Goal: Task Accomplishment & Management: Complete application form

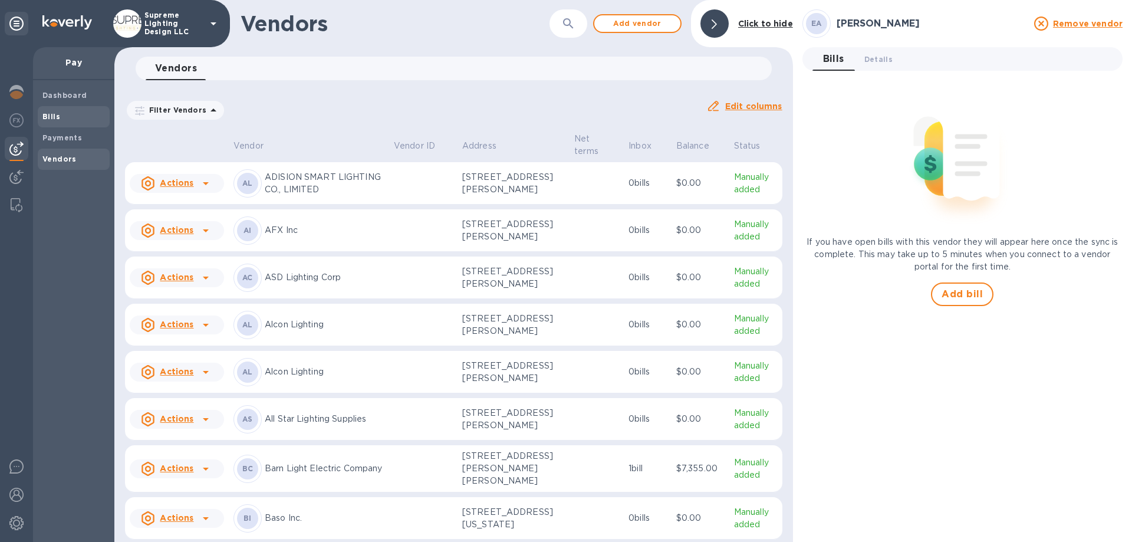
click at [64, 120] on span "Bills" at bounding box center [73, 117] width 63 height 12
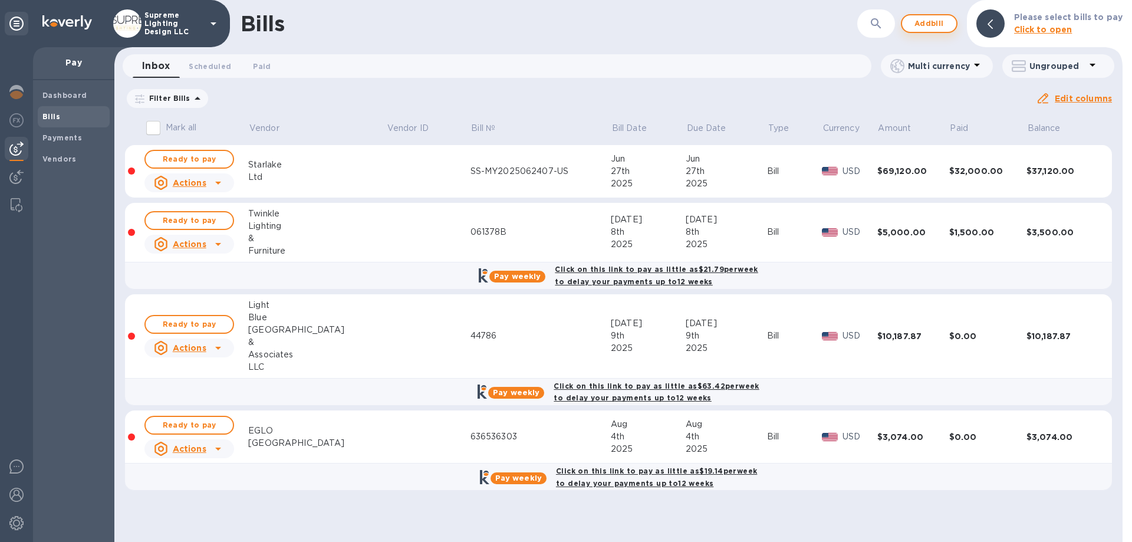
click at [942, 20] on span "Add bill" at bounding box center [929, 24] width 35 height 14
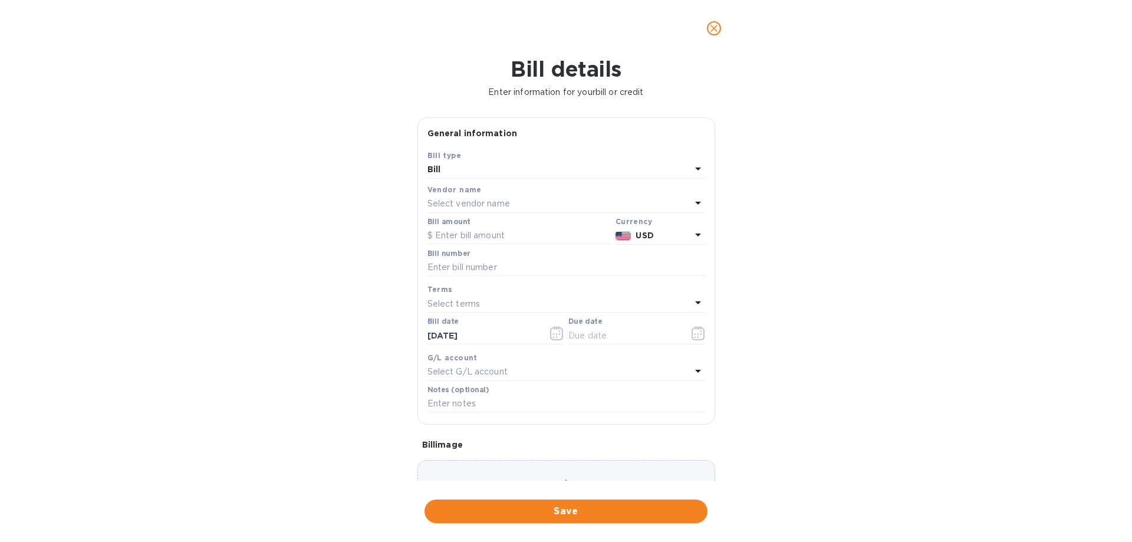
click at [473, 203] on p "Select vendor name" at bounding box center [469, 204] width 83 height 12
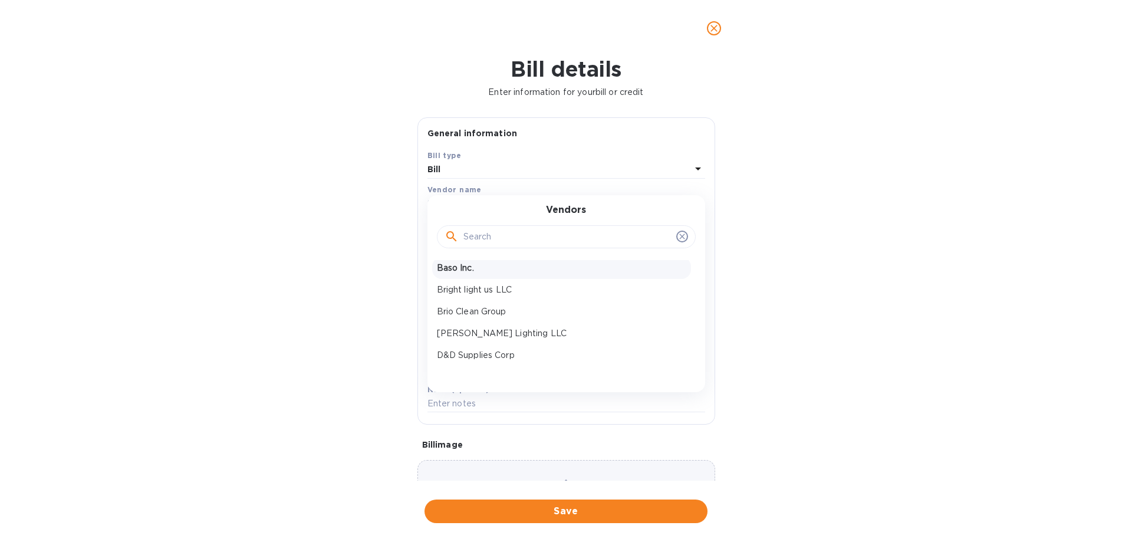
scroll to position [177, 0]
click at [501, 290] on p "Brio Clean Group" at bounding box center [561, 290] width 249 height 12
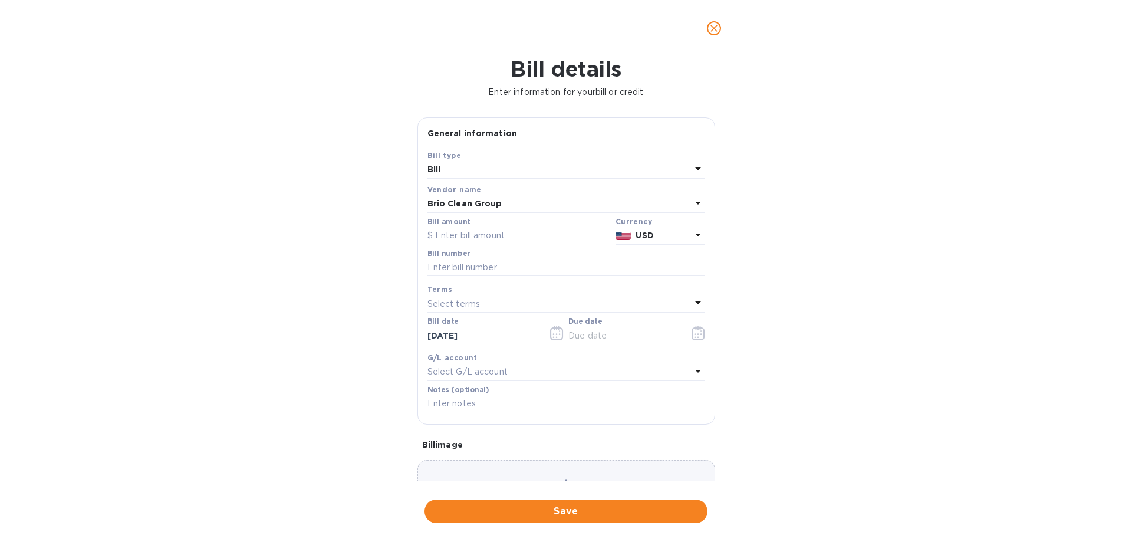
click at [485, 238] on input "text" at bounding box center [519, 236] width 183 height 18
type input "5,640"
paste input "60497"
type input "60497"
click at [692, 335] on icon "button" at bounding box center [699, 333] width 14 height 14
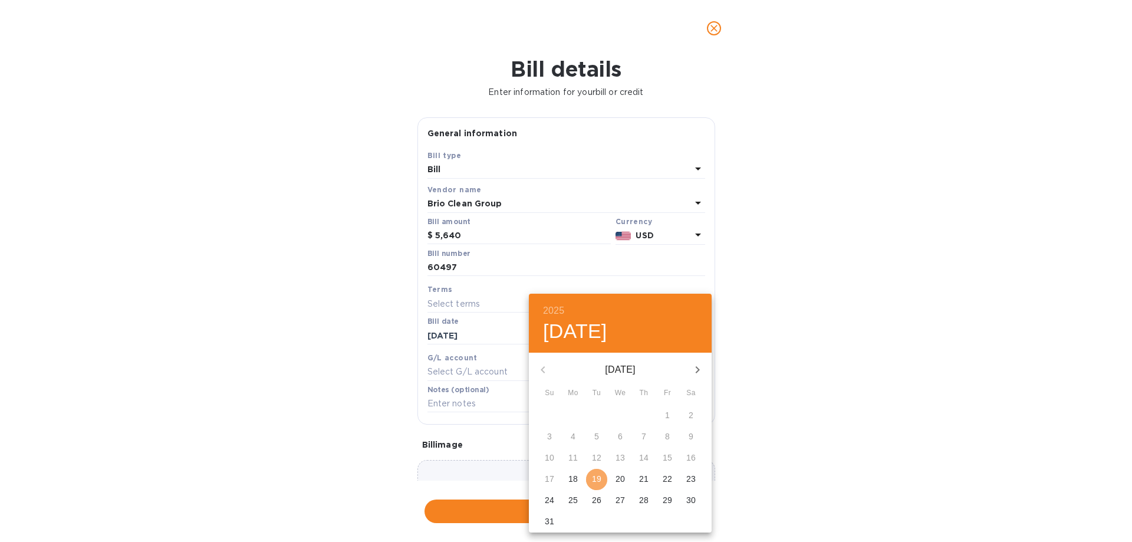
click at [593, 479] on p "19" at bounding box center [596, 479] width 9 height 12
type input "[DATE]"
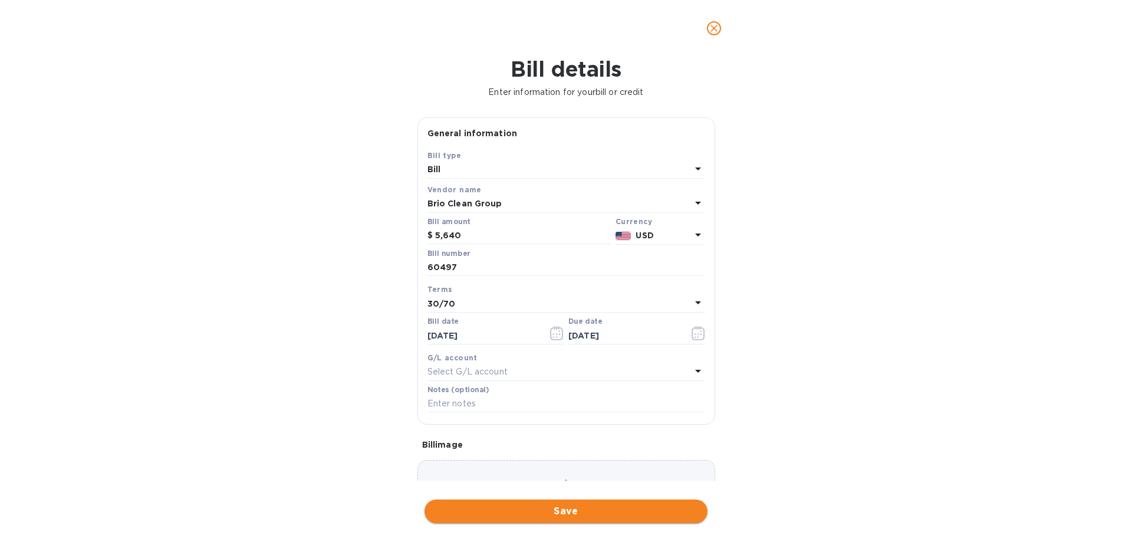
click at [541, 516] on span "Save" at bounding box center [566, 511] width 264 height 14
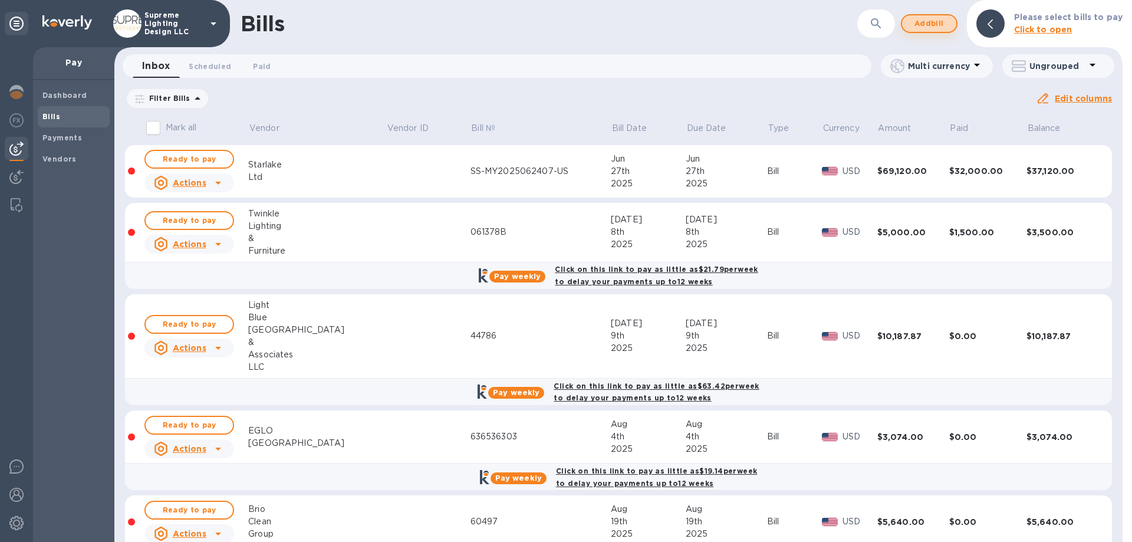
click at [937, 28] on span "Add bill" at bounding box center [929, 24] width 35 height 14
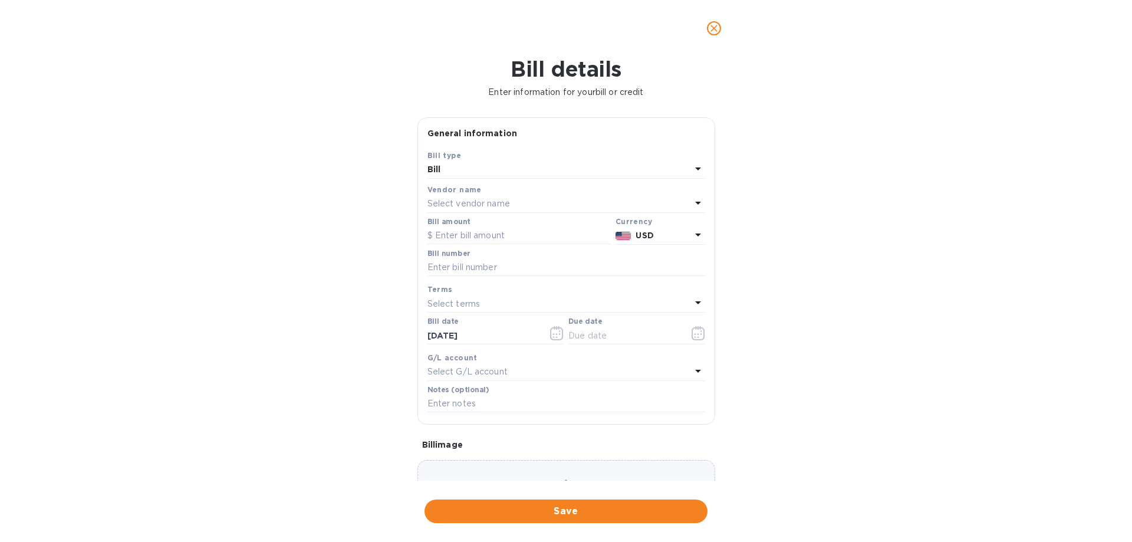
click at [459, 208] on p "Select vendor name" at bounding box center [469, 204] width 83 height 12
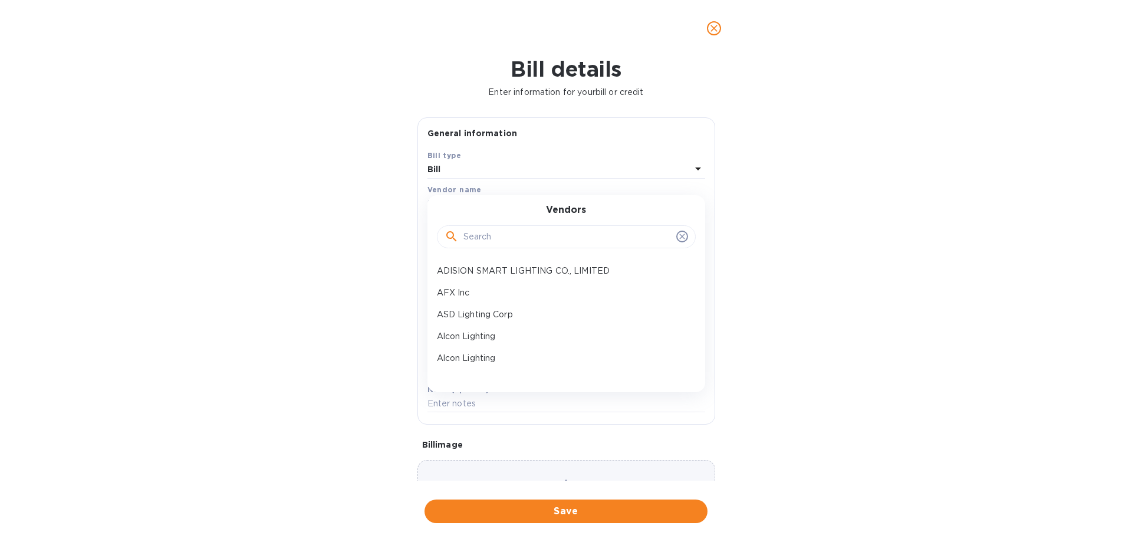
click at [501, 238] on input "text" at bounding box center [568, 237] width 208 height 18
type input "BRI"
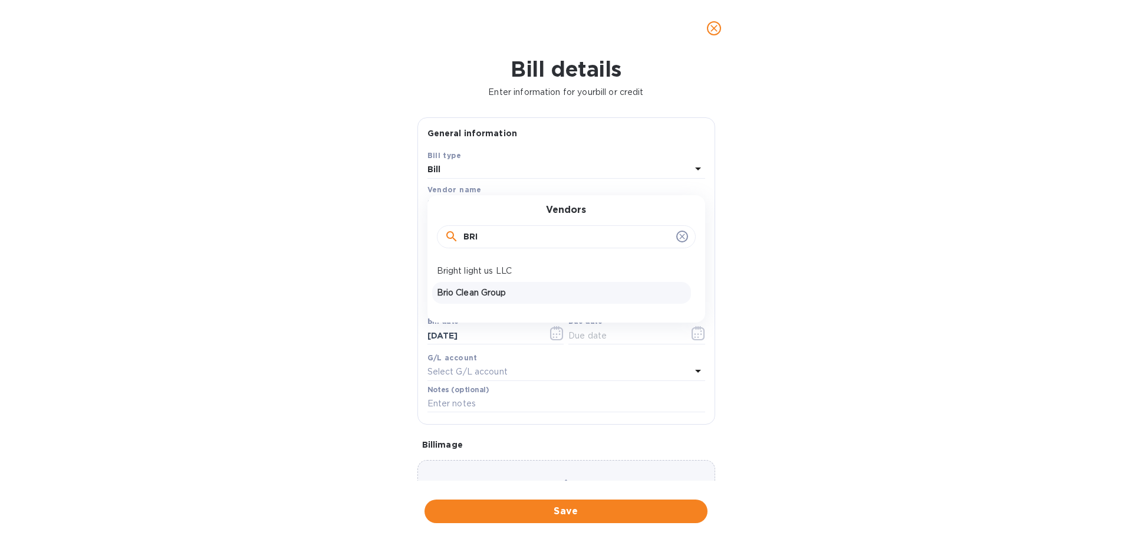
click at [486, 292] on p "Brio Clean Group" at bounding box center [561, 293] width 249 height 12
click at [499, 225] on div "Bill amount" at bounding box center [519, 231] width 183 height 27
click at [498, 232] on input "text" at bounding box center [519, 236] width 183 height 18
click at [477, 272] on input "text" at bounding box center [567, 268] width 278 height 18
paste input "060681A"
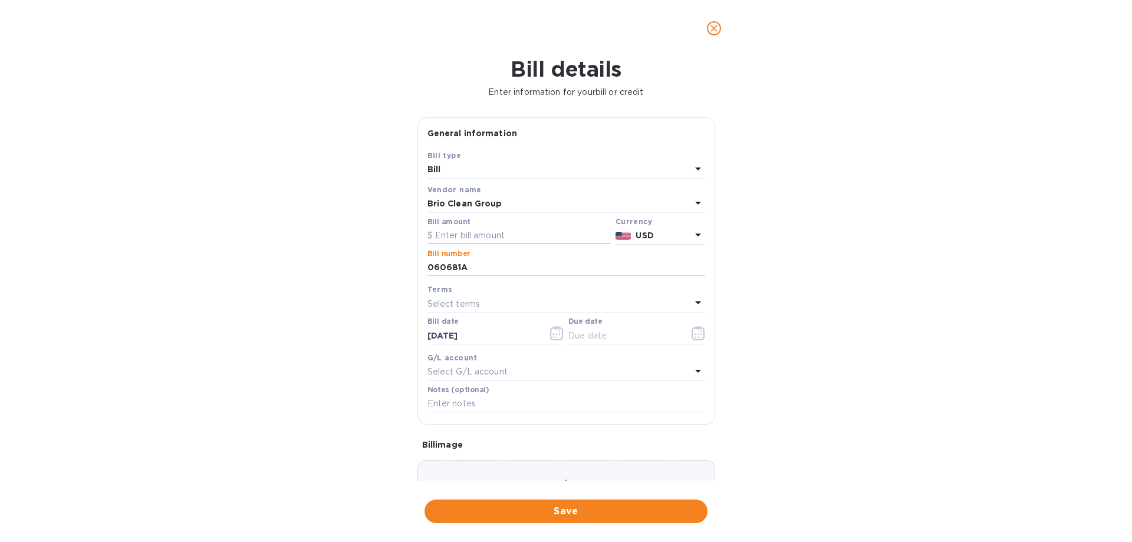
type input "060681A"
click at [491, 237] on input "text" at bounding box center [519, 236] width 183 height 18
type input "15,000"
click at [697, 335] on icon "button" at bounding box center [699, 333] width 14 height 14
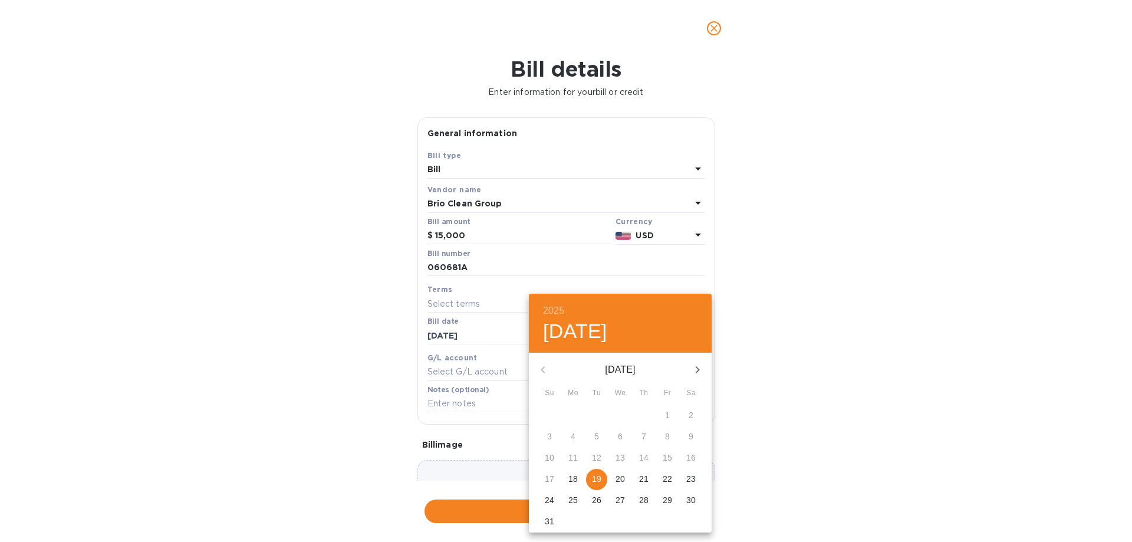
click at [599, 476] on p "19" at bounding box center [596, 479] width 9 height 12
type input "[DATE]"
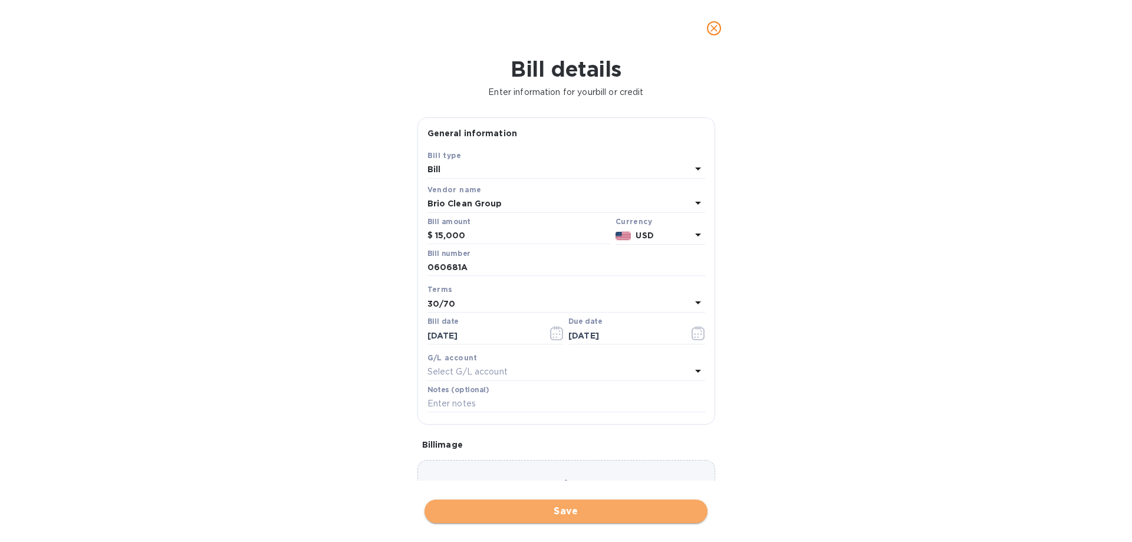
click at [584, 507] on span "Save" at bounding box center [566, 511] width 264 height 14
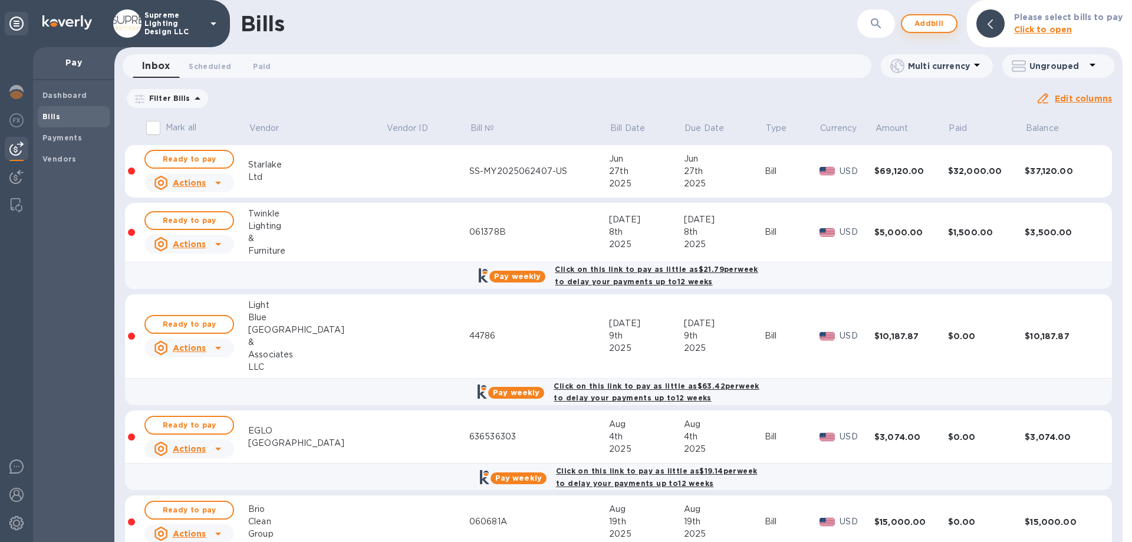
click at [932, 32] on button "Add bill" at bounding box center [929, 23] width 57 height 19
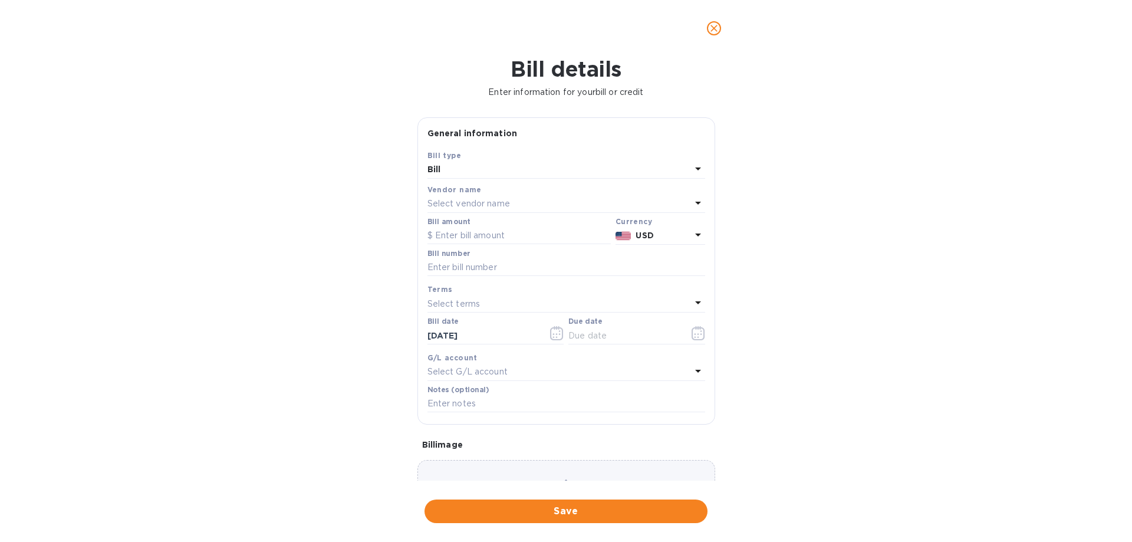
click at [487, 201] on p "Select vendor name" at bounding box center [469, 204] width 83 height 12
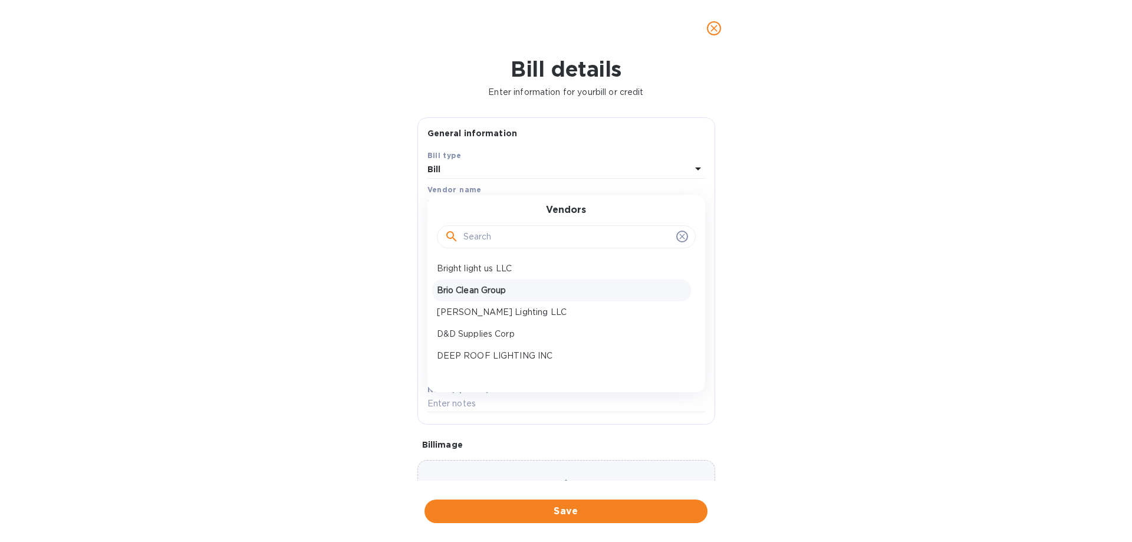
click at [478, 293] on p "Brio Clean Group" at bounding box center [561, 290] width 249 height 12
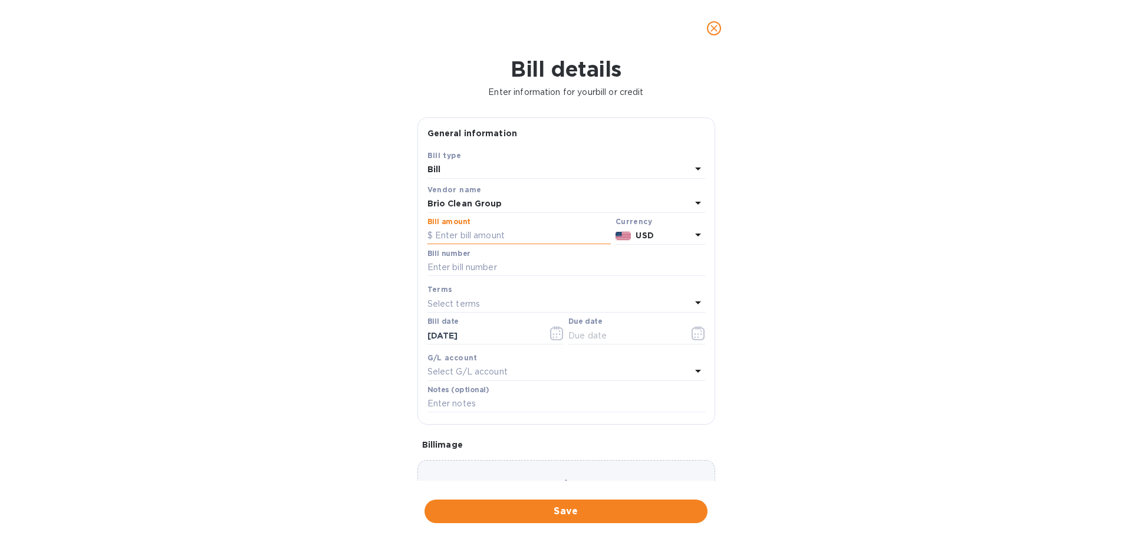
click at [481, 236] on input "text" at bounding box center [519, 236] width 183 height 18
click at [491, 266] on input "text" at bounding box center [567, 268] width 278 height 18
paste input "61054"
type input "61054"
click at [487, 238] on input "text" at bounding box center [519, 236] width 183 height 18
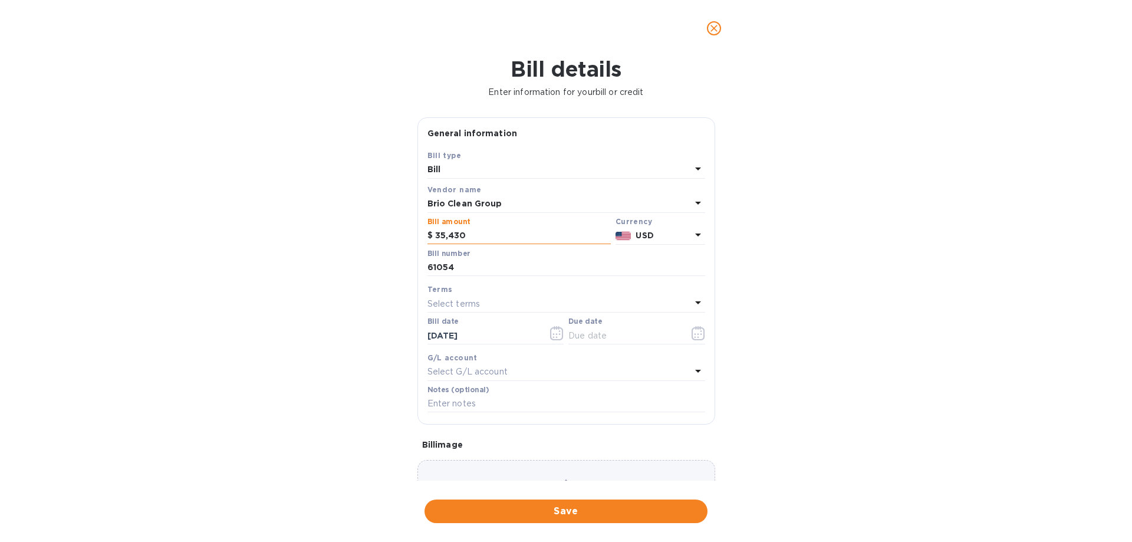
type input "35,430"
click at [697, 336] on icon "button" at bounding box center [699, 333] width 14 height 14
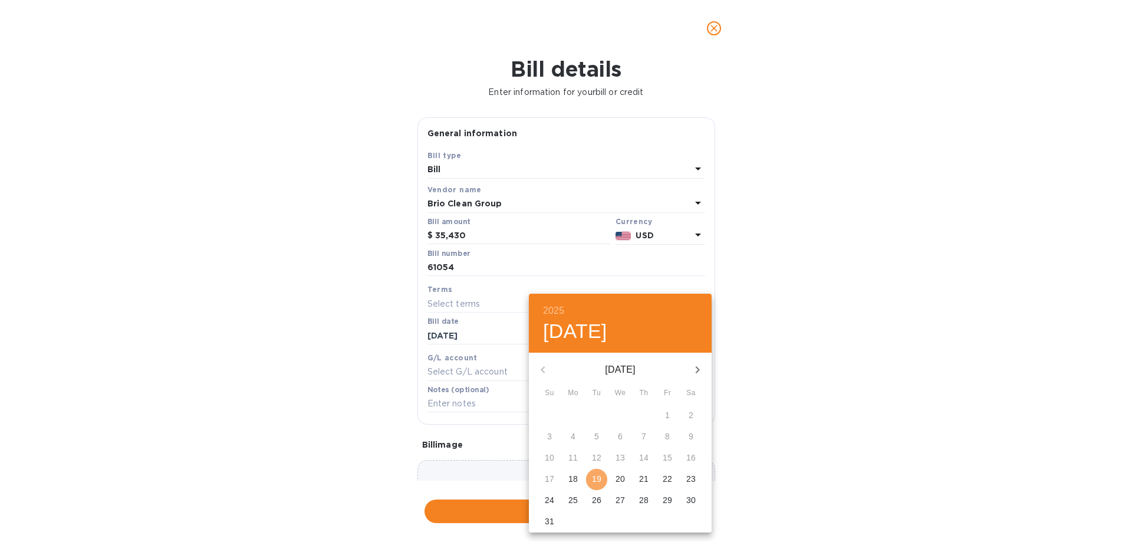
click at [593, 477] on p "19" at bounding box center [596, 479] width 9 height 12
type input "[DATE]"
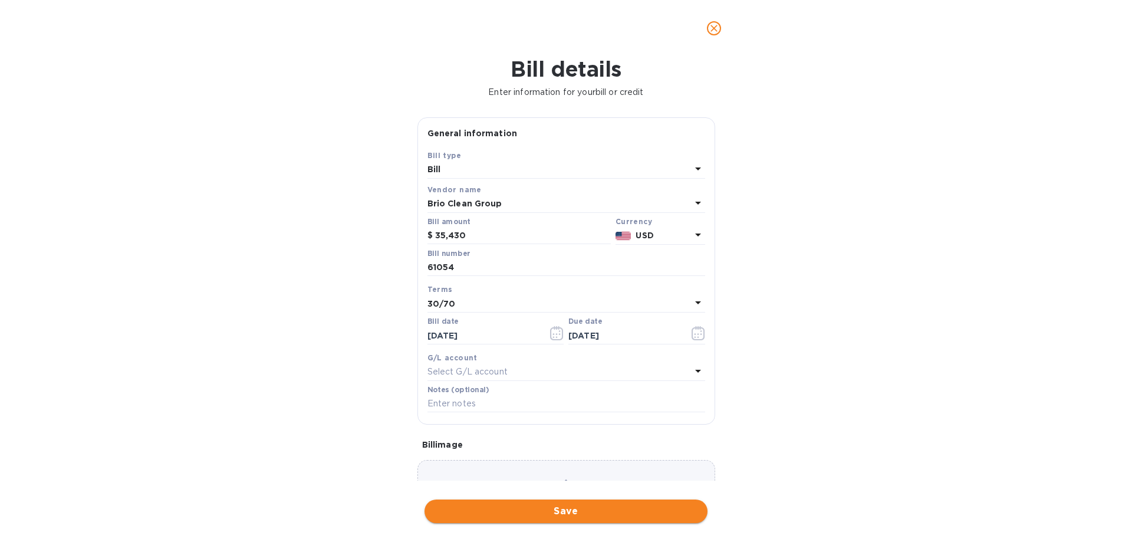
click at [566, 510] on span "Save" at bounding box center [566, 511] width 264 height 14
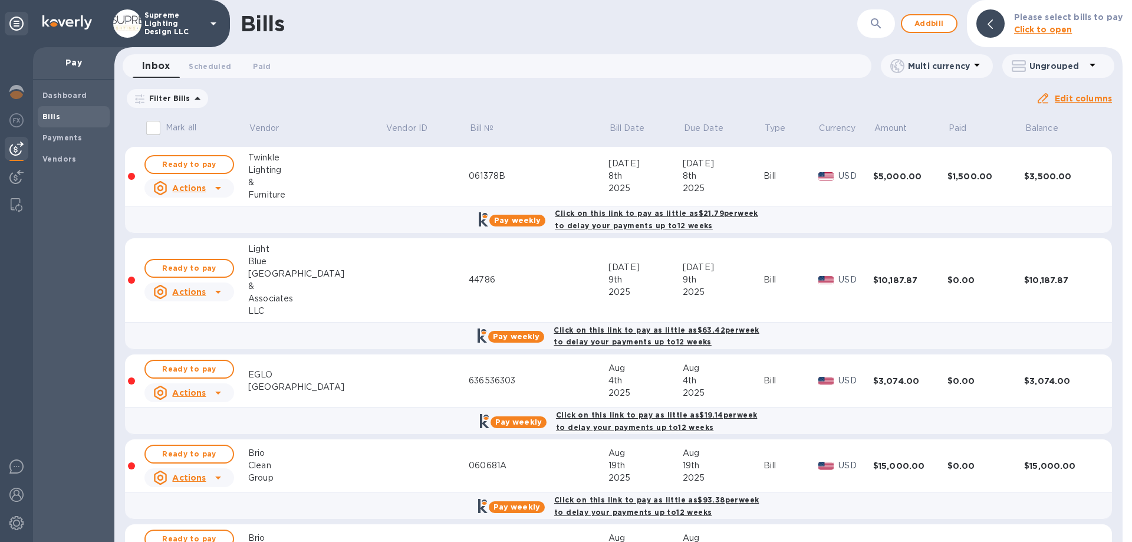
scroll to position [192, 0]
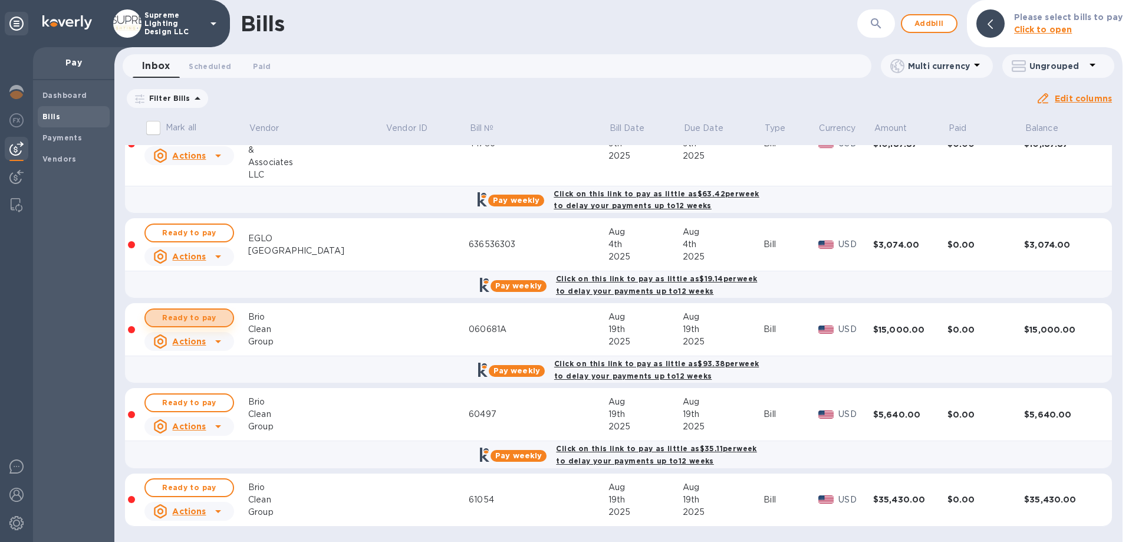
click at [201, 315] on span "Ready to pay" at bounding box center [189, 318] width 68 height 14
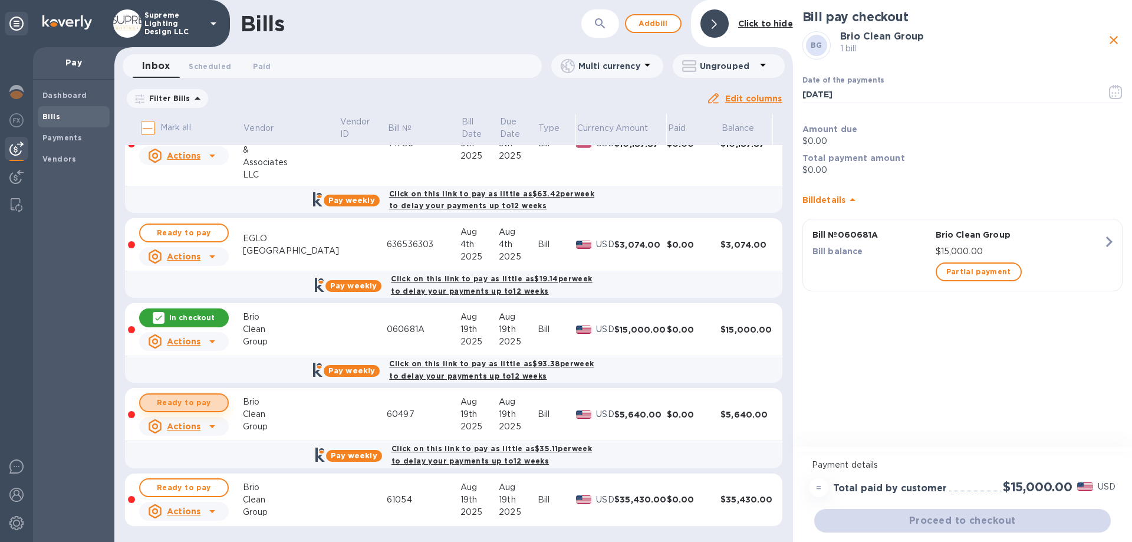
click at [200, 399] on span "Ready to pay" at bounding box center [184, 403] width 68 height 14
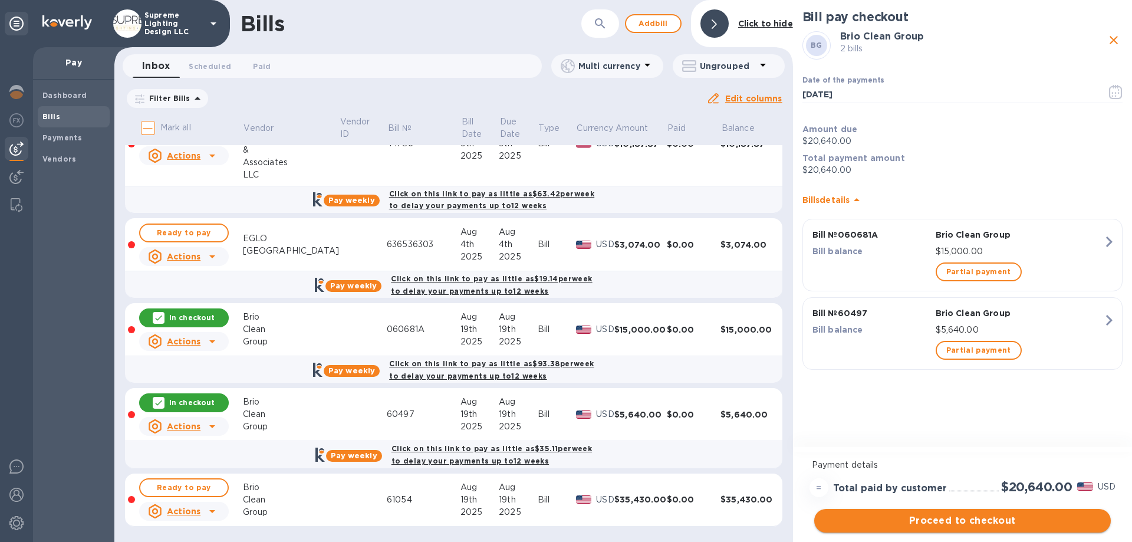
click at [1001, 518] on span "Proceed to checkout" at bounding box center [963, 521] width 278 height 14
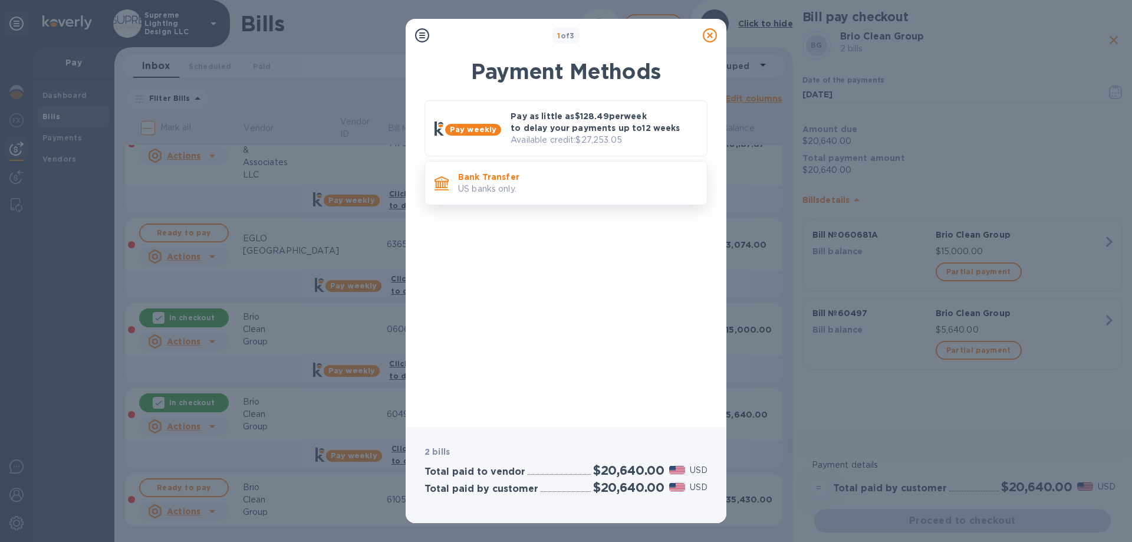
click at [563, 188] on p "US banks only." at bounding box center [577, 189] width 239 height 12
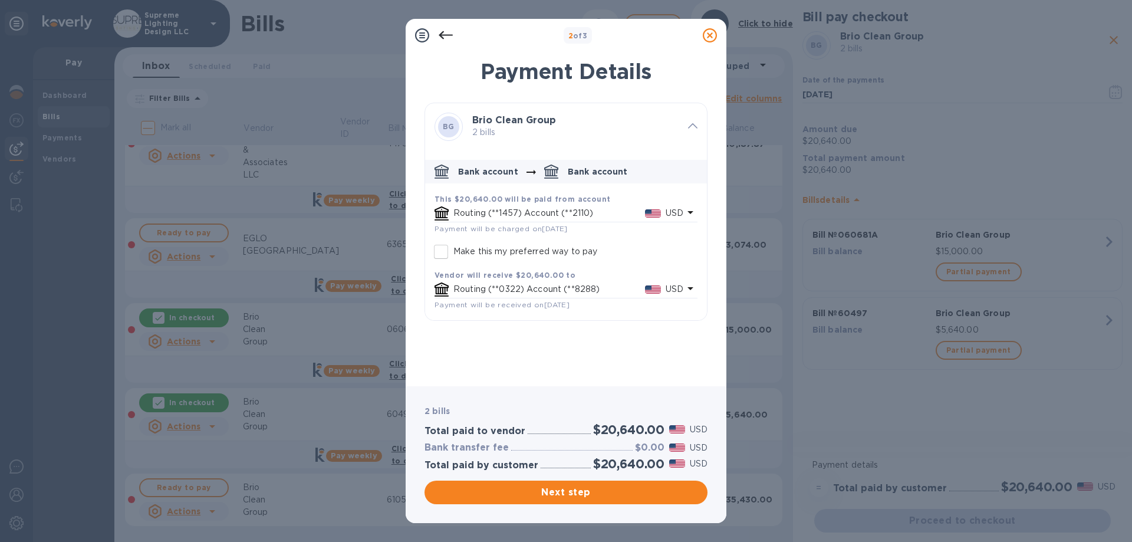
click at [619, 209] on p "Routing (**1457) Account (**2110)" at bounding box center [550, 213] width 192 height 12
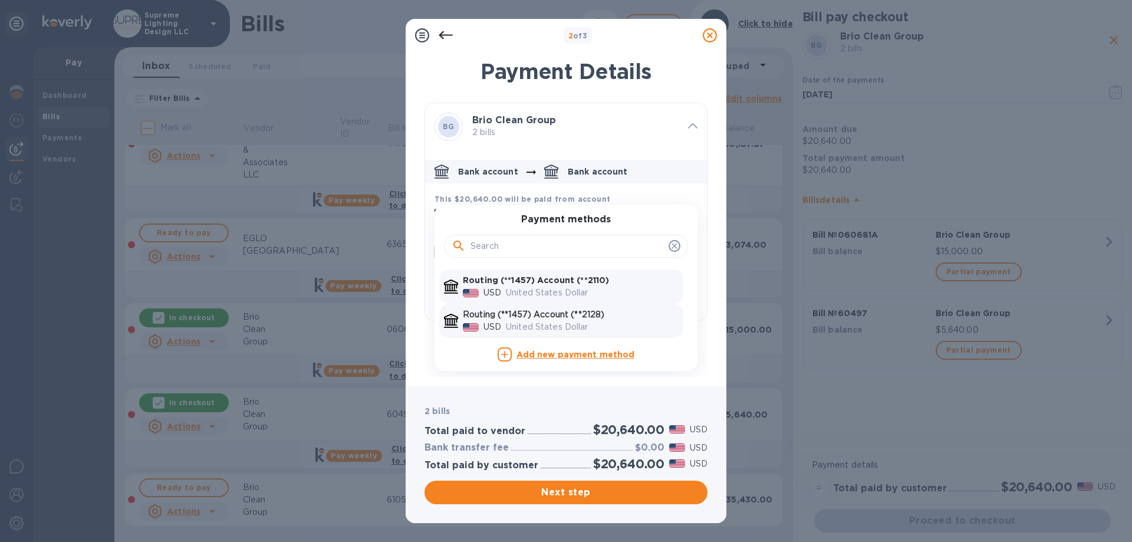
click at [580, 316] on p "Routing (**1457) Account (**2128)" at bounding box center [571, 314] width 216 height 12
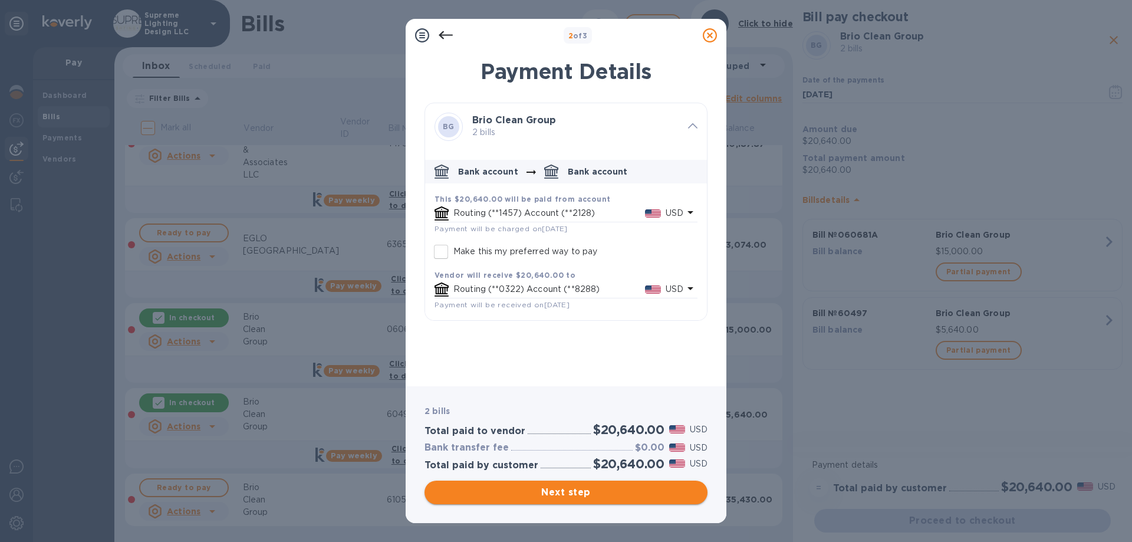
click at [576, 491] on span "Next step" at bounding box center [566, 492] width 264 height 14
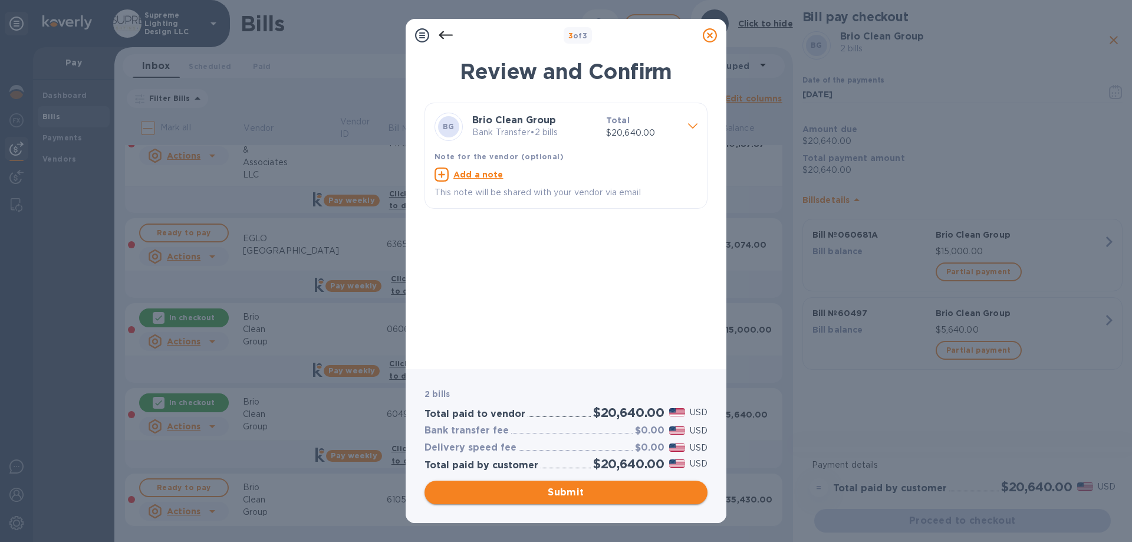
click at [576, 491] on span "Submit" at bounding box center [566, 492] width 264 height 14
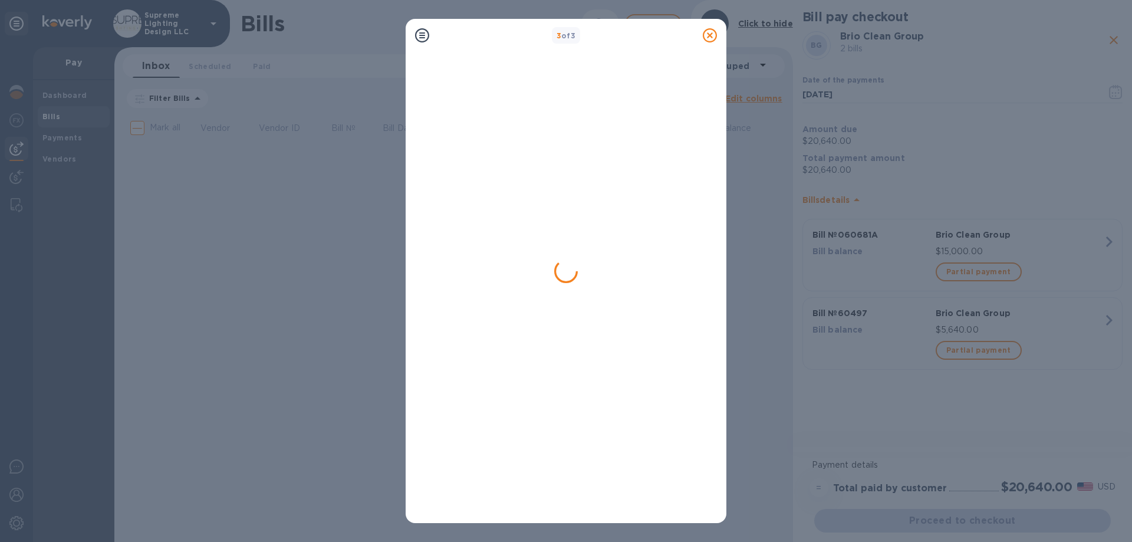
scroll to position [0, 0]
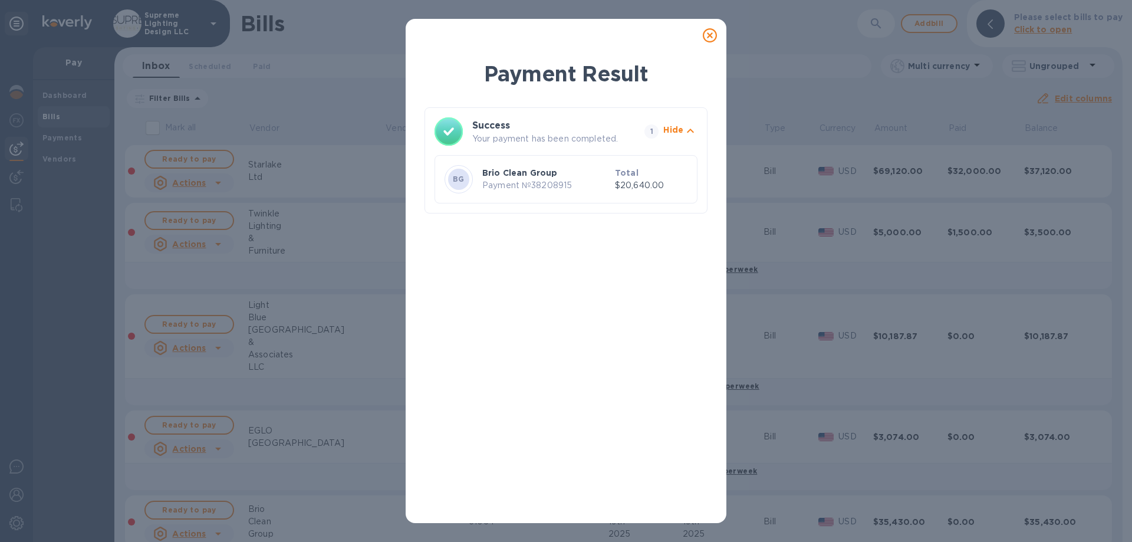
click at [711, 38] on icon at bounding box center [710, 35] width 14 height 14
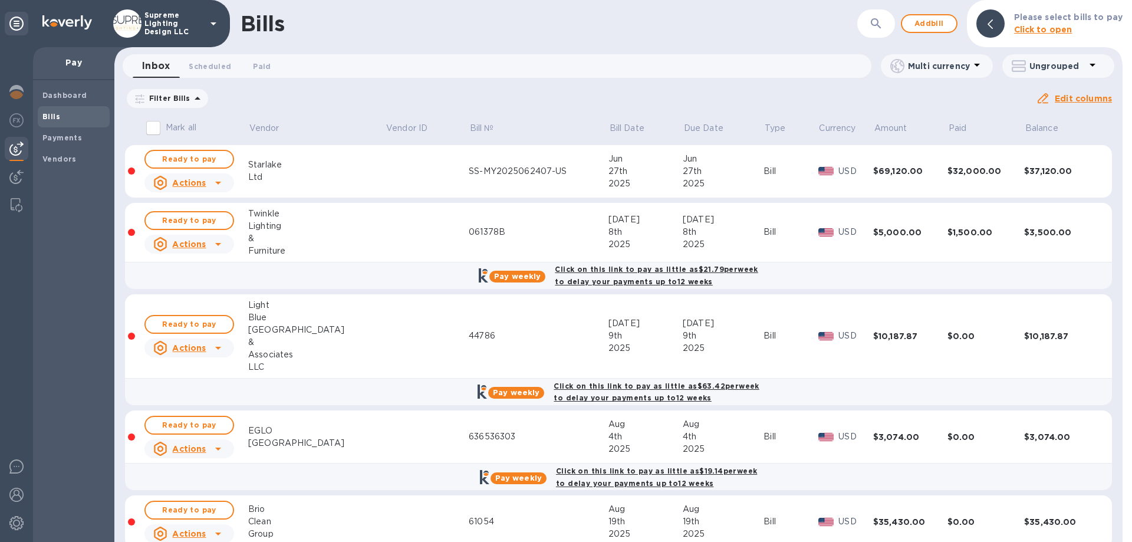
scroll to position [22, 0]
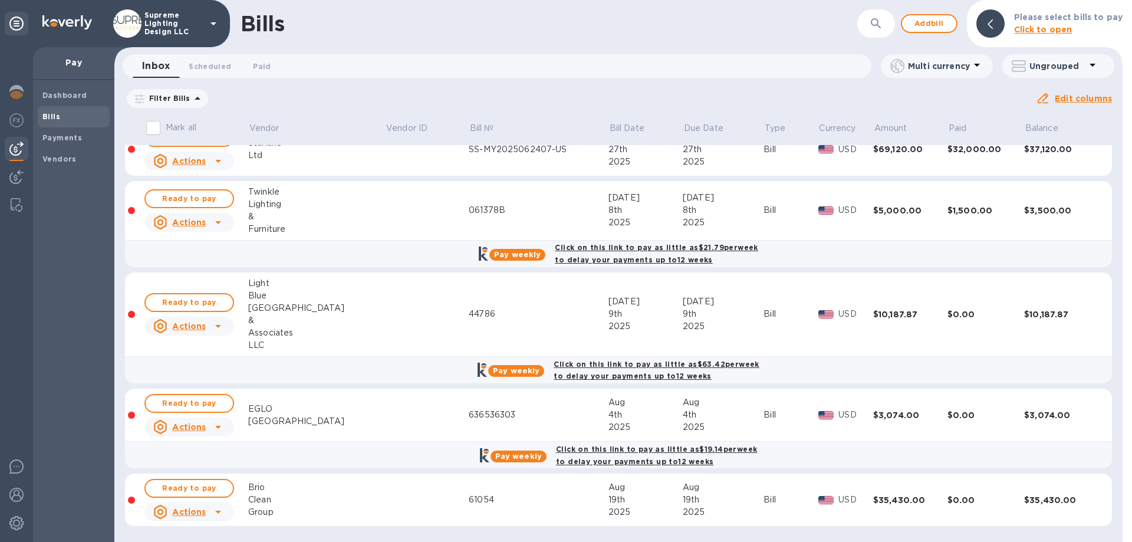
click at [179, 6] on div "Supreme Lighting Design LLC" at bounding box center [115, 23] width 230 height 47
click at [169, 20] on p "Supreme Lighting Design LLC" at bounding box center [173, 23] width 59 height 25
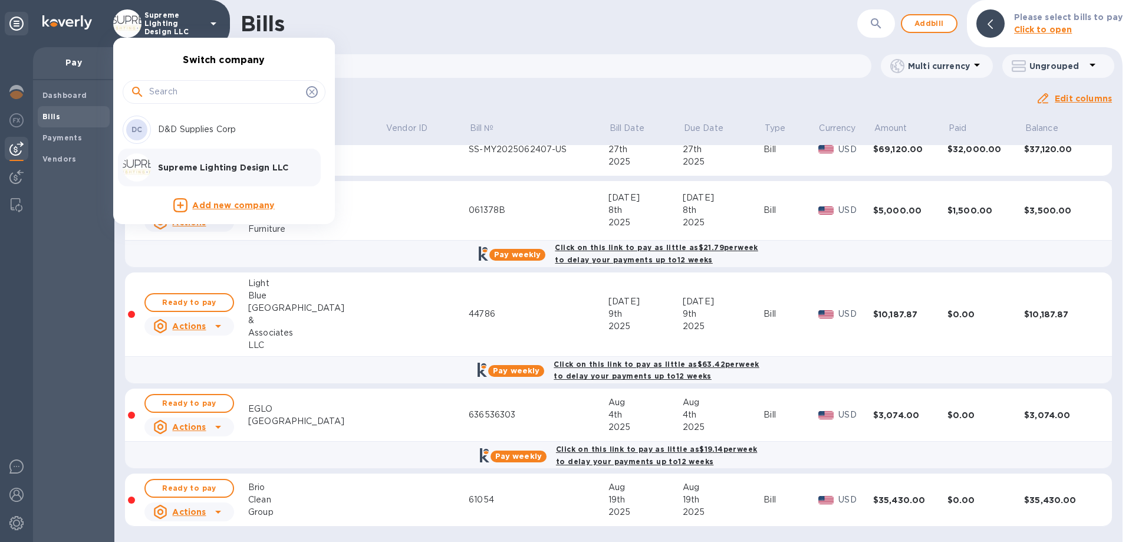
click at [169, 132] on p "D&D Supplies Corp" at bounding box center [232, 129] width 149 height 12
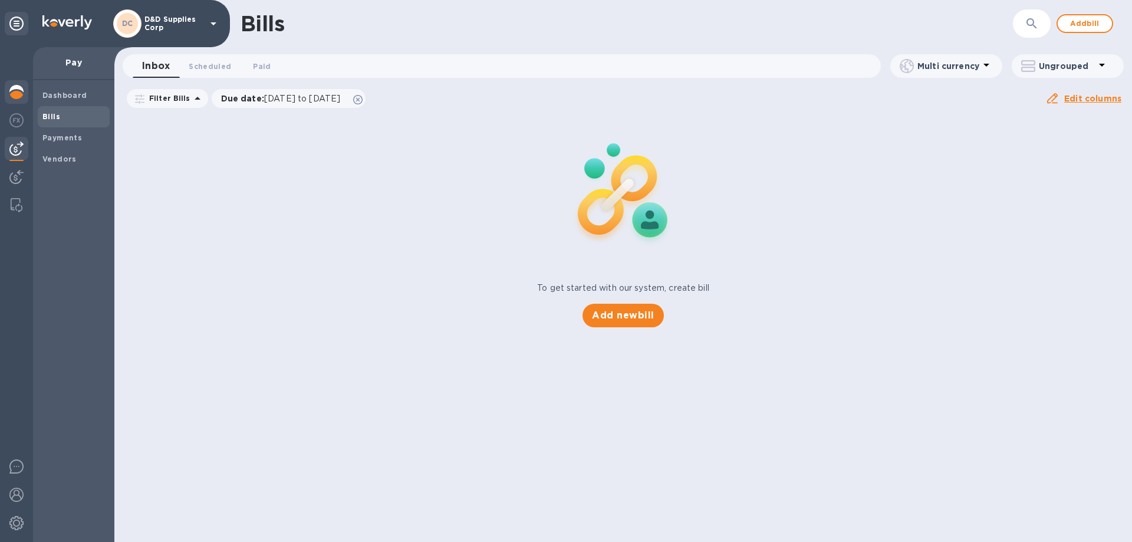
click at [19, 91] on img at bounding box center [16, 92] width 14 height 14
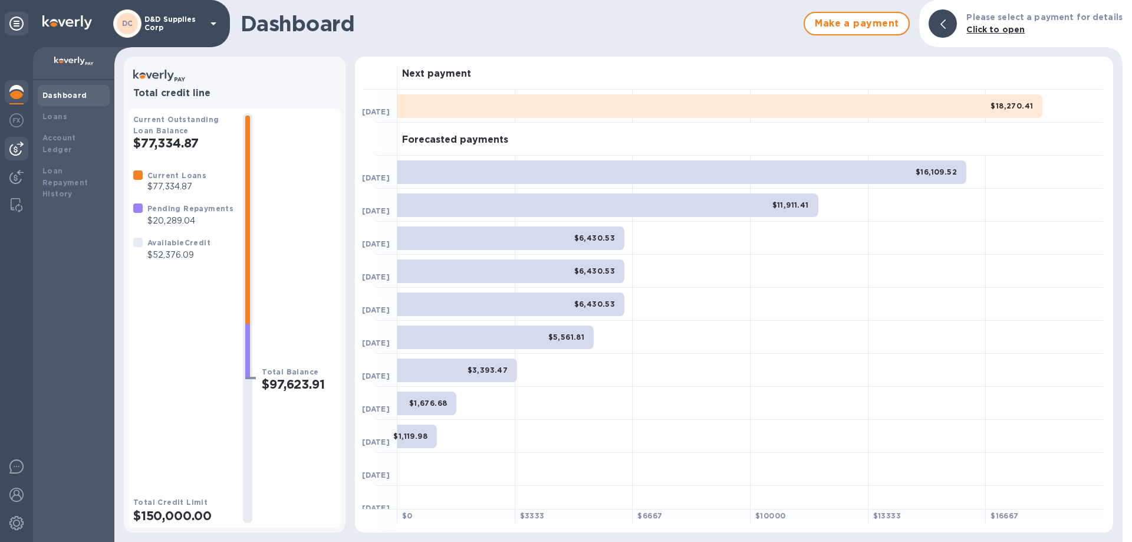
click at [13, 149] on img at bounding box center [16, 149] width 14 height 14
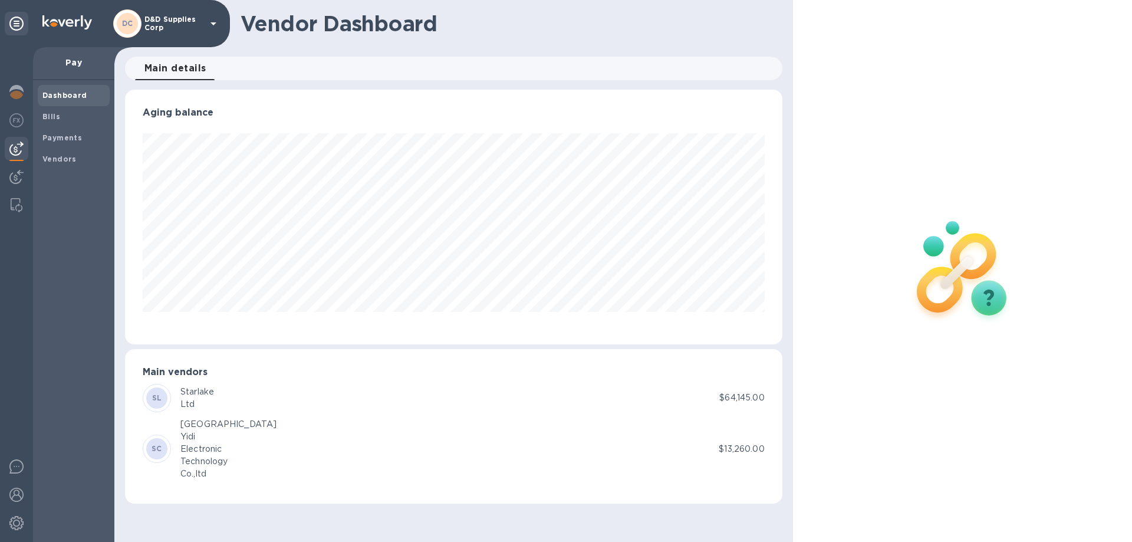
scroll to position [255, 657]
click at [67, 116] on span "Bills" at bounding box center [73, 117] width 63 height 12
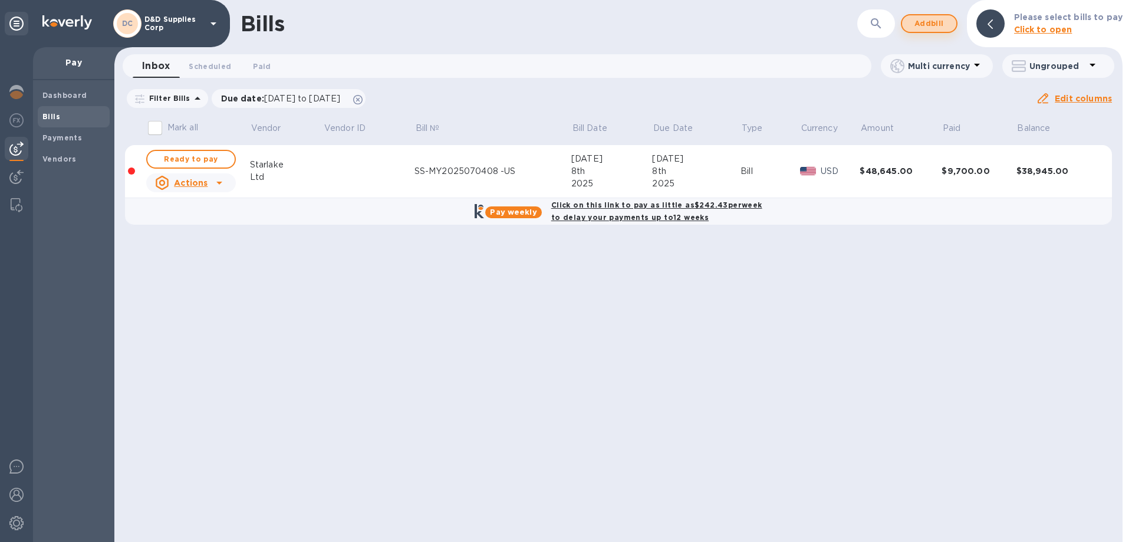
click at [933, 25] on span "Add bill" at bounding box center [929, 24] width 35 height 14
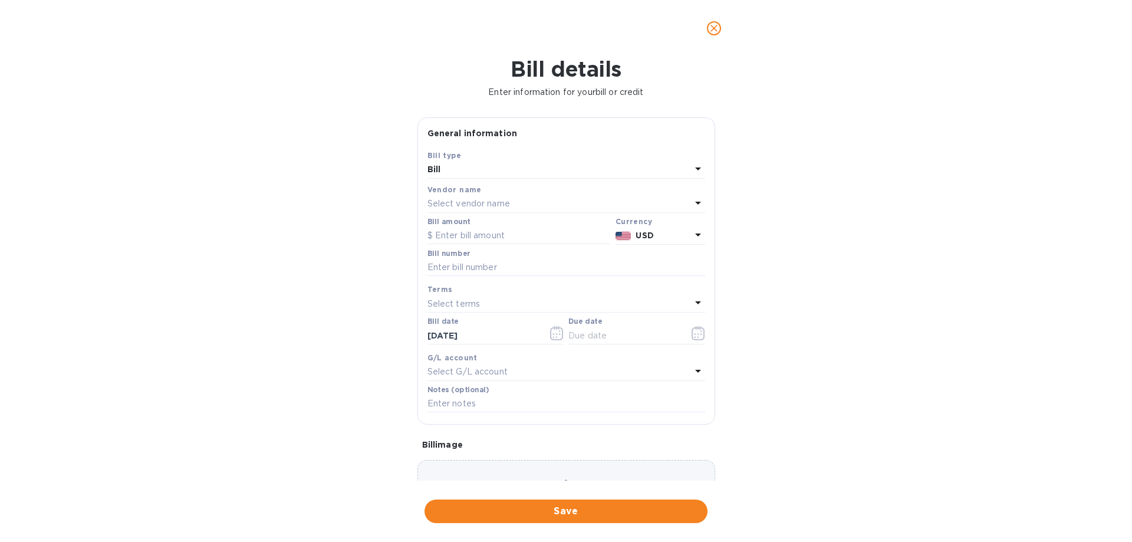
click at [501, 199] on p "Select vendor name" at bounding box center [469, 204] width 83 height 12
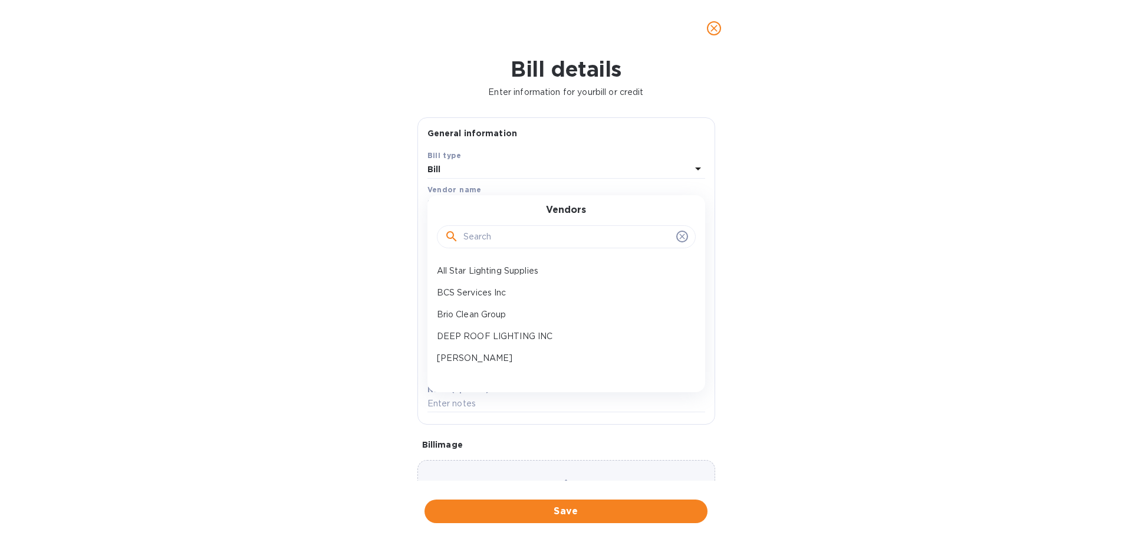
click at [501, 234] on input "text" at bounding box center [568, 237] width 208 height 18
click at [478, 360] on p "Daquan Booker" at bounding box center [561, 358] width 249 height 12
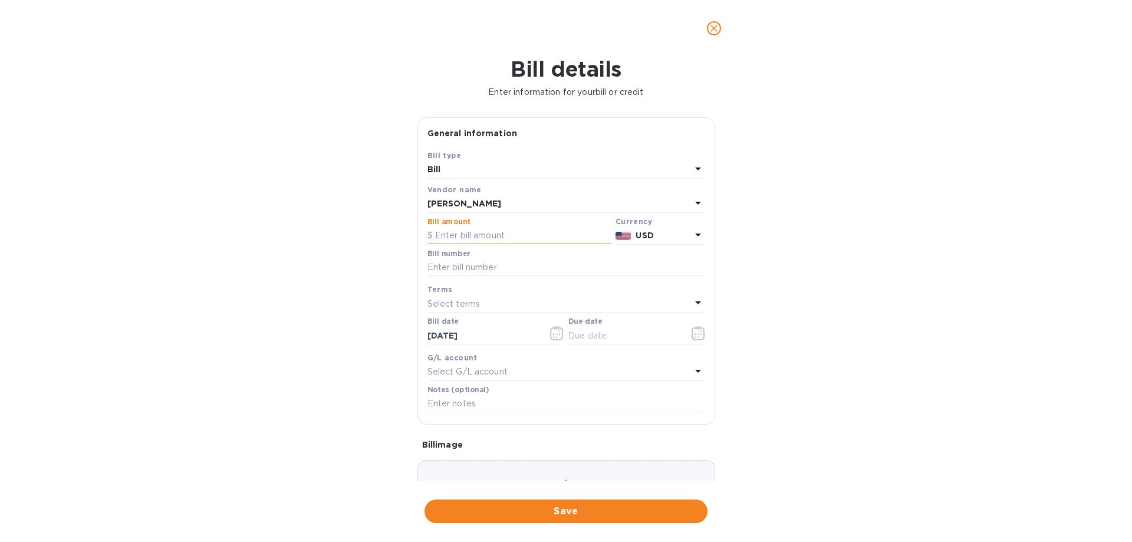
click at [482, 237] on input "text" at bounding box center [519, 236] width 183 height 18
click at [481, 235] on input "text" at bounding box center [519, 236] width 183 height 18
type input "9,849.60"
click at [692, 331] on icon "button" at bounding box center [699, 333] width 14 height 14
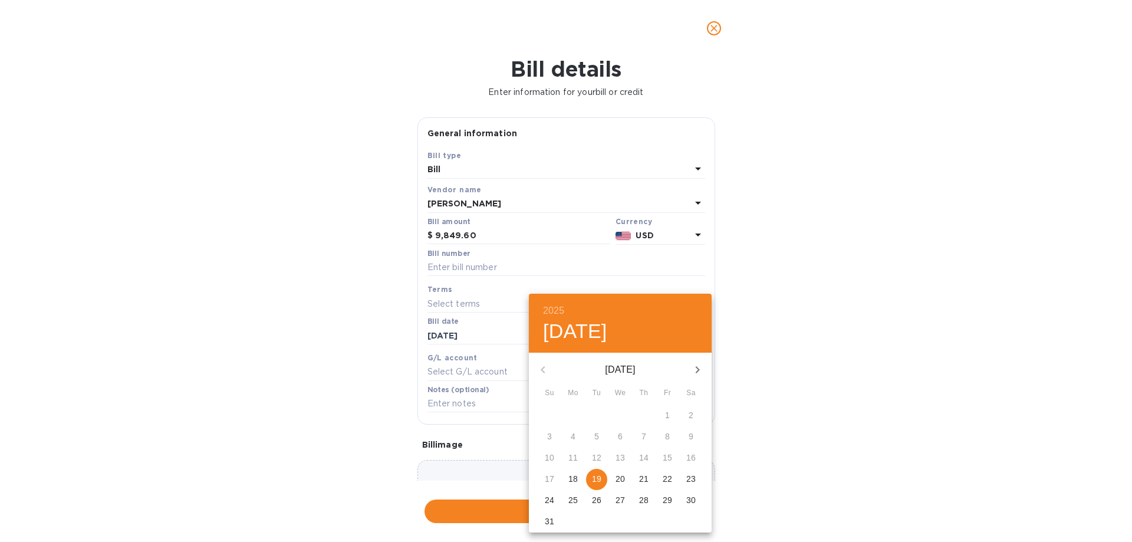
click at [596, 481] on p "19" at bounding box center [596, 479] width 9 height 12
type input "[DATE]"
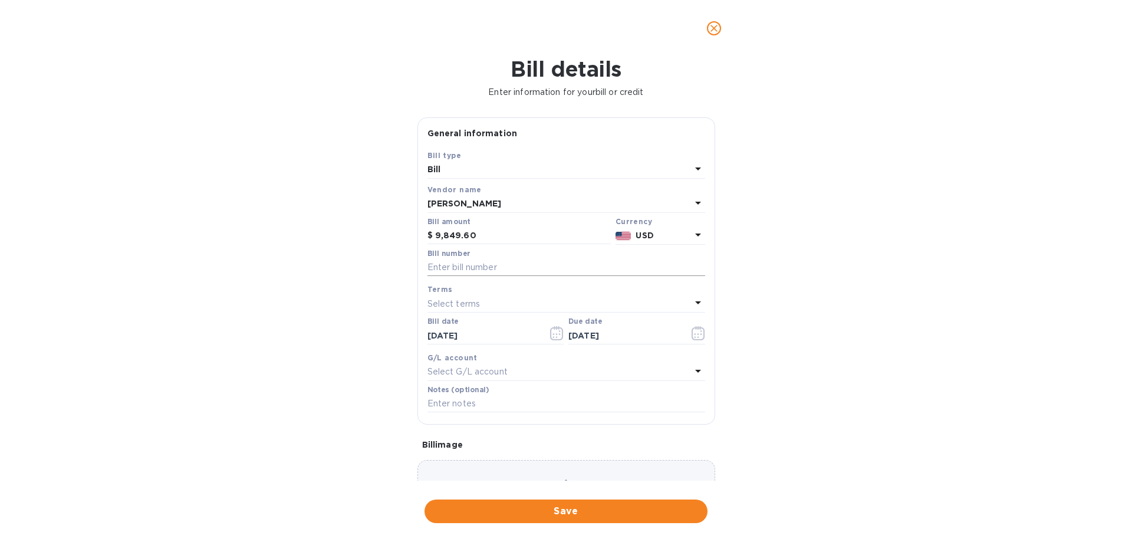
click at [492, 272] on input "text" at bounding box center [567, 268] width 278 height 18
click at [456, 265] on input "text" at bounding box center [567, 268] width 278 height 18
paste input "61765"
type input "61765"
click at [557, 511] on span "Save" at bounding box center [566, 511] width 264 height 14
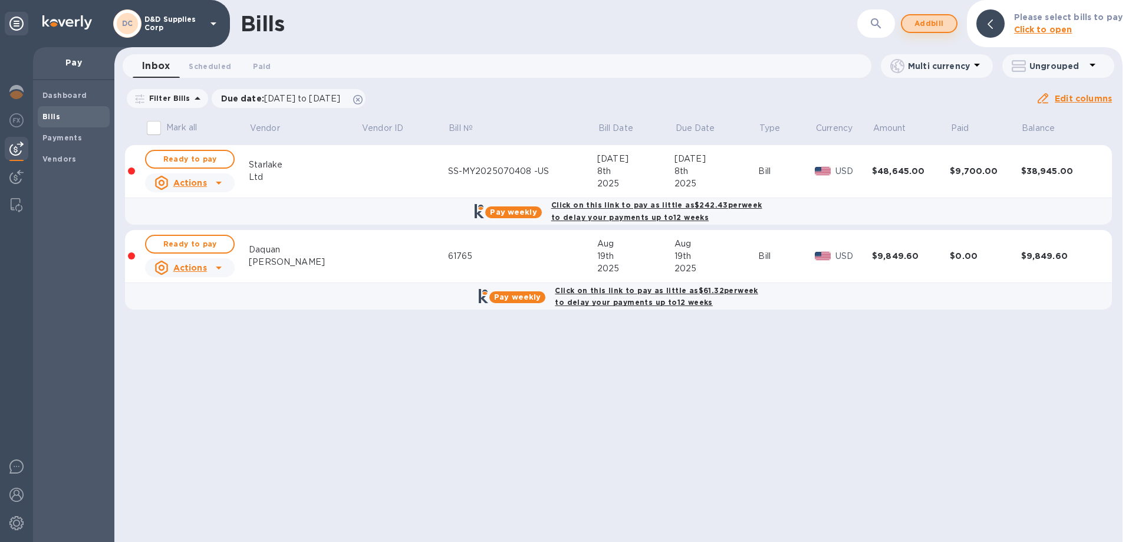
click at [928, 24] on span "Add bill" at bounding box center [929, 24] width 35 height 14
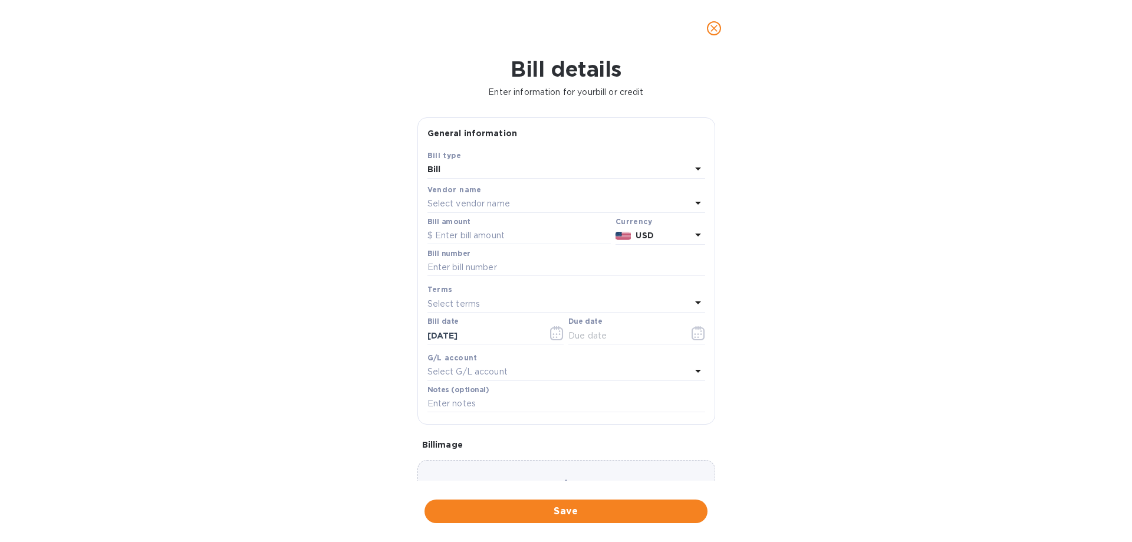
click at [495, 205] on p "Select vendor name" at bounding box center [469, 204] width 83 height 12
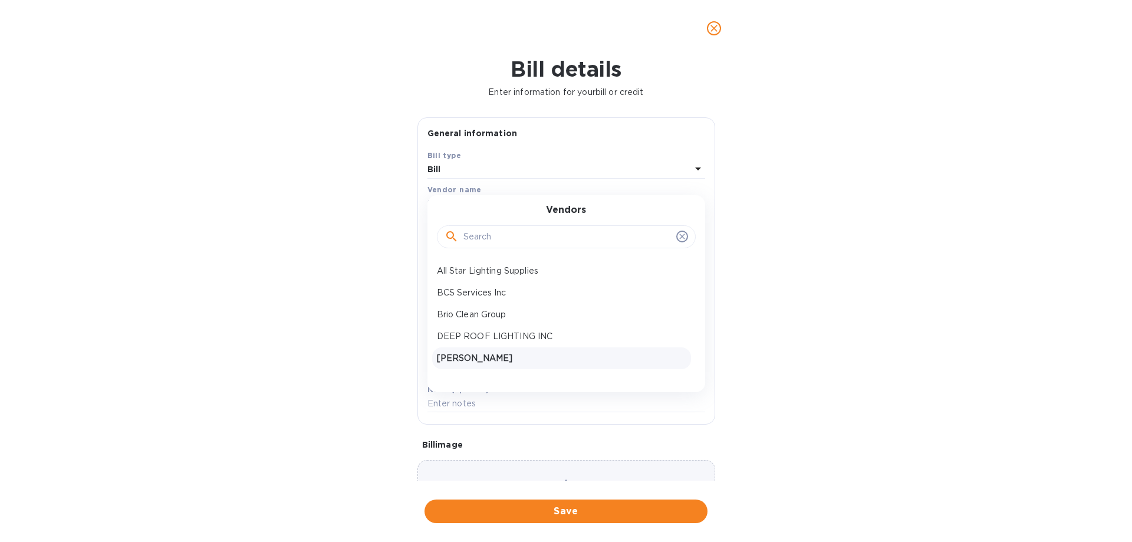
click at [478, 352] on p "Daquan Booker" at bounding box center [561, 358] width 249 height 12
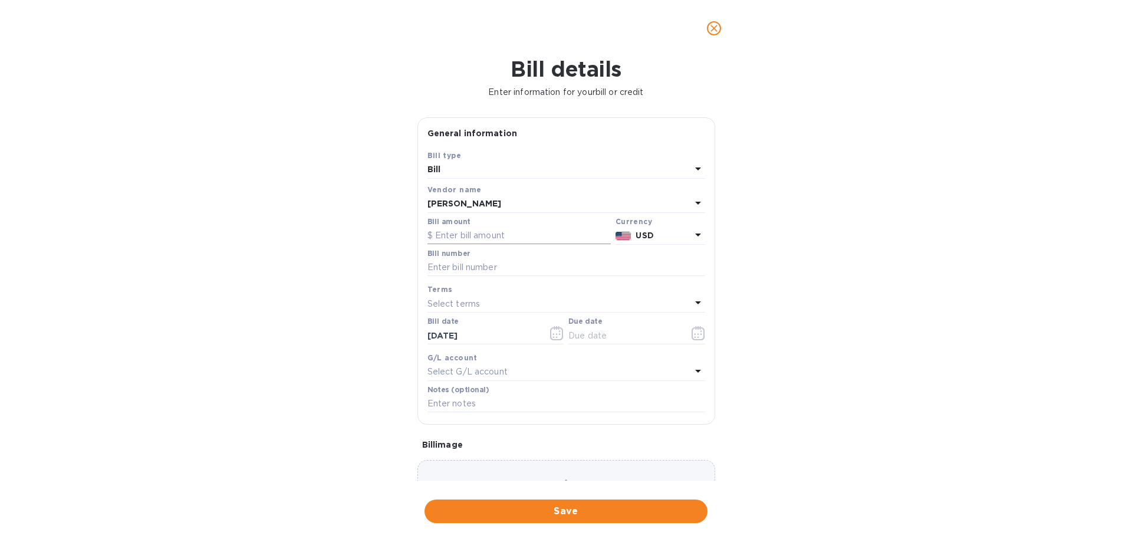
click at [503, 233] on input "text" at bounding box center [519, 236] width 183 height 18
click at [492, 237] on input "text" at bounding box center [519, 236] width 183 height 18
type input "5,586"
click at [481, 269] on input "text" at bounding box center [567, 268] width 278 height 18
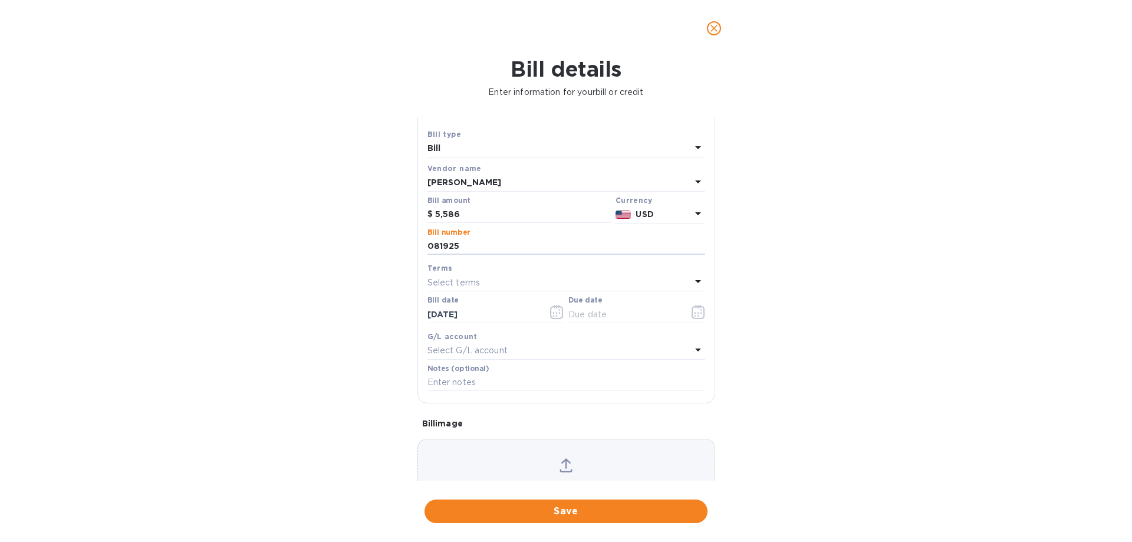
scroll to position [19, 0]
type input "081925"
click at [489, 385] on input "text" at bounding box center [567, 385] width 278 height 18
type input "10"
click at [692, 319] on icon "button" at bounding box center [699, 314] width 14 height 14
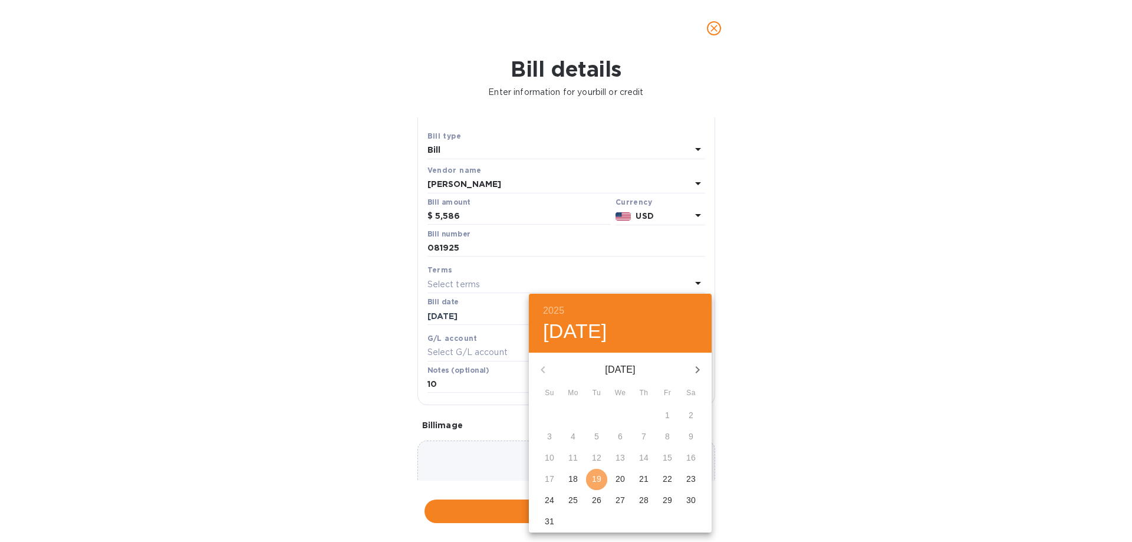
click at [591, 479] on span "19" at bounding box center [596, 479] width 21 height 12
type input "[DATE]"
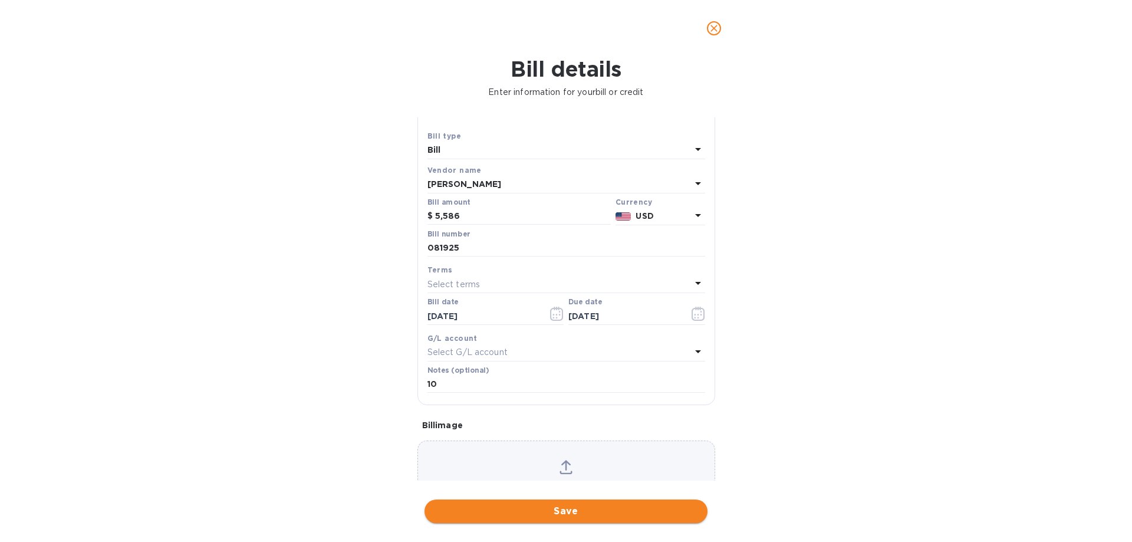
click at [613, 513] on span "Save" at bounding box center [566, 511] width 264 height 14
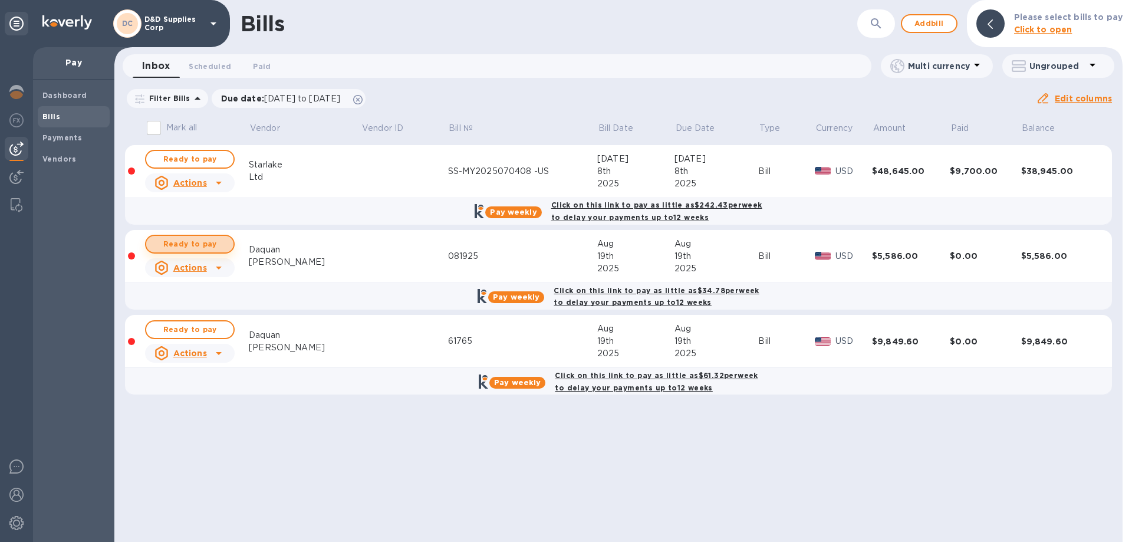
click at [219, 248] on span "Ready to pay" at bounding box center [190, 244] width 68 height 14
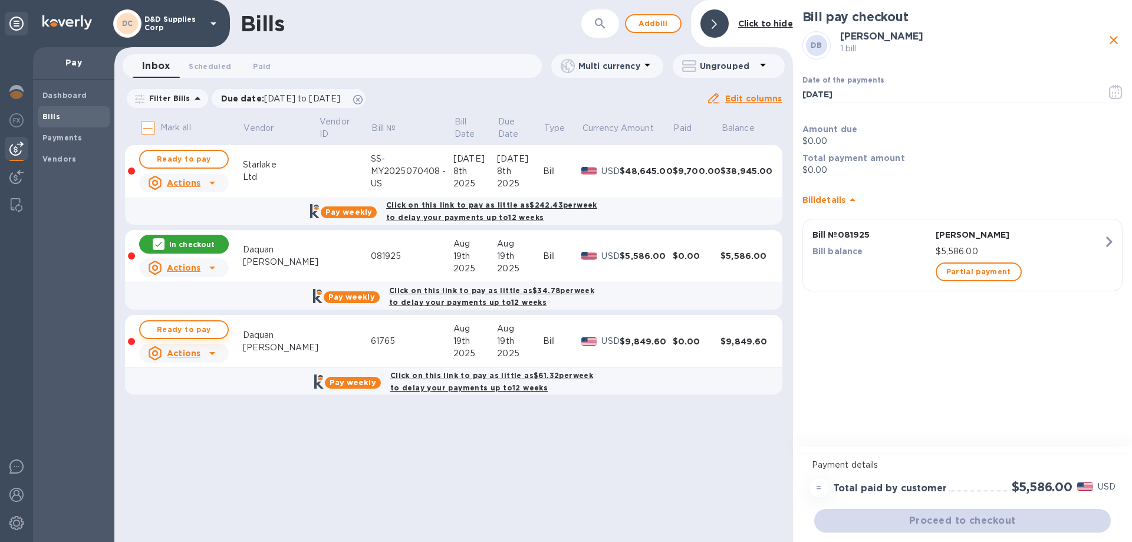
click at [202, 331] on span "Ready to pay" at bounding box center [184, 330] width 68 height 14
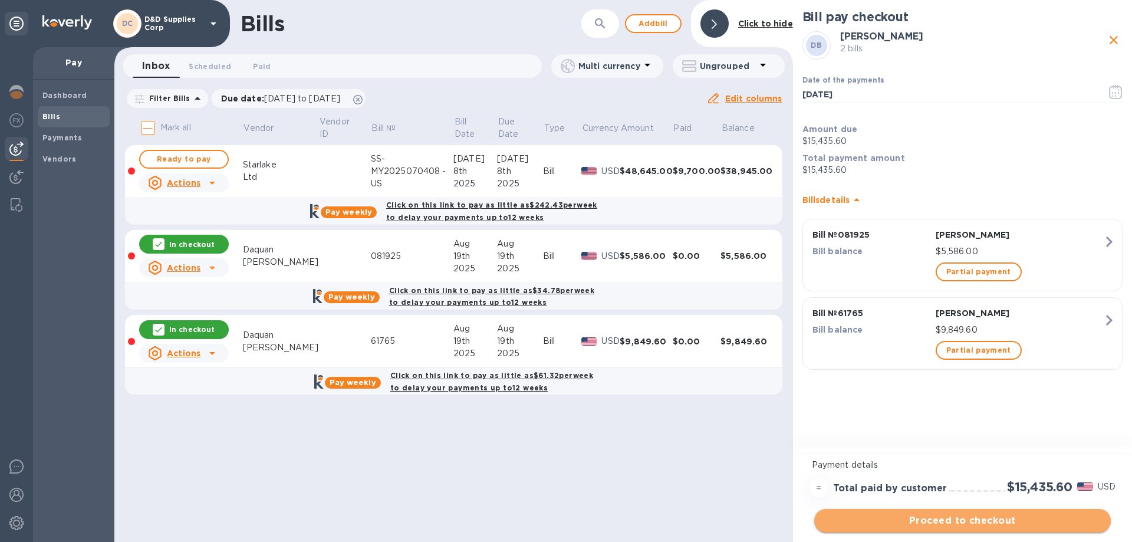
click at [998, 519] on span "Proceed to checkout" at bounding box center [963, 521] width 278 height 14
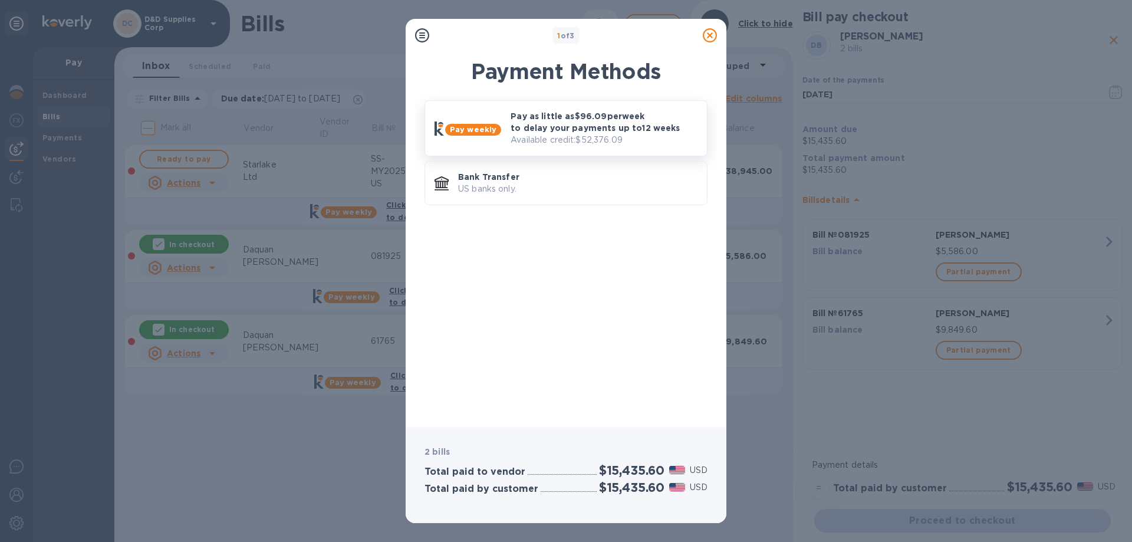
click at [542, 132] on p "Pay as little as $96.09 per week to delay your payments up to 12 weeks" at bounding box center [604, 122] width 187 height 24
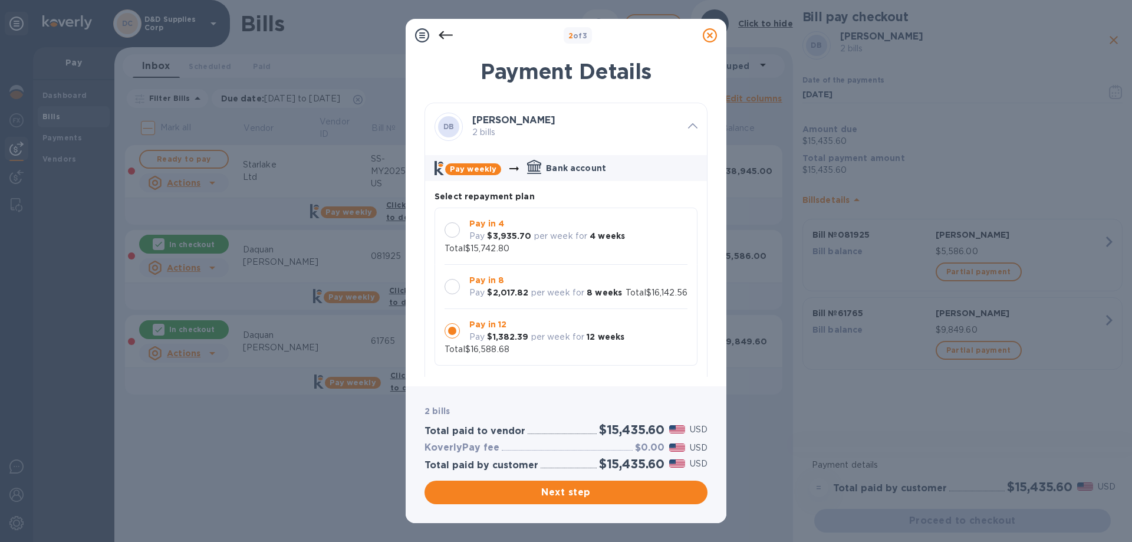
scroll to position [11, 0]
click at [531, 287] on p "per week for" at bounding box center [558, 293] width 54 height 12
click at [534, 239] on p "per week for" at bounding box center [561, 236] width 54 height 12
click at [533, 291] on p "per week for" at bounding box center [558, 293] width 54 height 12
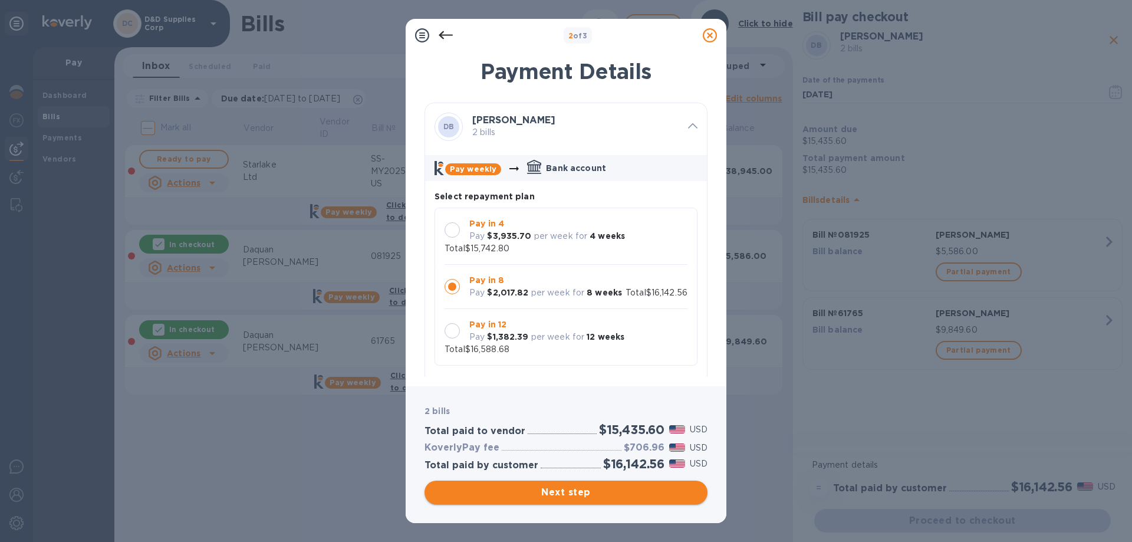
click at [566, 492] on span "Next step" at bounding box center [566, 492] width 264 height 14
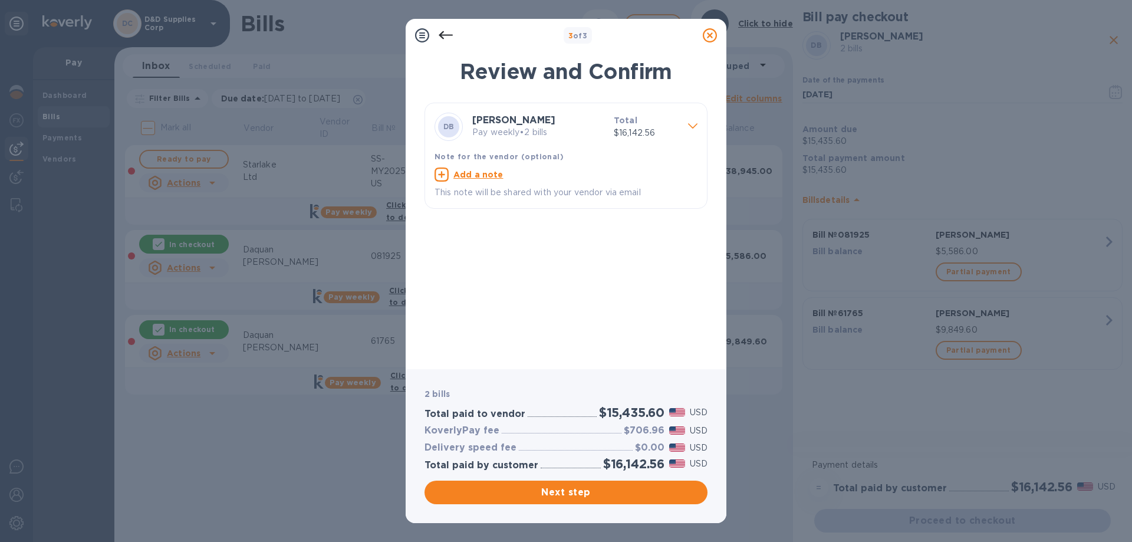
click at [448, 41] on icon at bounding box center [446, 35] width 14 height 14
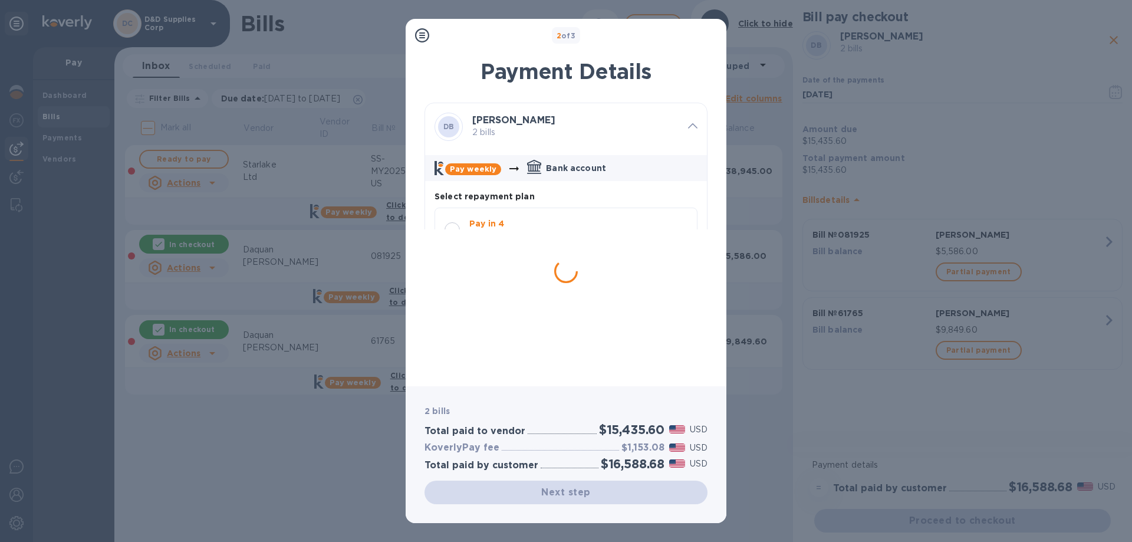
scroll to position [11, 0]
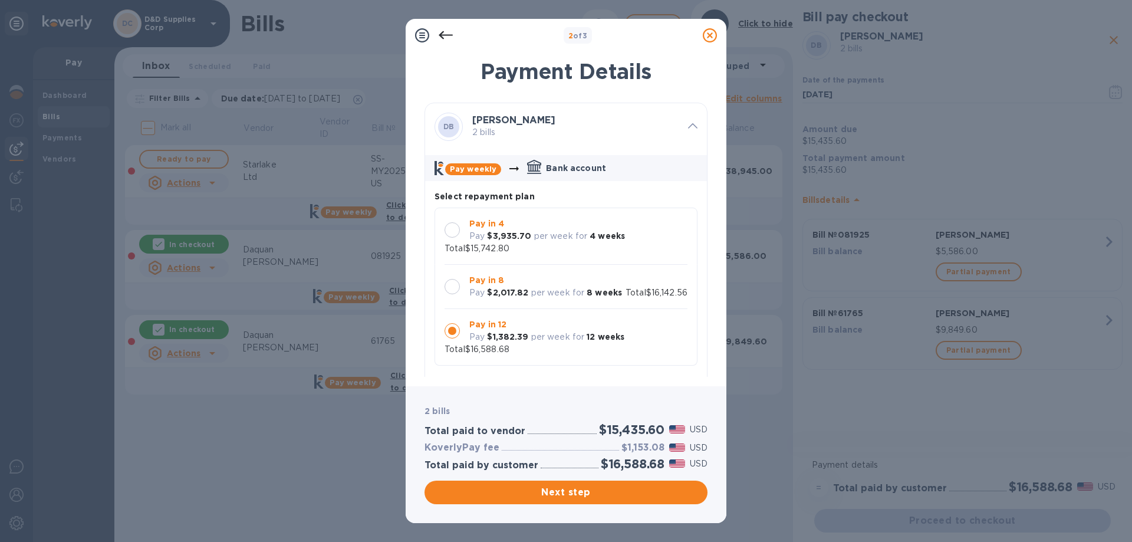
click at [558, 172] on p "Bank account" at bounding box center [576, 168] width 60 height 12
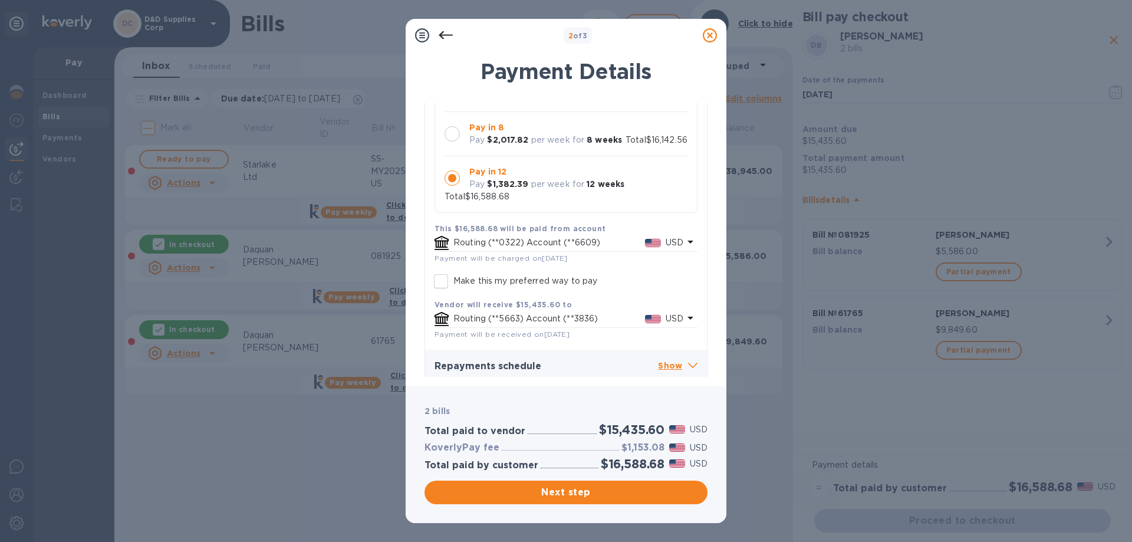
scroll to position [161, 0]
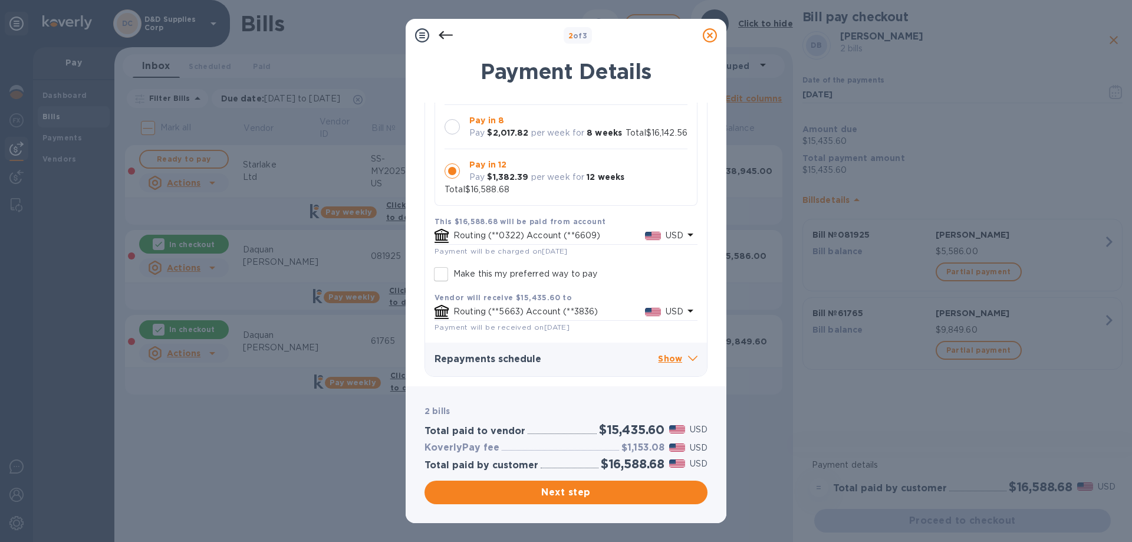
click at [633, 237] on p "Routing (**0322) Account (**6609)" at bounding box center [550, 235] width 192 height 12
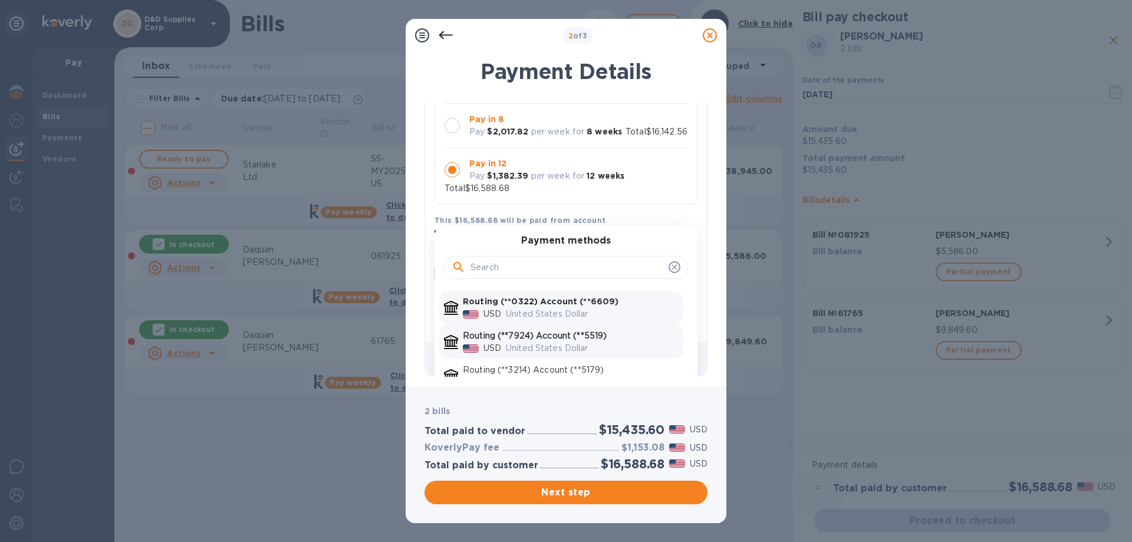
click at [615, 344] on p "United States Dollar" at bounding box center [592, 348] width 173 height 12
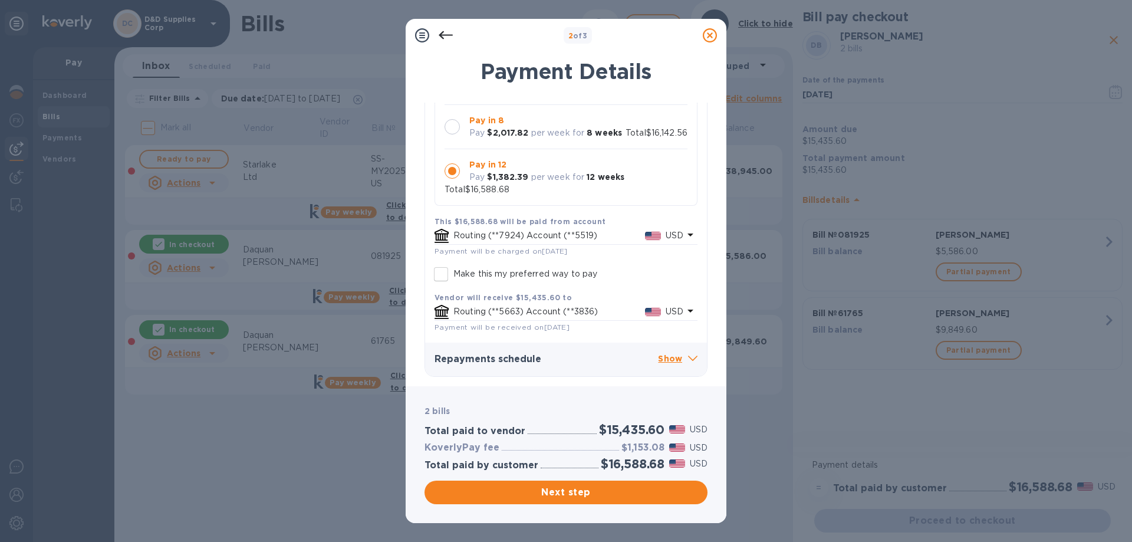
click at [452, 119] on div at bounding box center [452, 126] width 15 height 15
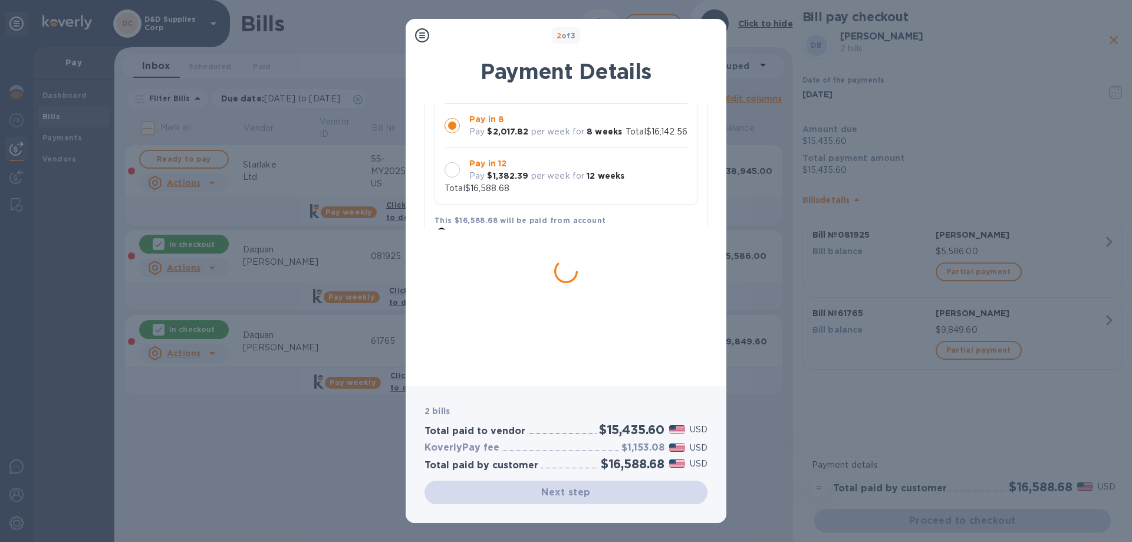
scroll to position [0, 0]
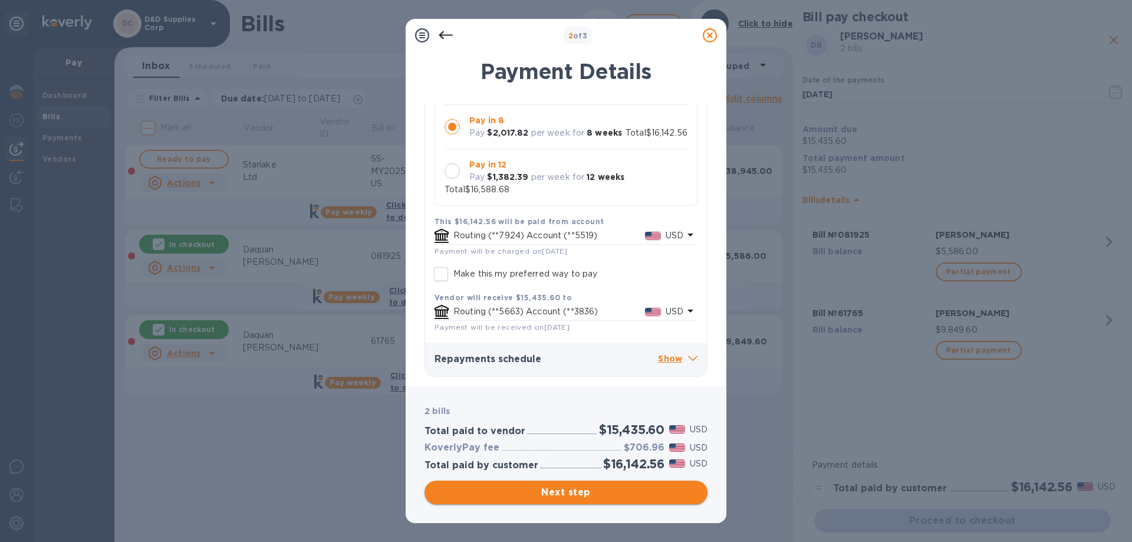
click at [599, 491] on span "Next step" at bounding box center [566, 492] width 264 height 14
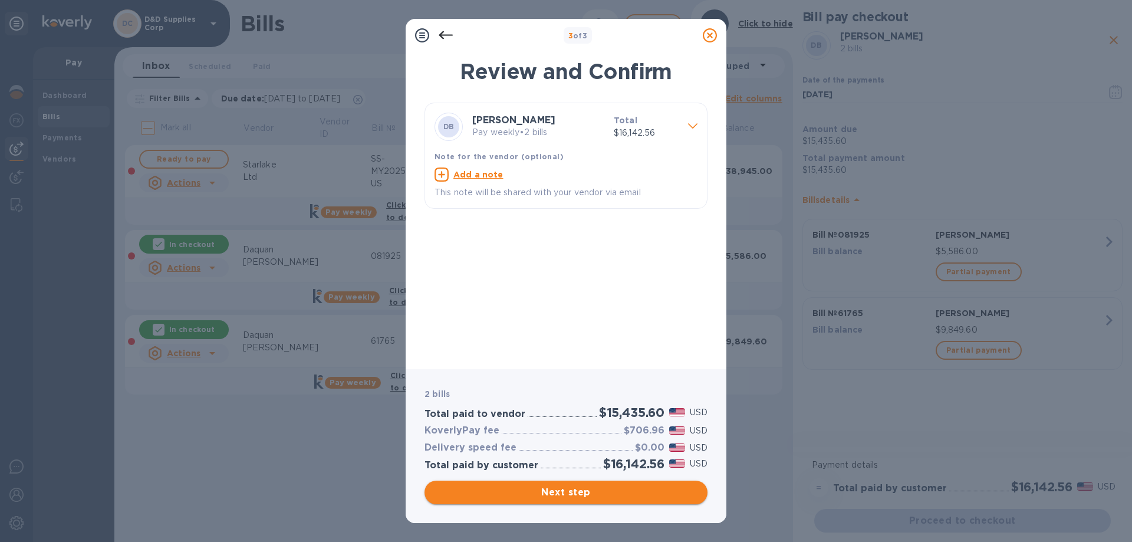
click at [599, 492] on span "Next step" at bounding box center [566, 492] width 264 height 14
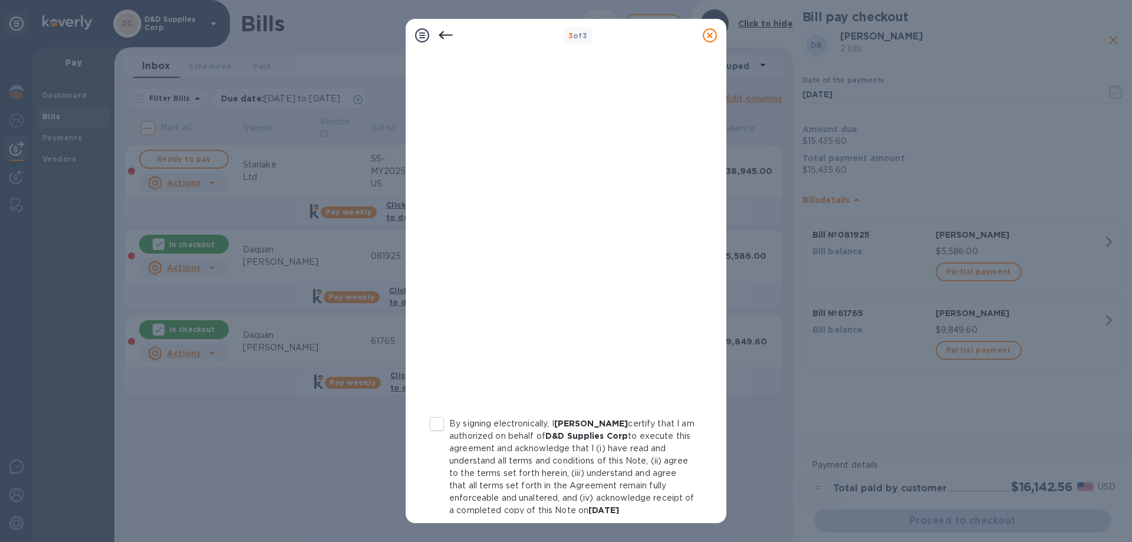
scroll to position [130, 0]
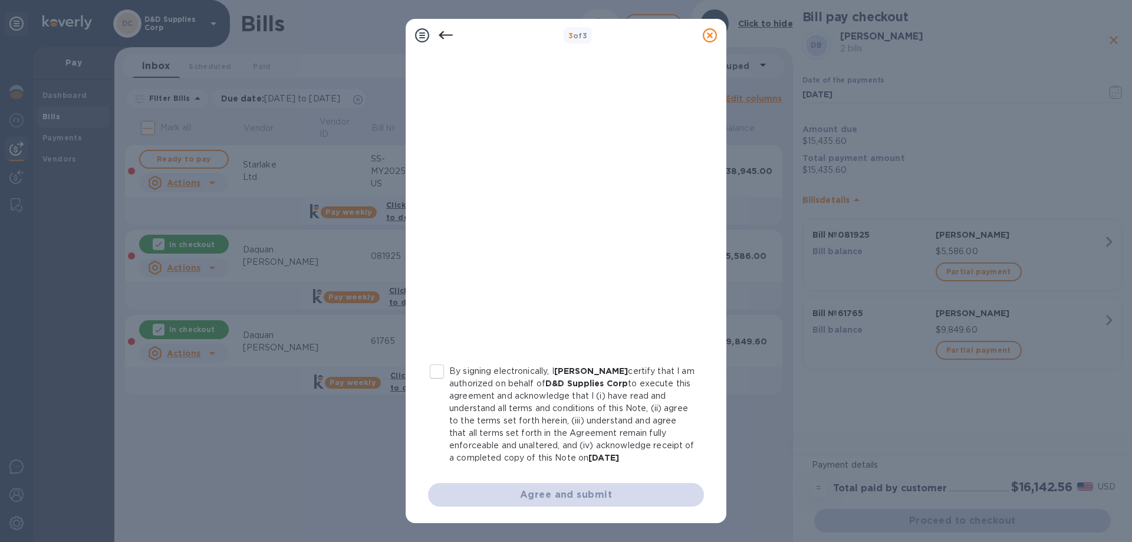
click at [438, 360] on input "By signing electronically, I David goldsten certify that I am authorized on beh…" at bounding box center [437, 371] width 25 height 25
checkbox input "true"
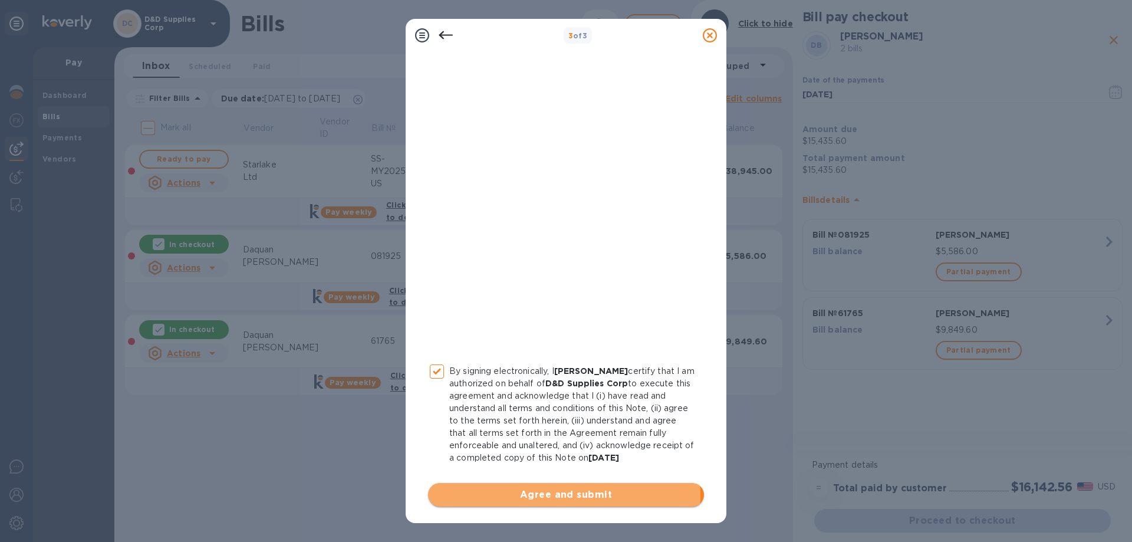
click at [559, 495] on span "Agree and submit" at bounding box center [566, 495] width 257 height 14
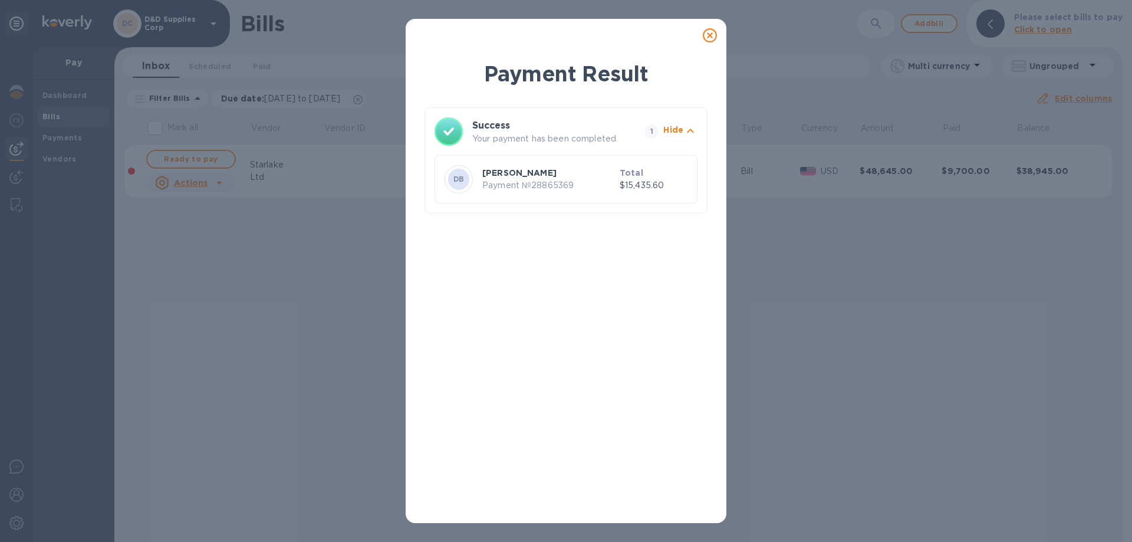
click at [711, 38] on icon at bounding box center [710, 35] width 14 height 14
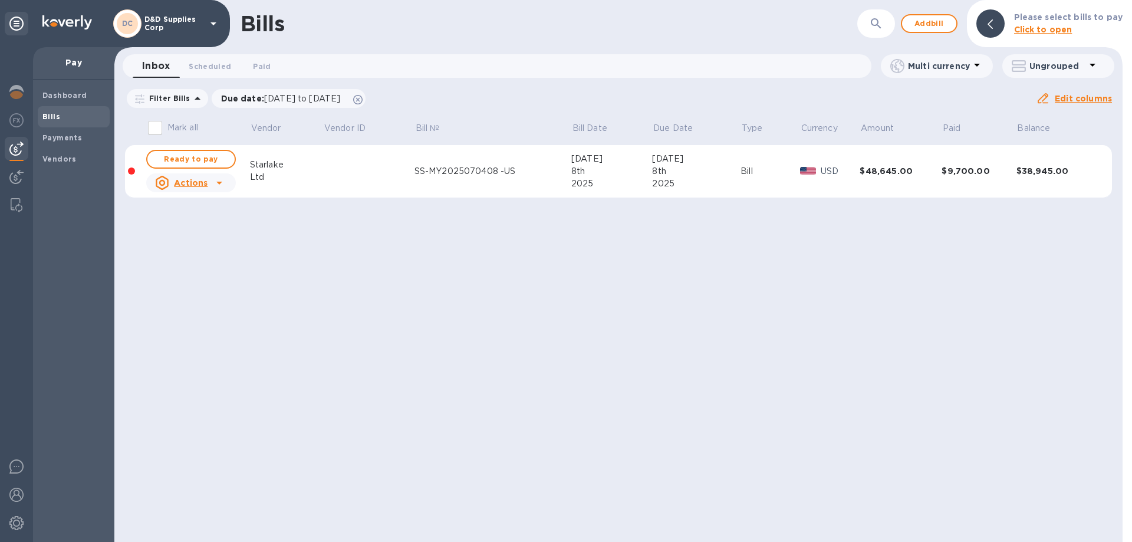
click at [173, 25] on p "D&D Supplies Corp" at bounding box center [173, 23] width 59 height 17
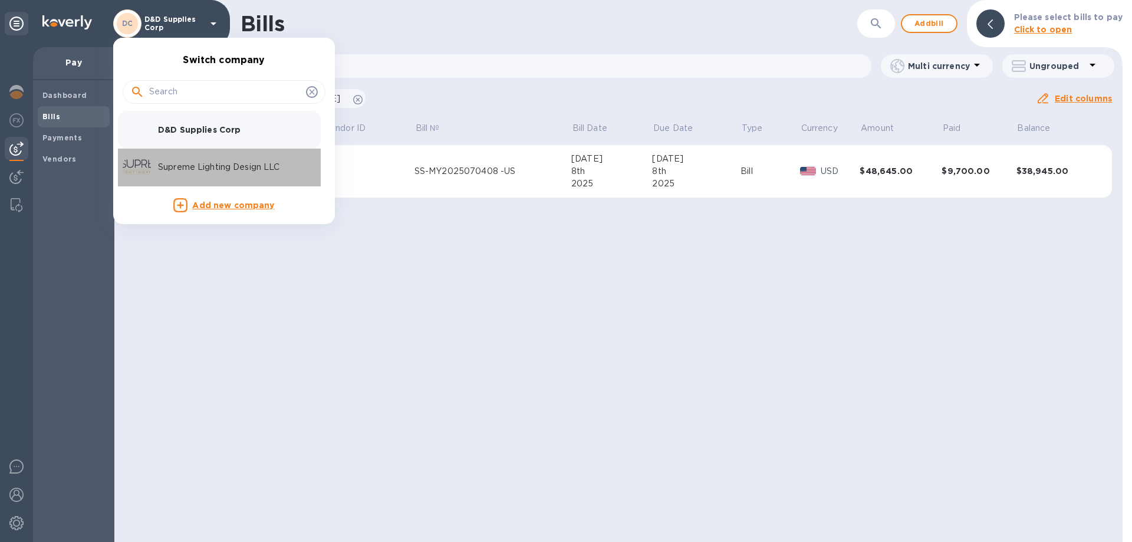
click at [193, 167] on p "Supreme Lighting Design LLC" at bounding box center [232, 167] width 149 height 12
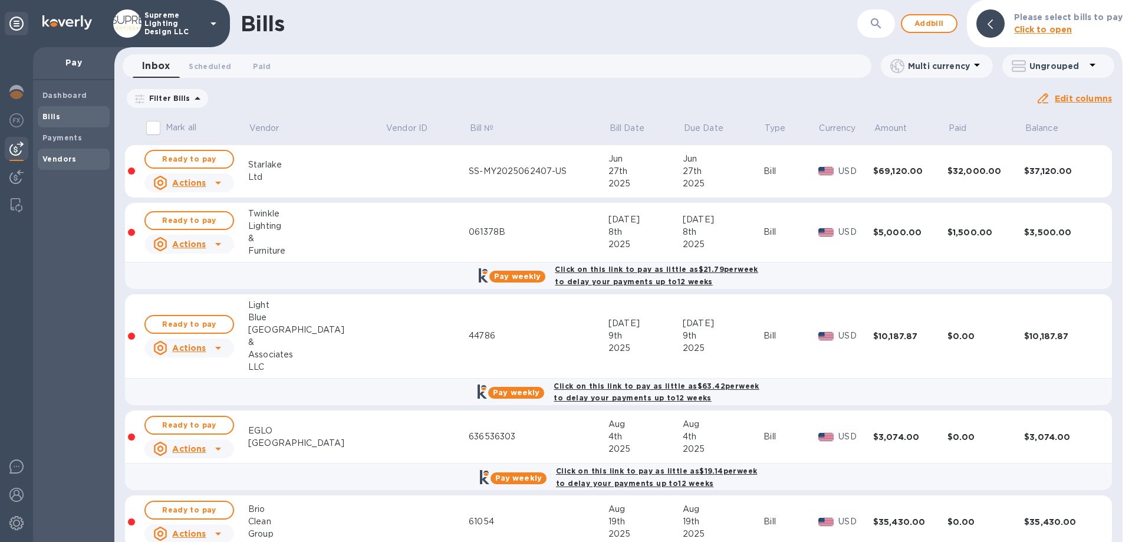
click at [72, 157] on b "Vendors" at bounding box center [59, 159] width 34 height 9
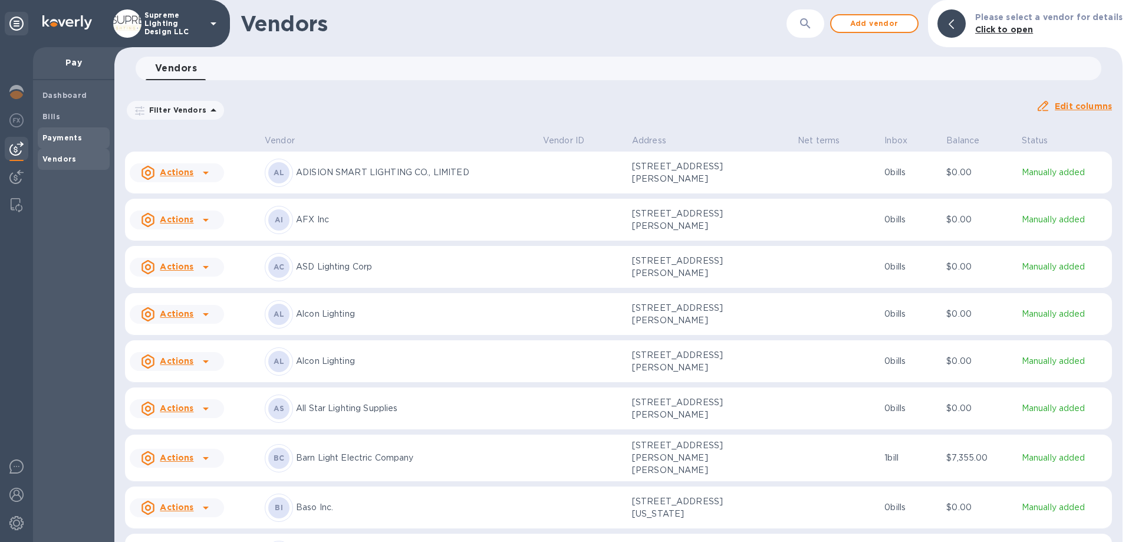
click at [74, 133] on b "Payments" at bounding box center [62, 137] width 40 height 9
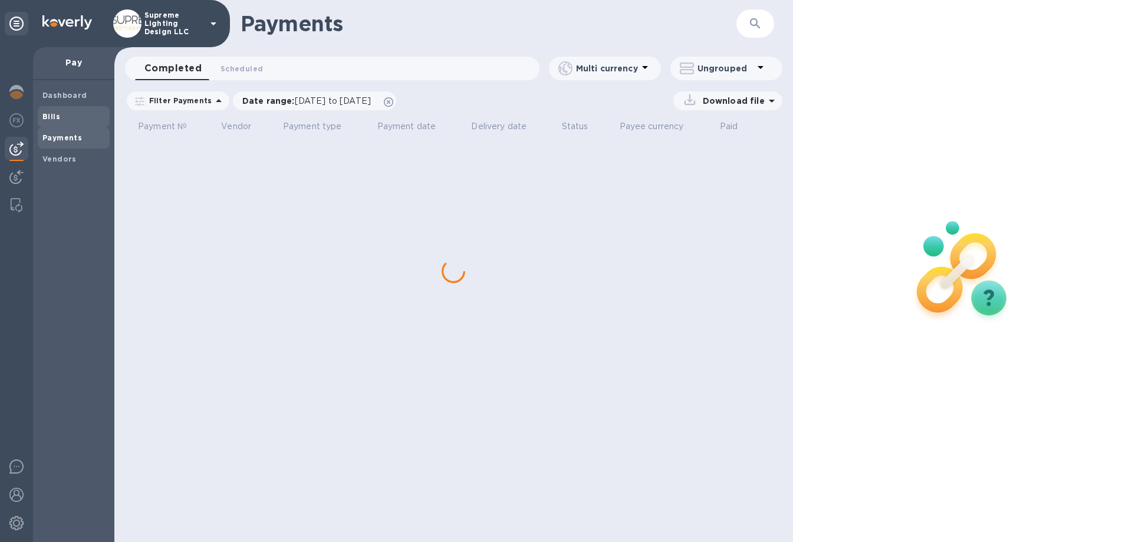
click at [65, 114] on span "Bills" at bounding box center [73, 117] width 63 height 12
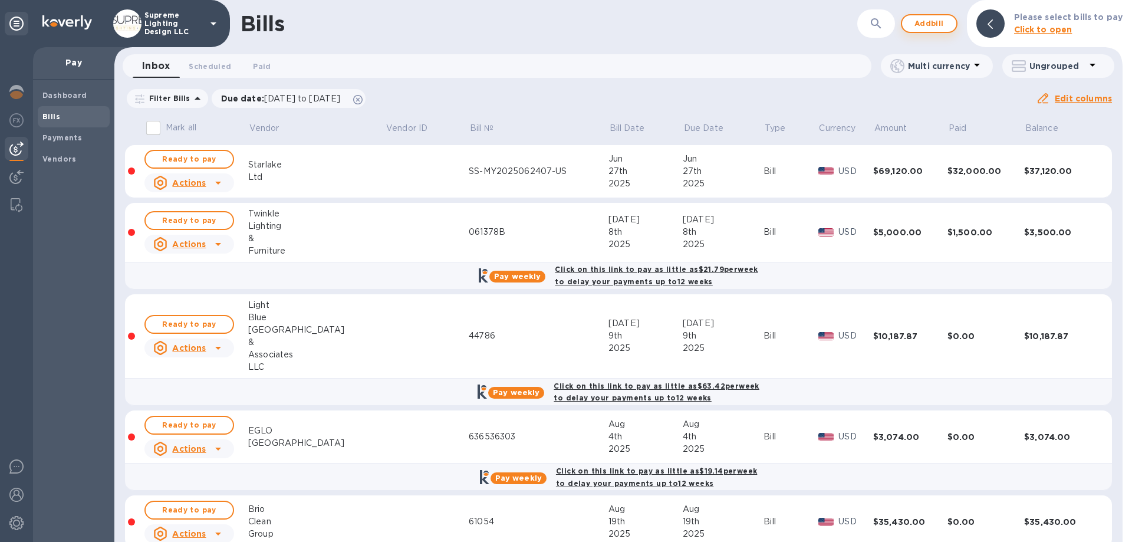
click at [922, 29] on span "Add bill" at bounding box center [929, 24] width 35 height 14
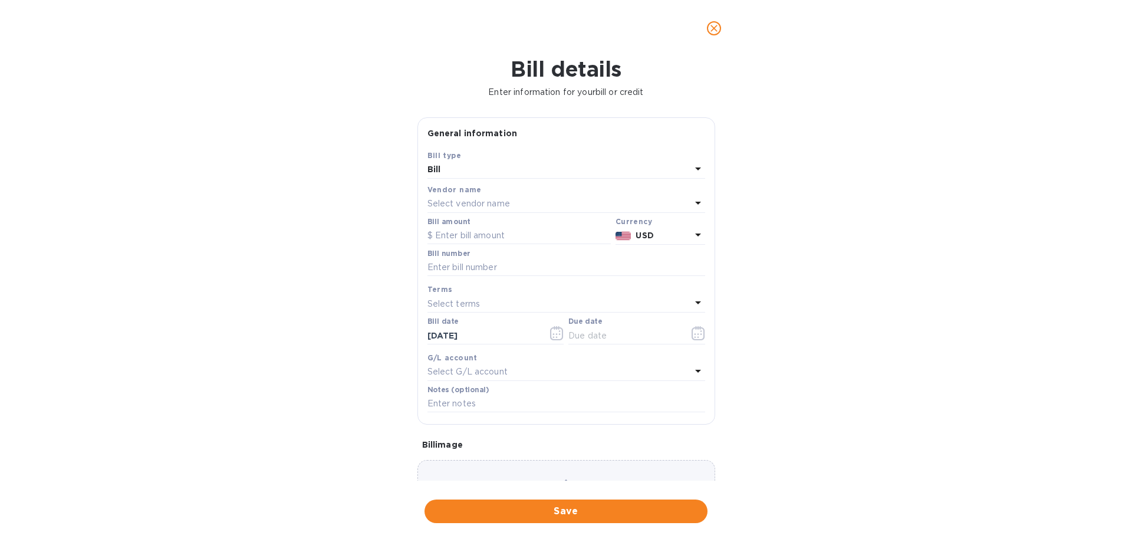
click at [479, 200] on p "Select vendor name" at bounding box center [469, 204] width 83 height 12
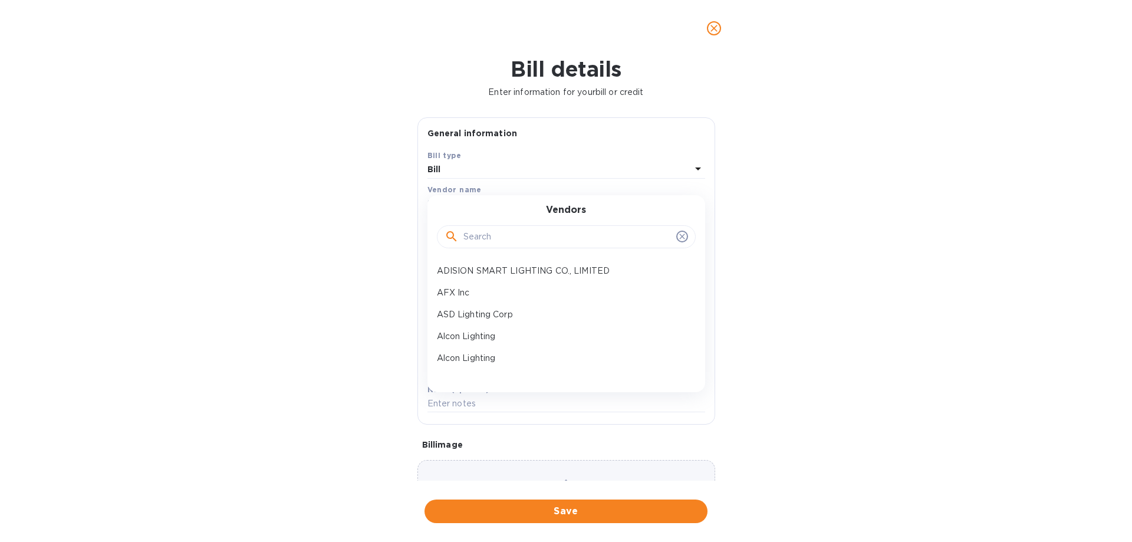
click at [497, 239] on input "text" at bounding box center [568, 237] width 208 height 18
click at [489, 290] on p "AFX Inc" at bounding box center [561, 293] width 249 height 12
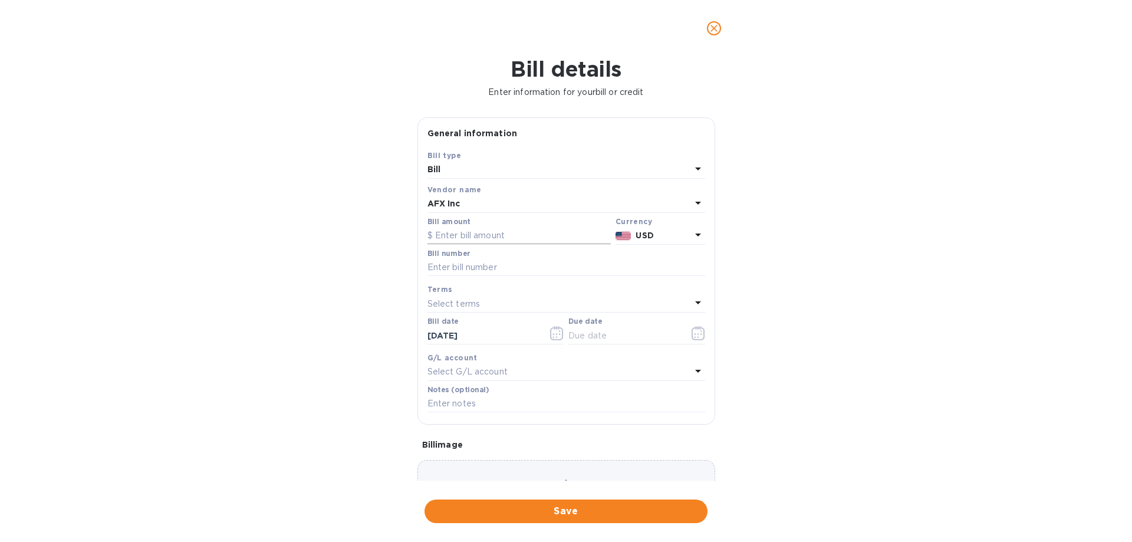
click at [508, 235] on input "text" at bounding box center [519, 236] width 183 height 18
click at [487, 232] on input "text" at bounding box center [519, 236] width 183 height 18
type input "1,149.72"
type input "11439429"
click at [692, 333] on icon "button" at bounding box center [699, 333] width 14 height 14
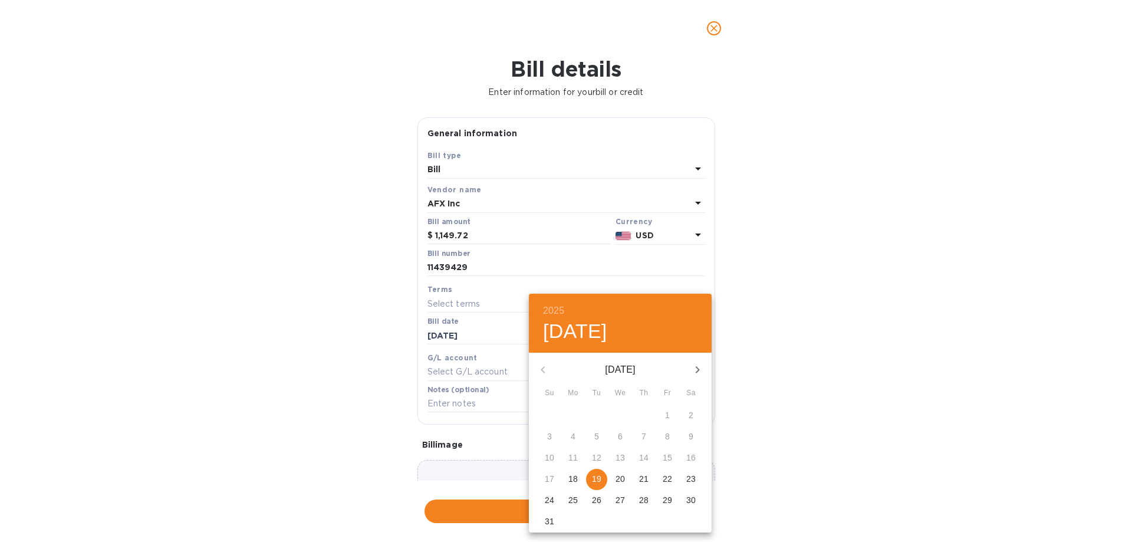
click at [596, 478] on p "19" at bounding box center [596, 479] width 9 height 12
type input "[DATE]"
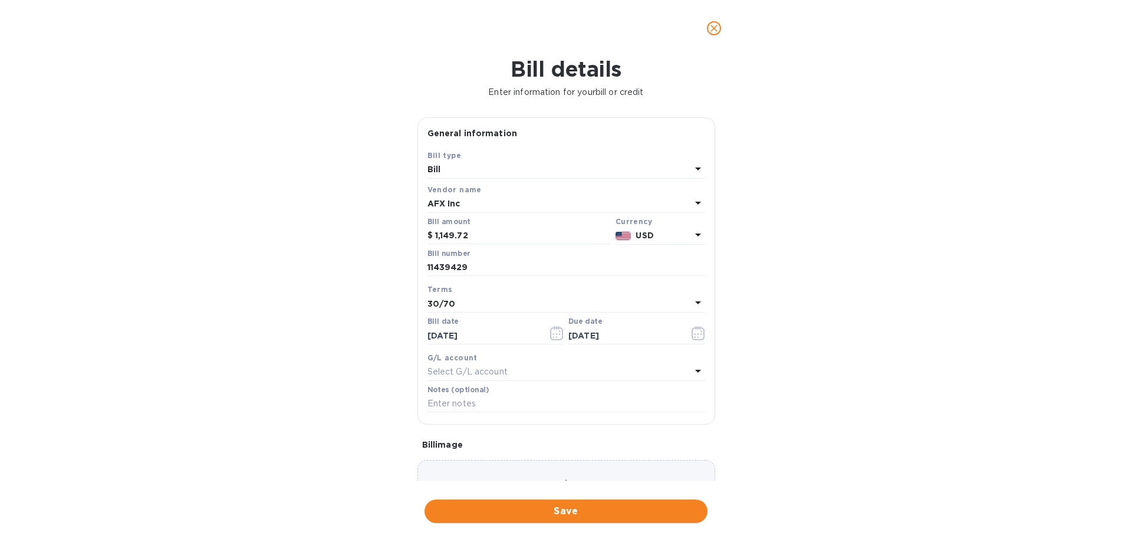
click at [528, 509] on span "Save" at bounding box center [566, 511] width 264 height 14
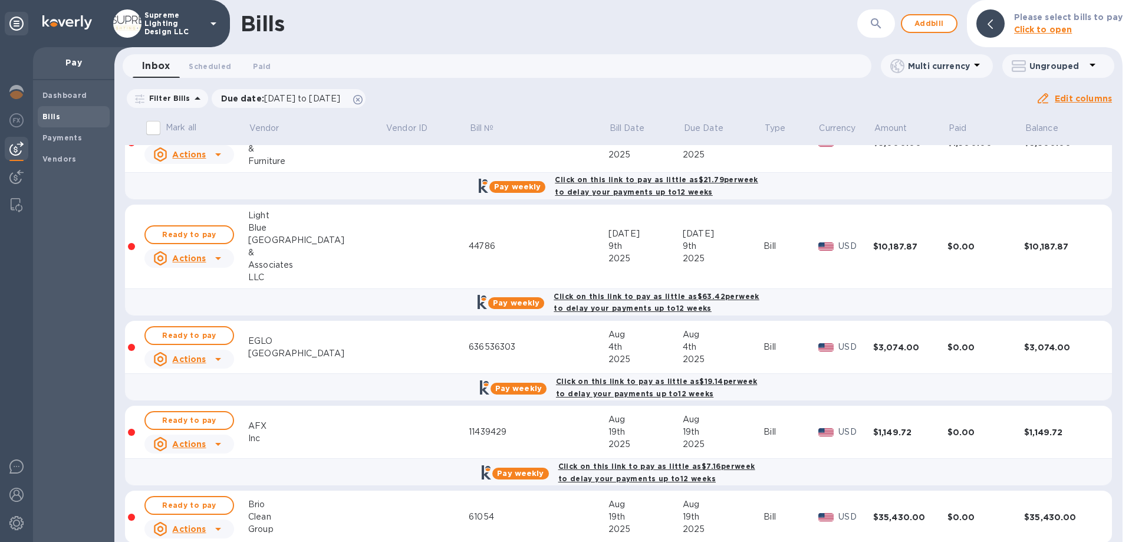
scroll to position [107, 0]
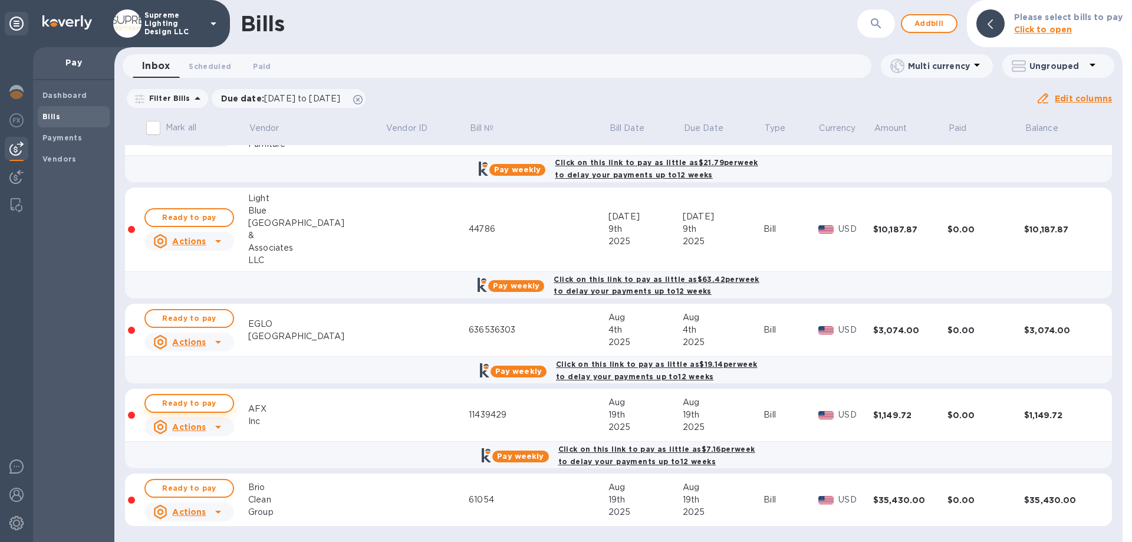
click at [198, 399] on span "Ready to pay" at bounding box center [189, 403] width 68 height 14
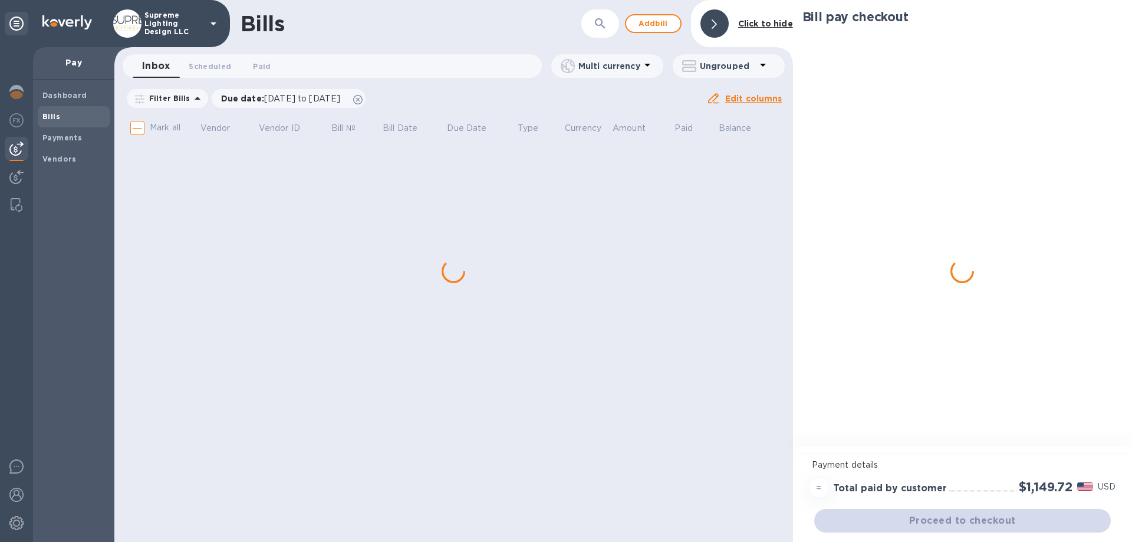
scroll to position [0, 0]
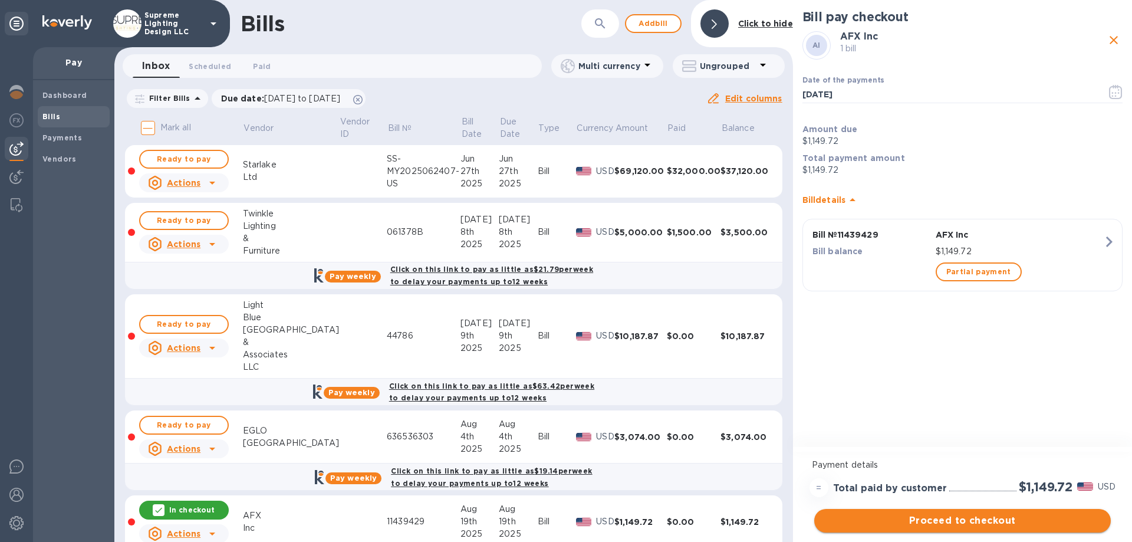
click at [980, 520] on span "Proceed to checkout" at bounding box center [963, 521] width 278 height 14
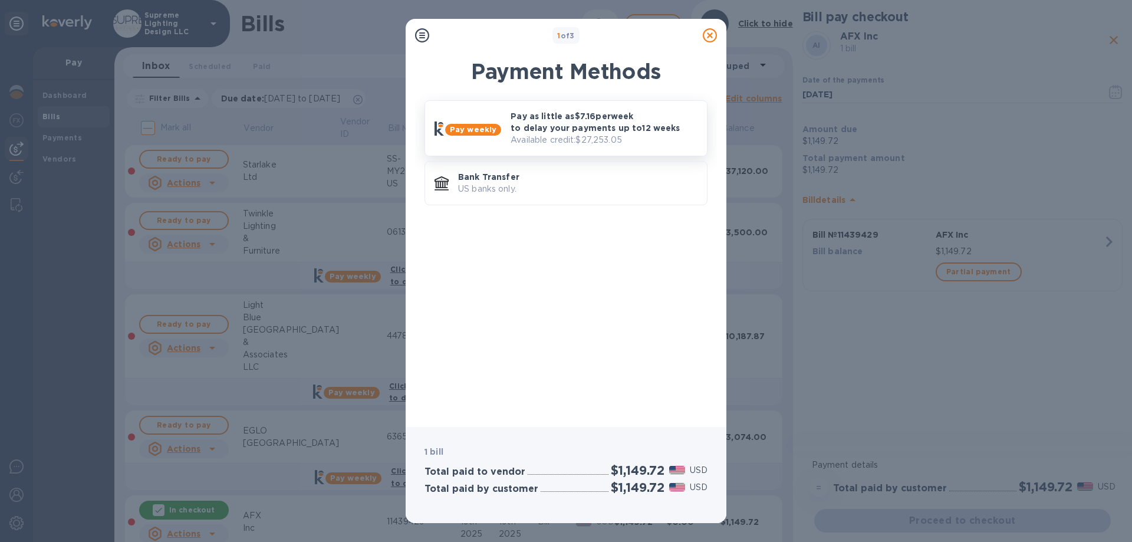
click at [554, 127] on p "Pay as little as $7.16 per week to delay your payments up to 12 weeks" at bounding box center [604, 122] width 187 height 24
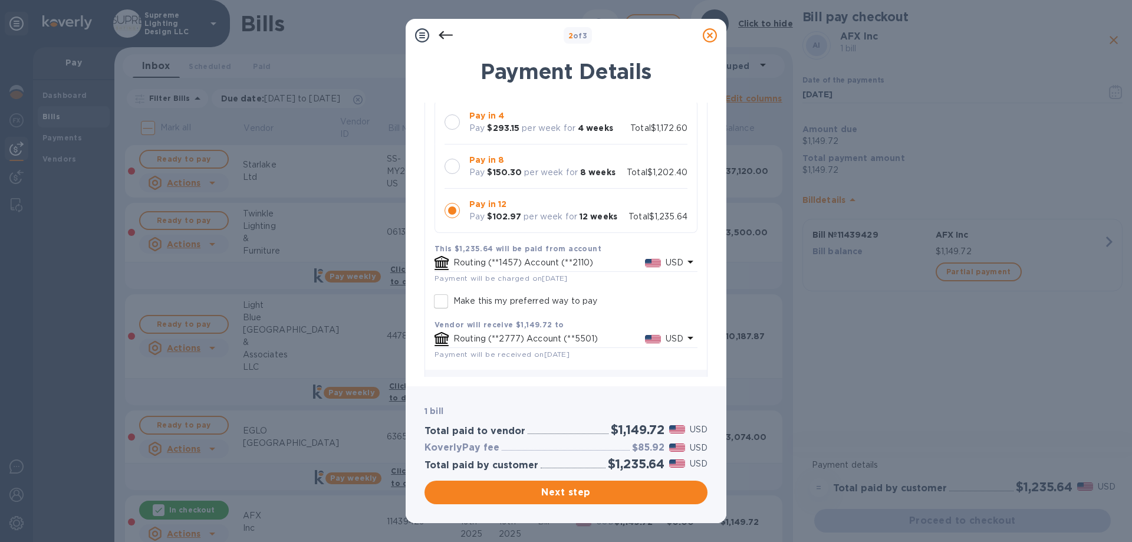
scroll to position [135, 0]
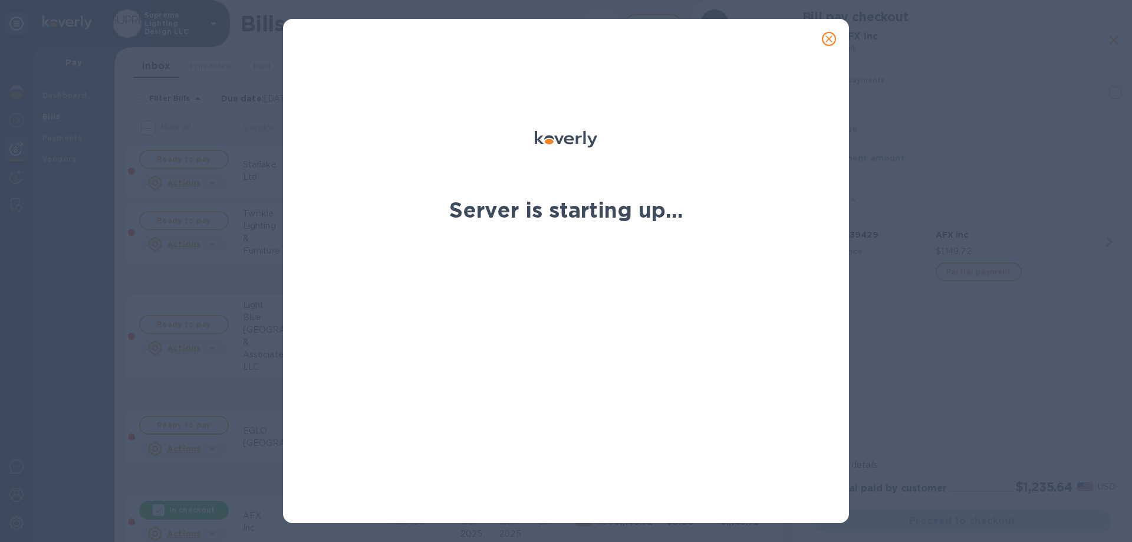
click at [832, 35] on icon "close" at bounding box center [829, 39] width 12 height 12
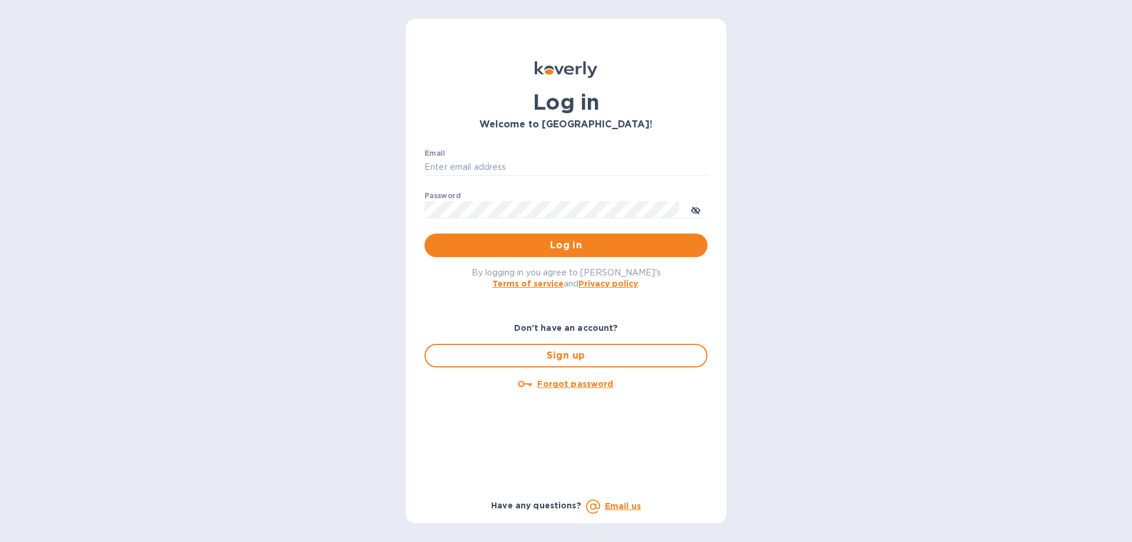
type input "ch@supremelightingny.com"
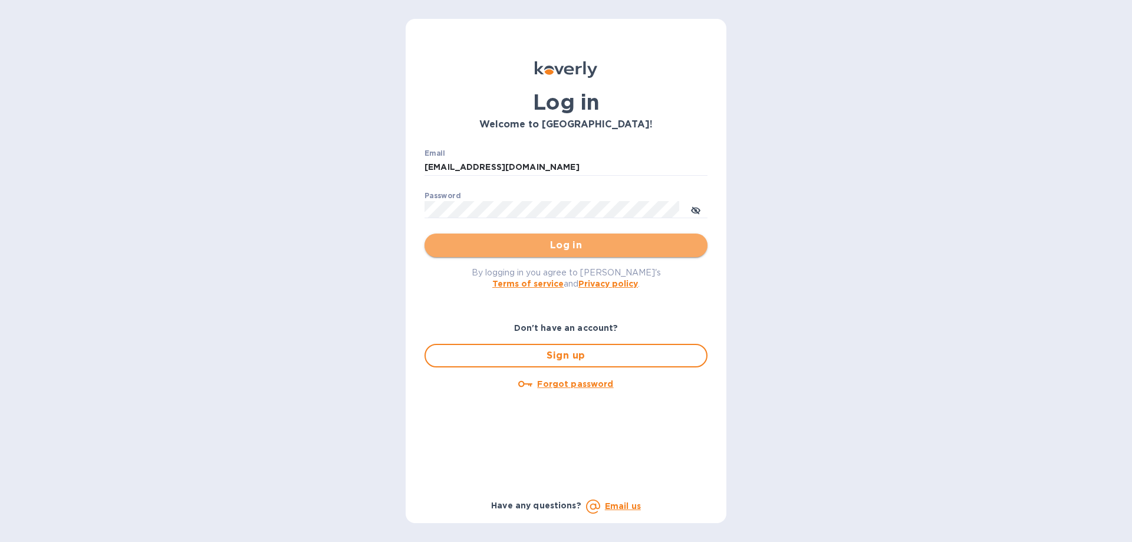
click at [512, 248] on span "Log in" at bounding box center [566, 245] width 264 height 14
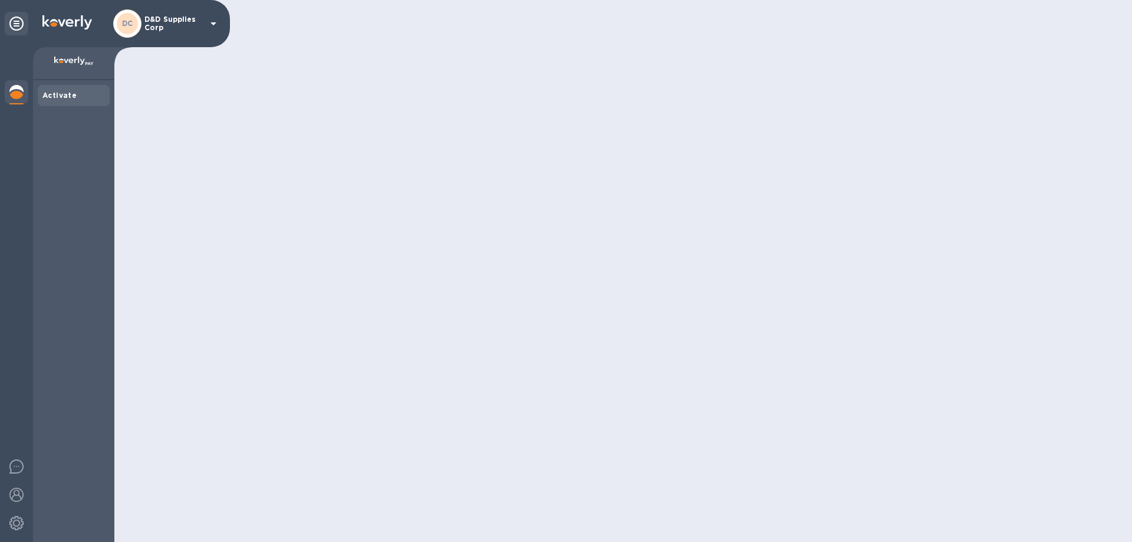
click at [176, 20] on p "D&D Supplies Corp" at bounding box center [173, 23] width 59 height 17
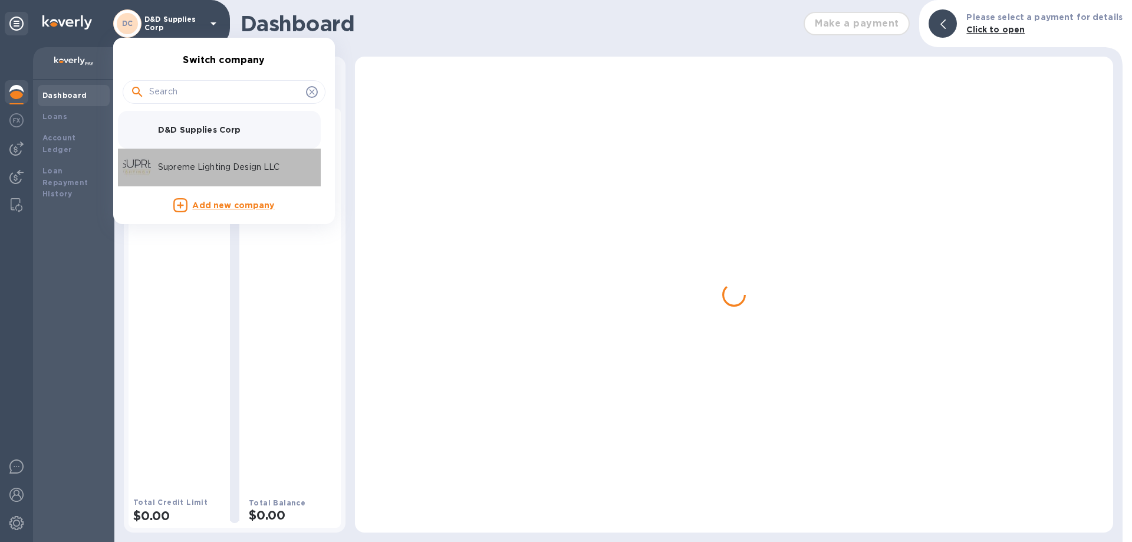
click at [195, 171] on p "Supreme Lighting Design LLC" at bounding box center [232, 167] width 149 height 12
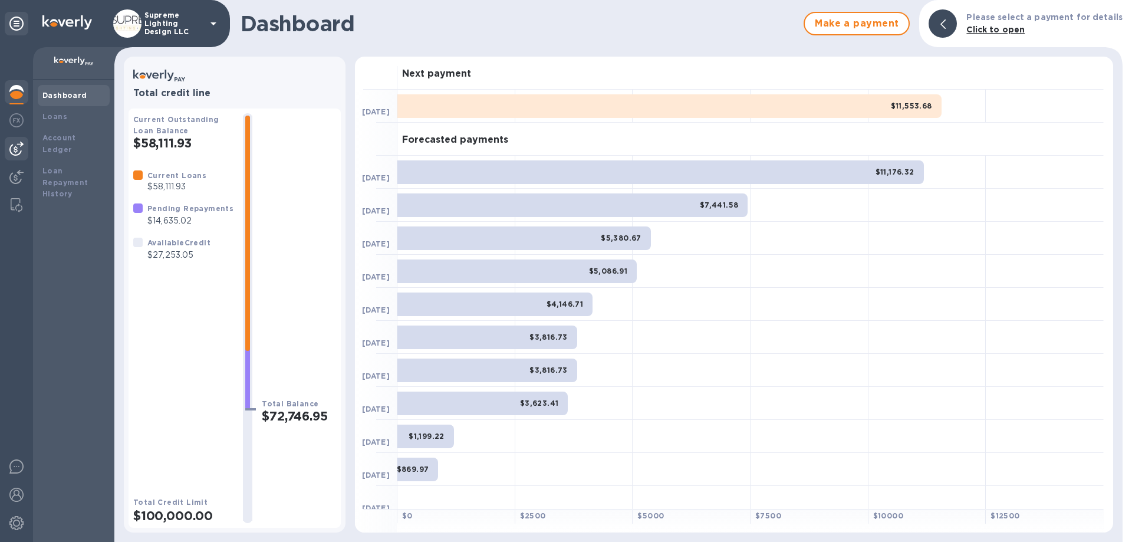
click at [14, 152] on img at bounding box center [16, 149] width 14 height 14
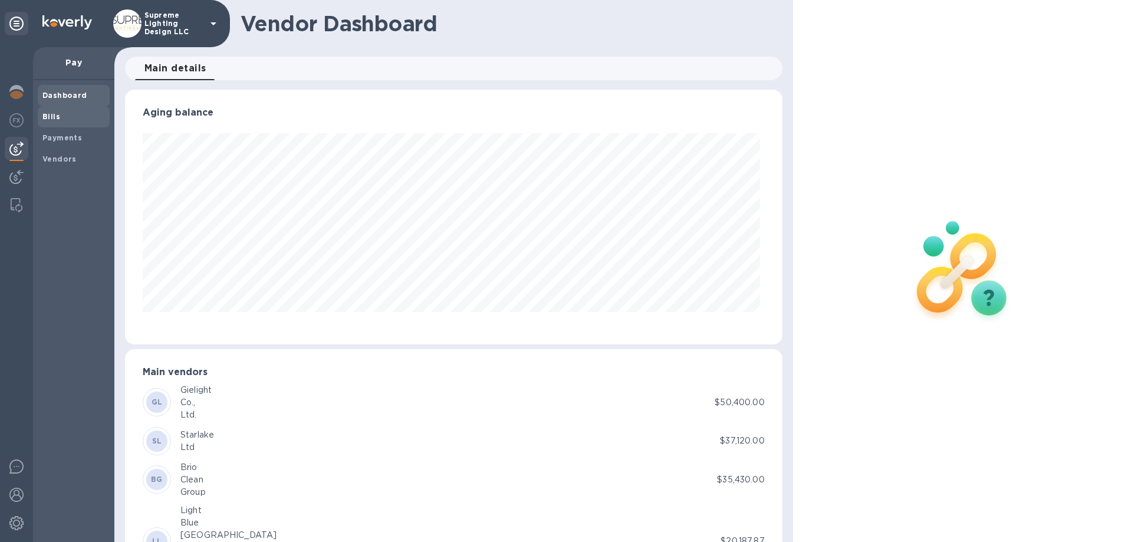
click at [73, 114] on span "Bills" at bounding box center [73, 117] width 63 height 12
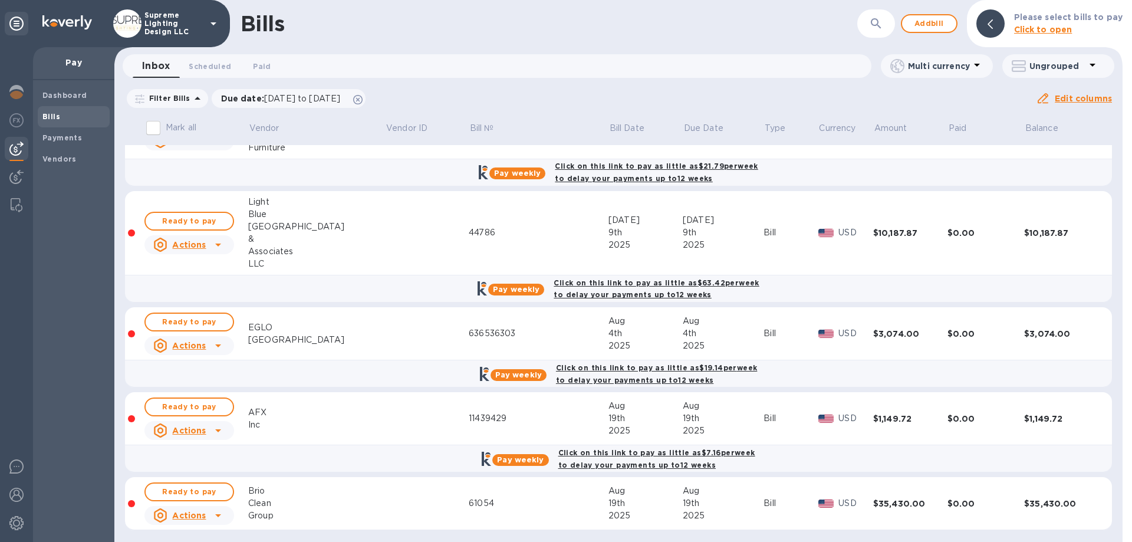
scroll to position [107, 0]
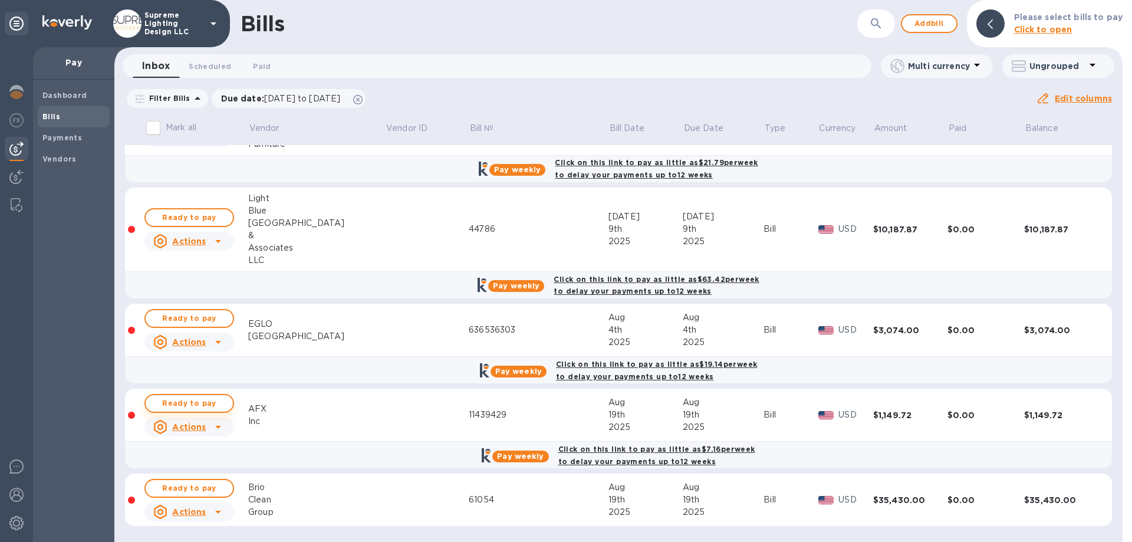
click at [197, 403] on span "Ready to pay" at bounding box center [189, 403] width 68 height 14
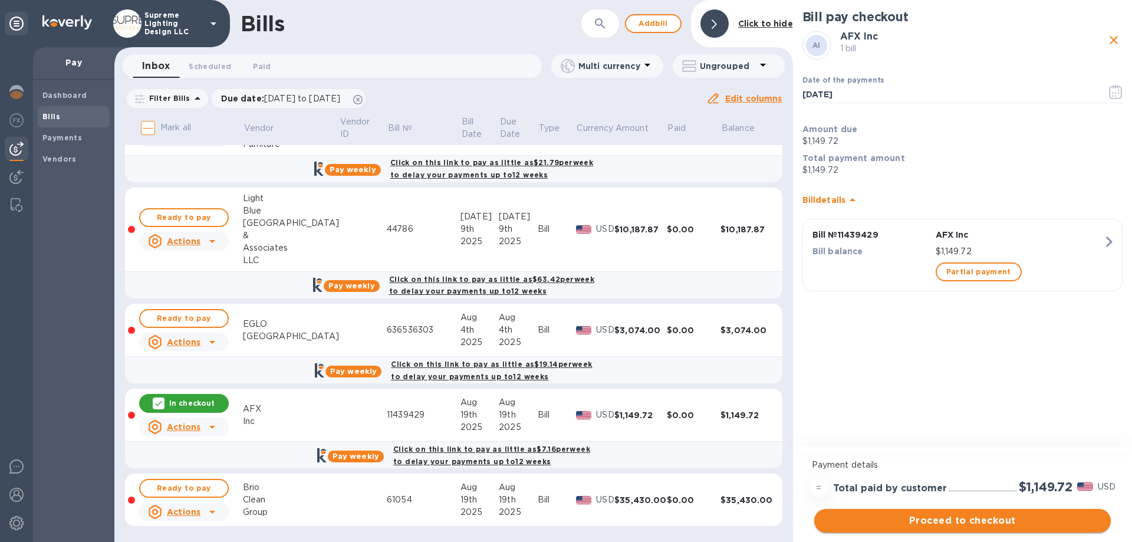
click at [992, 517] on span "Proceed to checkout" at bounding box center [963, 521] width 278 height 14
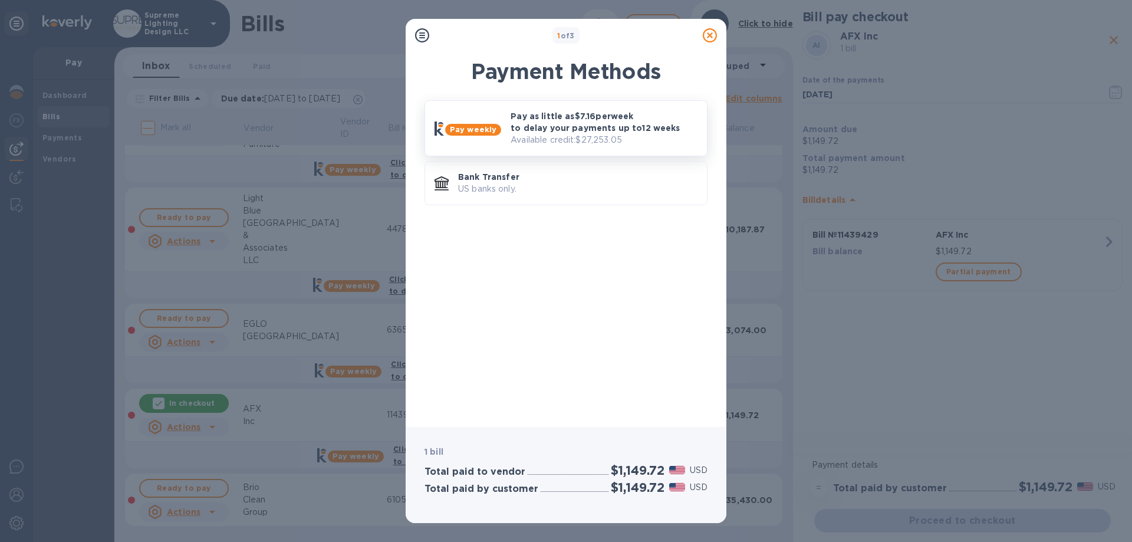
click at [565, 139] on p "Available credit: $27,253.05" at bounding box center [604, 140] width 187 height 12
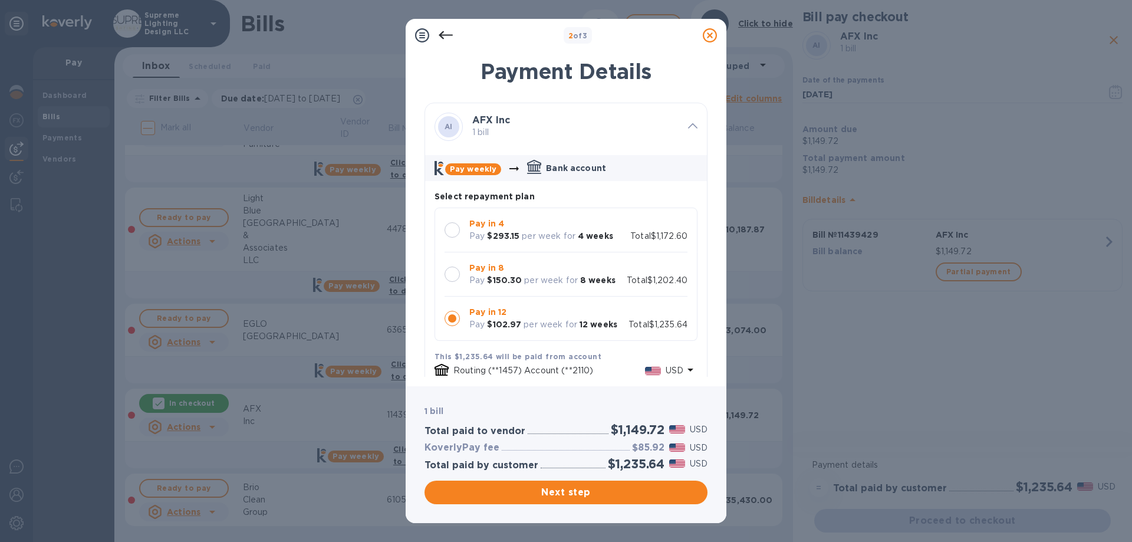
click at [544, 226] on p "Pay in 4" at bounding box center [541, 224] width 144 height 12
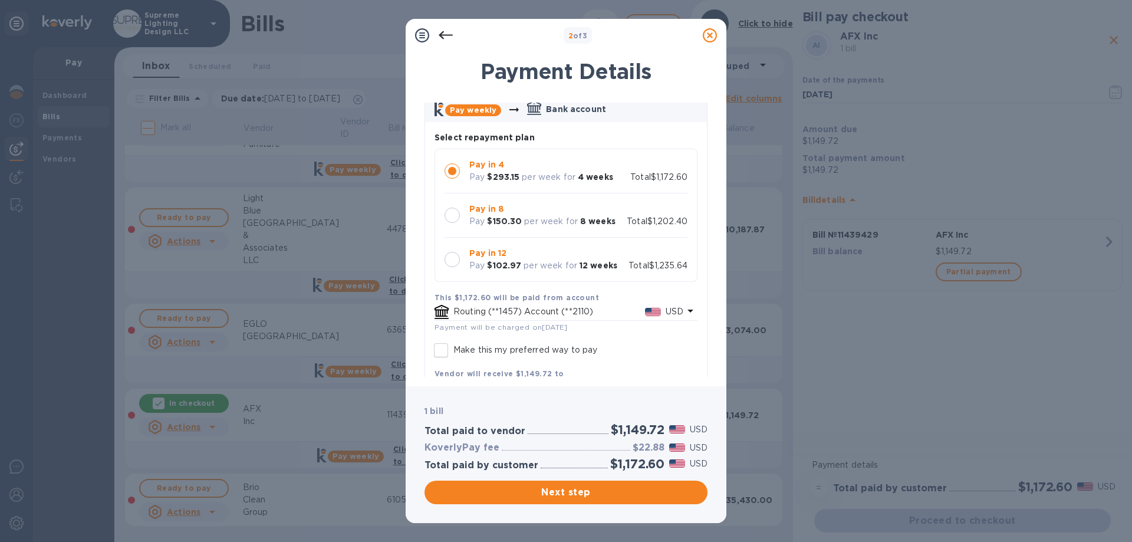
click at [541, 269] on p "per week for" at bounding box center [551, 265] width 54 height 12
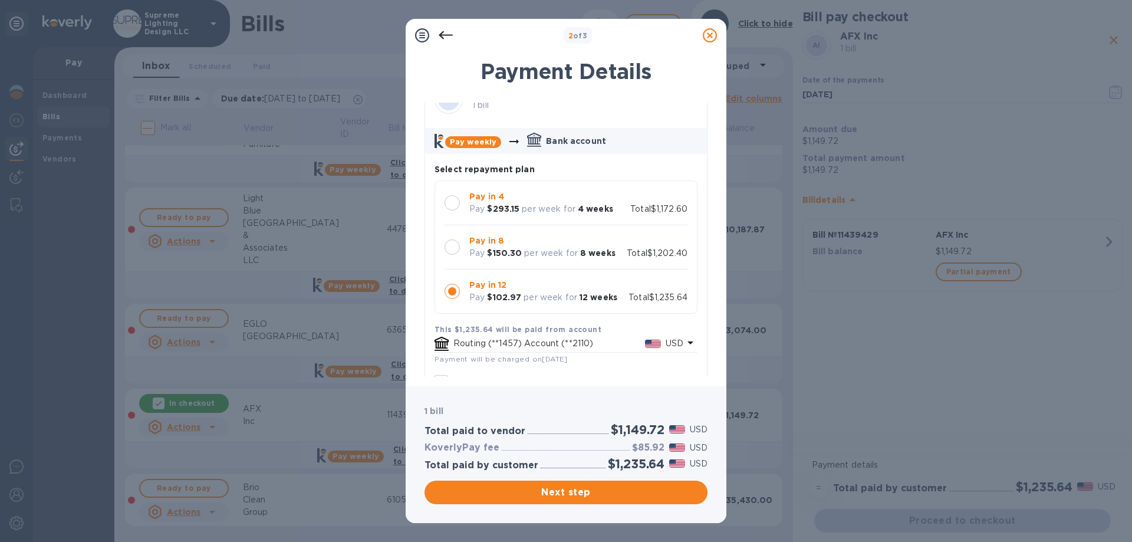
scroll to position [0, 0]
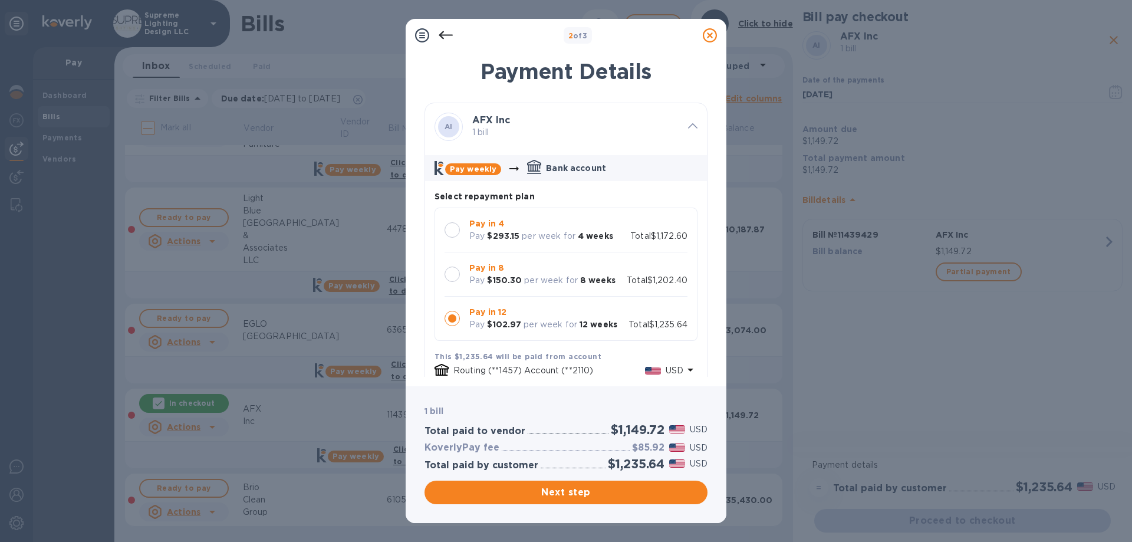
click at [531, 134] on p "1 bill" at bounding box center [575, 132] width 206 height 12
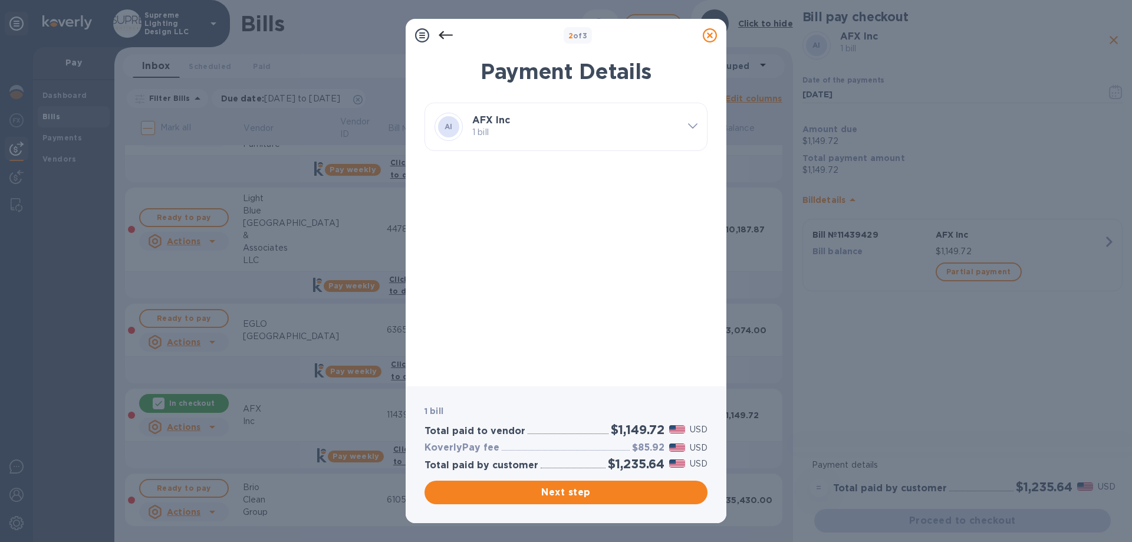
click at [531, 134] on p "1 bill" at bounding box center [575, 132] width 206 height 12
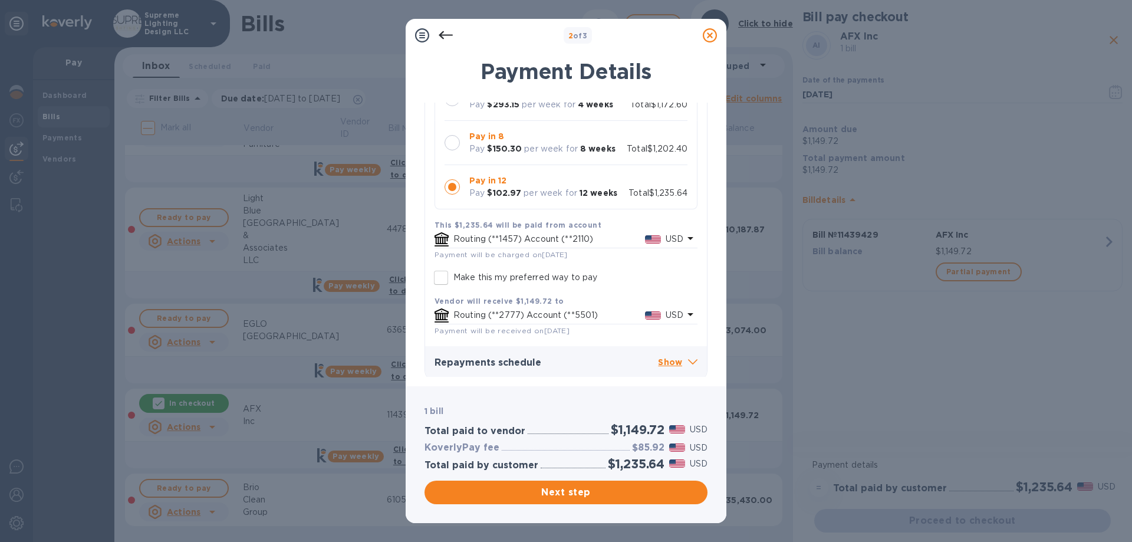
scroll to position [135, 0]
click at [452, 38] on icon at bounding box center [446, 35] width 14 height 14
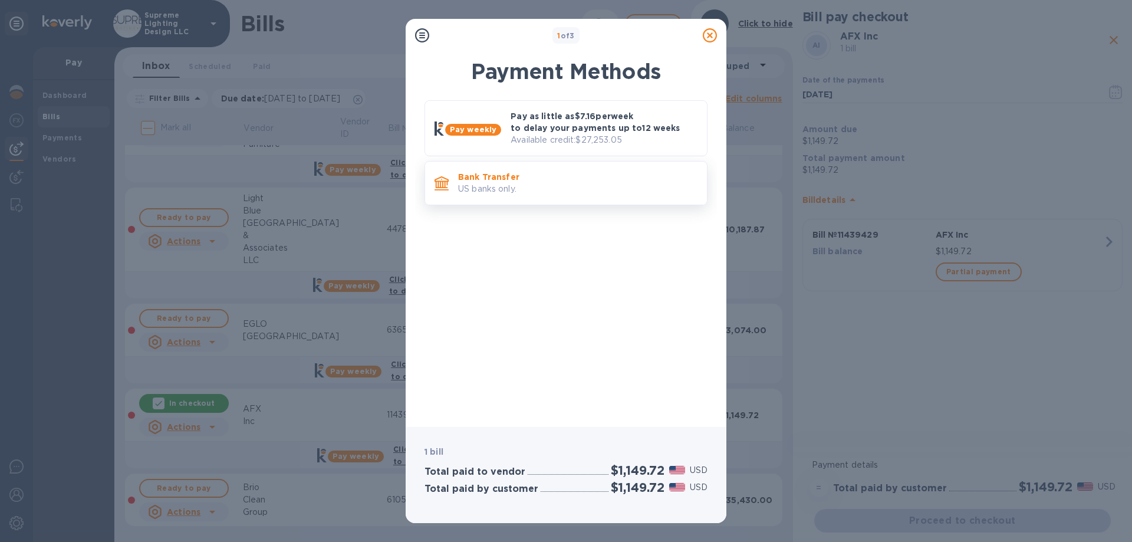
click at [541, 182] on p "Bank Transfer" at bounding box center [577, 177] width 239 height 12
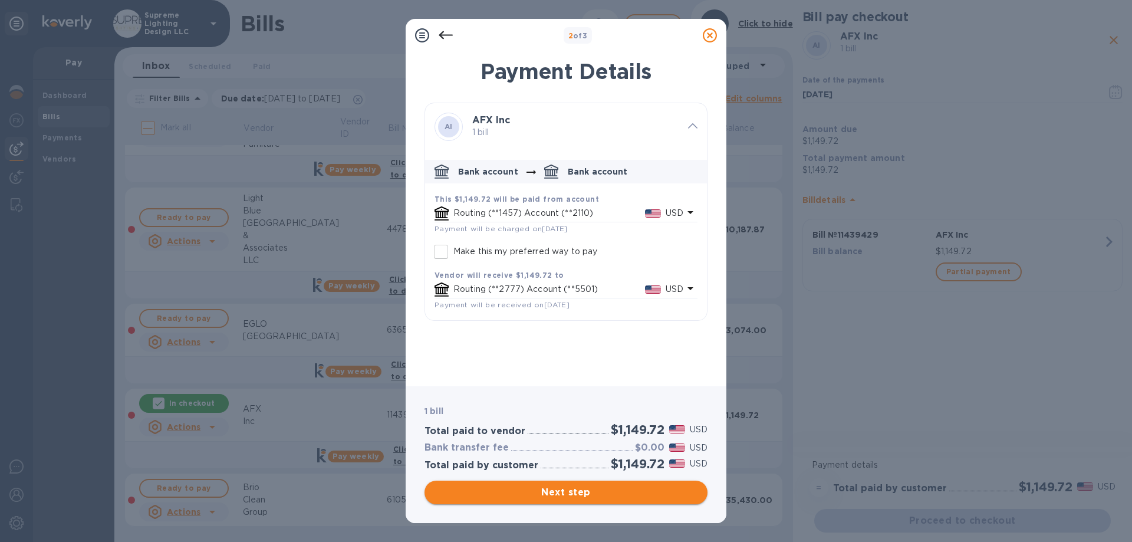
click at [610, 494] on span "Next step" at bounding box center [566, 492] width 264 height 14
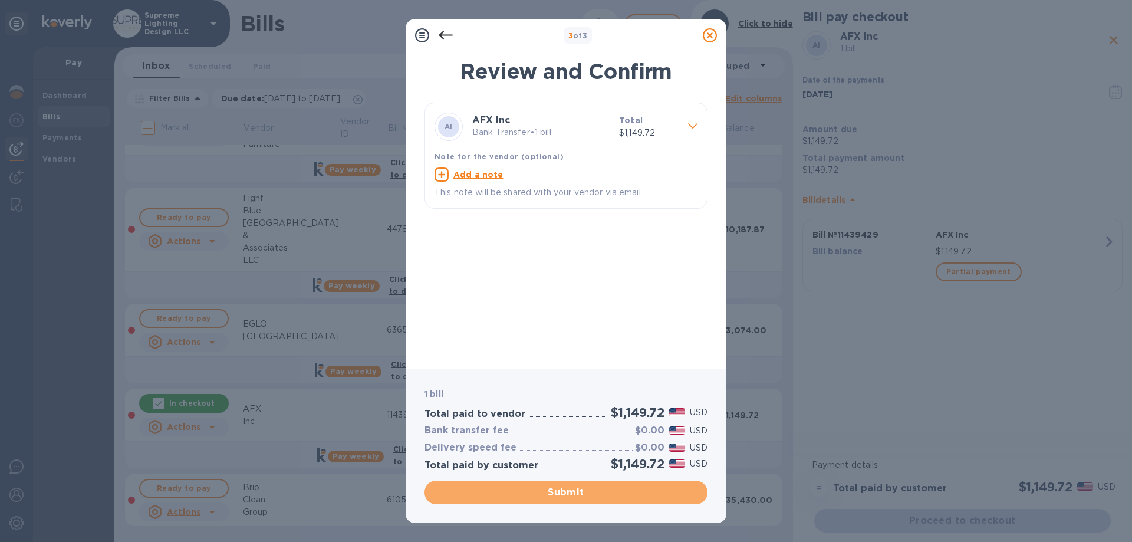
click at [610, 496] on span "Submit" at bounding box center [566, 492] width 264 height 14
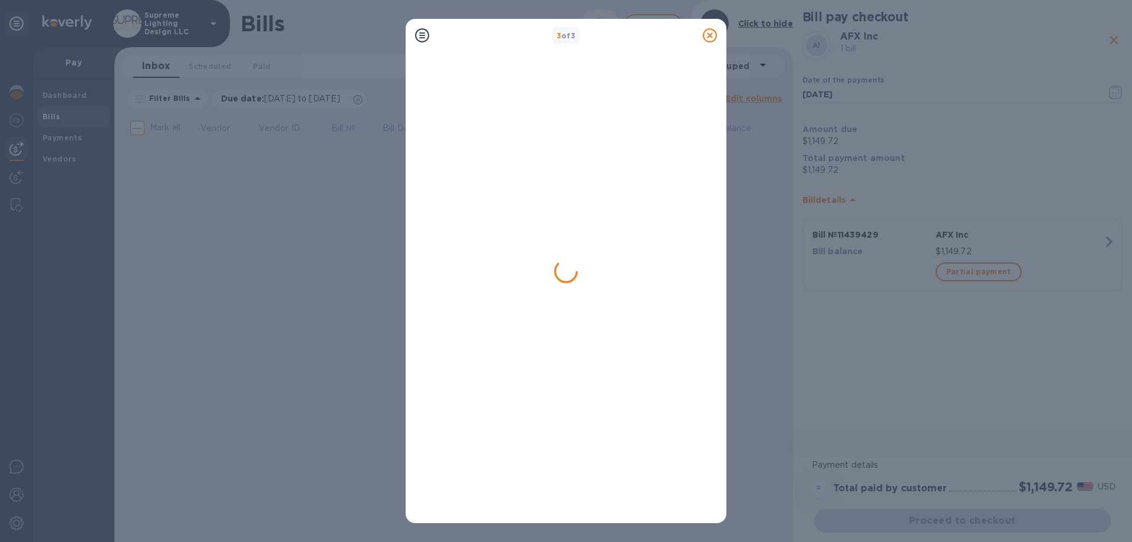
scroll to position [0, 0]
